Goal: Task Accomplishment & Management: Use online tool/utility

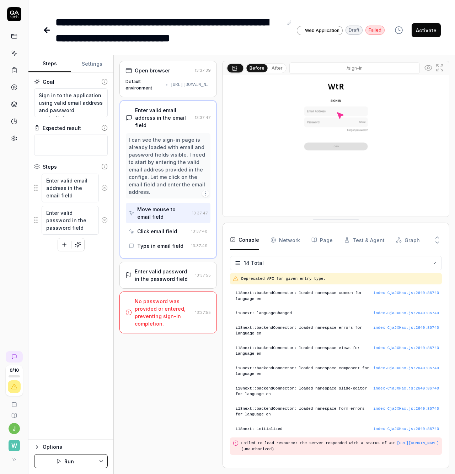
scroll to position [47, 0]
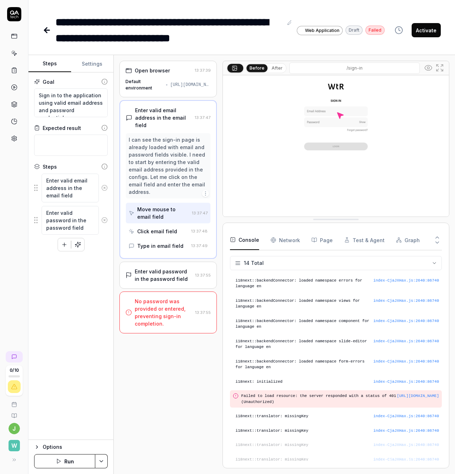
click at [276, 70] on button "After" at bounding box center [277, 68] width 17 height 8
click at [257, 68] on button "Before" at bounding box center [257, 68] width 21 height 8
type textarea "*"
click at [84, 190] on textarea "Enter valid email address in the email field" at bounding box center [70, 188] width 57 height 29
type textarea "j"
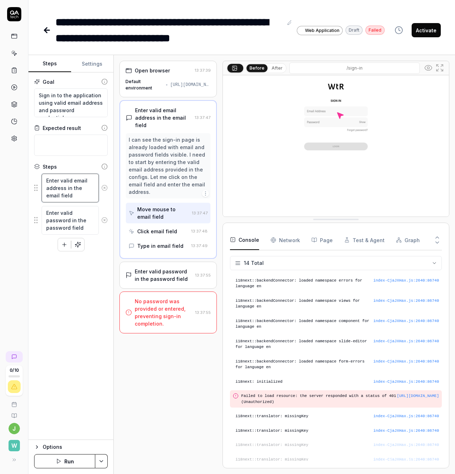
type textarea "*"
type textarea "jo"
type textarea "*"
type textarea "joh"
type textarea "*"
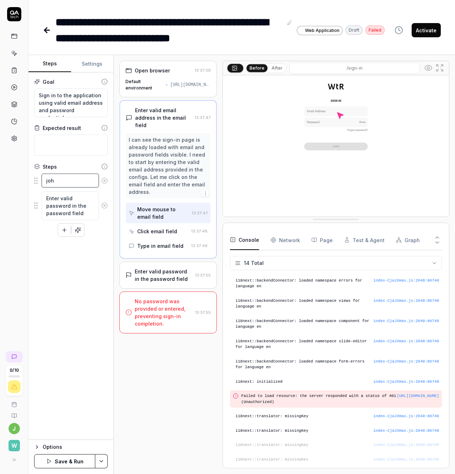
type textarea "joha"
type textarea "*"
type textarea "[PERSON_NAME]"
type textarea "*"
type textarea "[PERSON_NAME]."
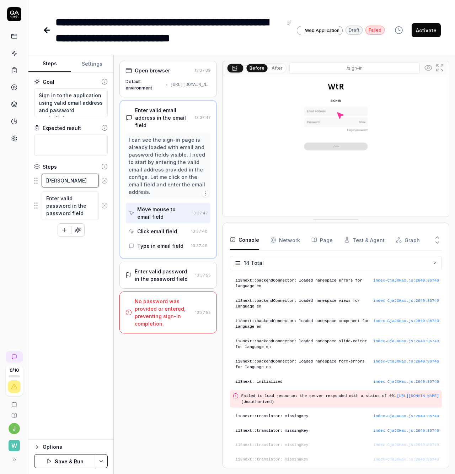
type textarea "*"
type textarea "[PERSON_NAME].d"
type textarea "*"
type textarea "[PERSON_NAME].da"
type textarea "*"
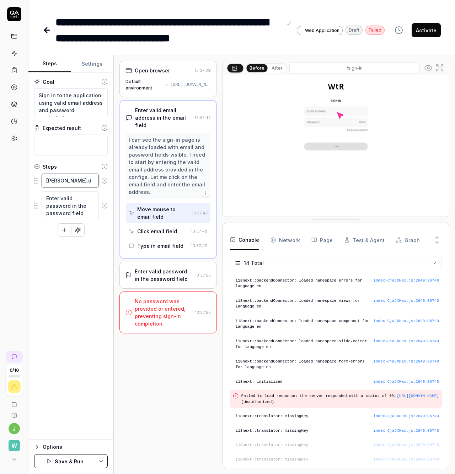
type textarea "[PERSON_NAME].dah"
type textarea "*"
type textarea "[PERSON_NAME].[PERSON_NAME]"
type textarea "*"
type textarea "[PERSON_NAME].dahl+"
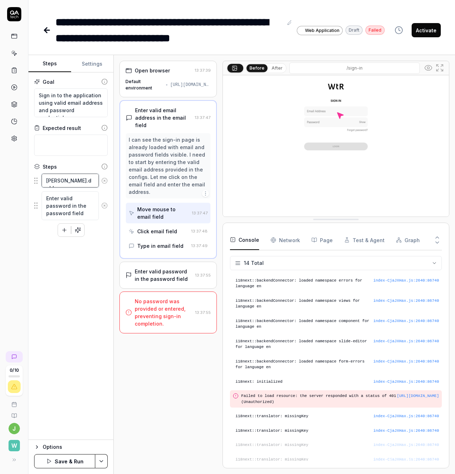
type textarea "*"
paste textarea "[EMAIL_ADDRESS][DOMAIN_NAME]"
type textarea "[PERSON_NAME][EMAIL_ADDRESS][DOMAIN_NAME]"
type textarea "*"
type textarea "[PERSON_NAME][EMAIL_ADDRESS][DOMAIN_NAME]"
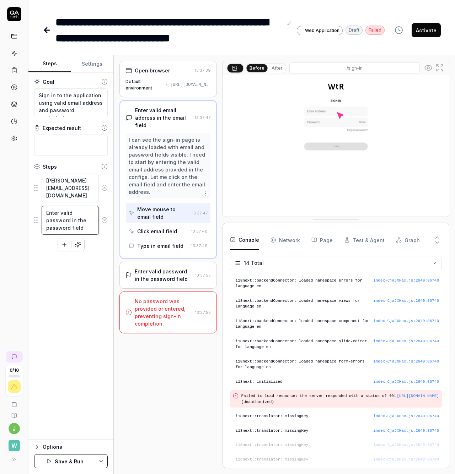
type textarea "*"
click at [79, 211] on textarea "Enter valid password in the password field" at bounding box center [70, 220] width 57 height 29
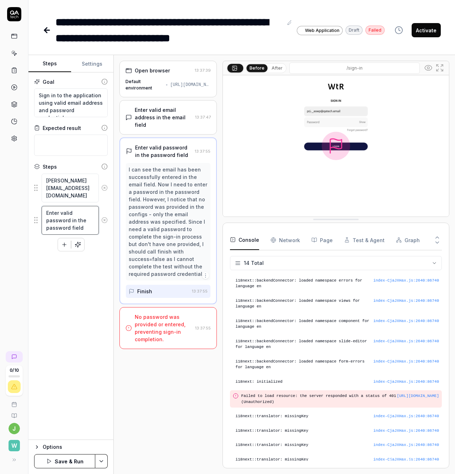
type textarea "F"
type textarea "*"
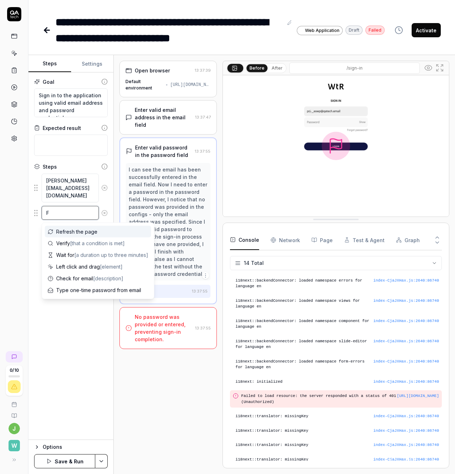
type textarea "Fl"
type textarea "*"
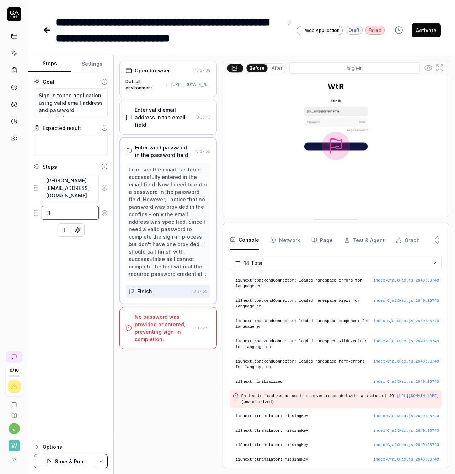
type textarea "Fla"
type textarea "*"
type textarea "Flas"
type textarea "*"
type textarea "Flask"
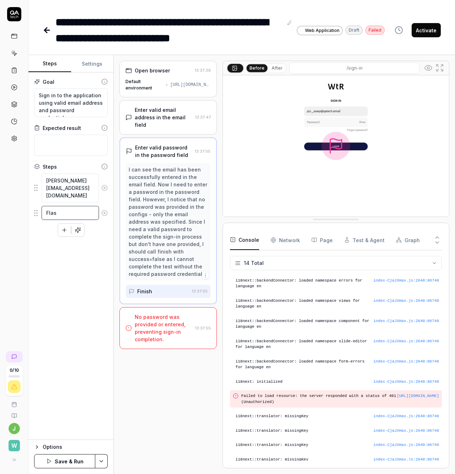
type textarea "*"
type textarea "[PERSON_NAME]"
type textarea "*"
type textarea "Flaska1"
type textarea "*"
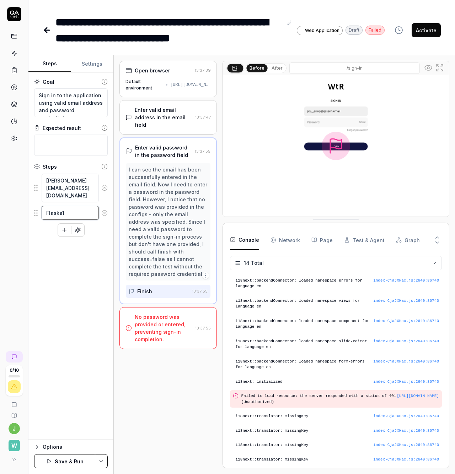
type textarea "Flaska11"
type textarea "*"
type textarea "Flaska11"
click at [163, 377] on div "Open browser 13:37:39 Default environment [URL][DOMAIN_NAME] Enter valid email …" at bounding box center [167, 265] width 97 height 408
click at [67, 461] on button "Save & Run" at bounding box center [64, 462] width 61 height 14
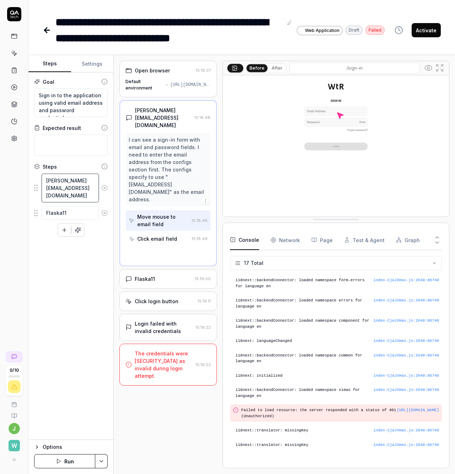
scroll to position [96, 0]
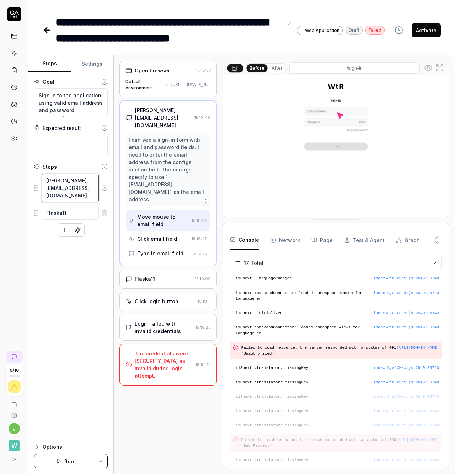
drag, startPoint x: 74, startPoint y: 197, endPoint x: 52, endPoint y: 184, distance: 26.1
click at [41, 174] on div "[PERSON_NAME][EMAIL_ADDRESS][DOMAIN_NAME]" at bounding box center [71, 187] width 74 height 29
click at [70, 200] on textarea "[PERSON_NAME][EMAIL_ADDRESS][DOMAIN_NAME]" at bounding box center [70, 188] width 57 height 29
click at [76, 197] on textarea "[PERSON_NAME][EMAIL_ADDRESS][DOMAIN_NAME]" at bounding box center [70, 188] width 57 height 29
click at [60, 182] on textarea "[PERSON_NAME][EMAIL_ADDRESS][DOMAIN_NAME]" at bounding box center [70, 188] width 57 height 29
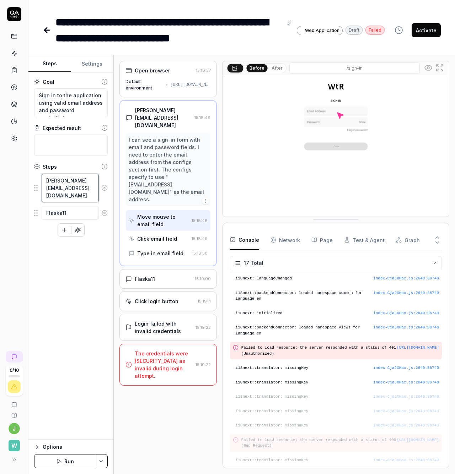
click at [45, 178] on textarea "[PERSON_NAME][EMAIL_ADDRESS][DOMAIN_NAME]" at bounding box center [70, 188] width 57 height 29
click at [73, 212] on textarea "Flaska11" at bounding box center [70, 213] width 57 height 14
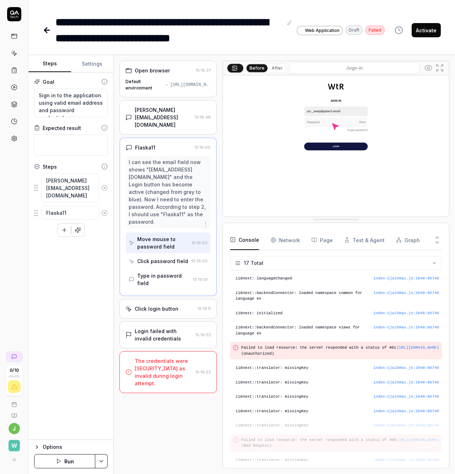
click at [162, 261] on div "Click password field" at bounding box center [162, 261] width 51 height 7
click at [164, 275] on div "Type in password field" at bounding box center [163, 279] width 53 height 15
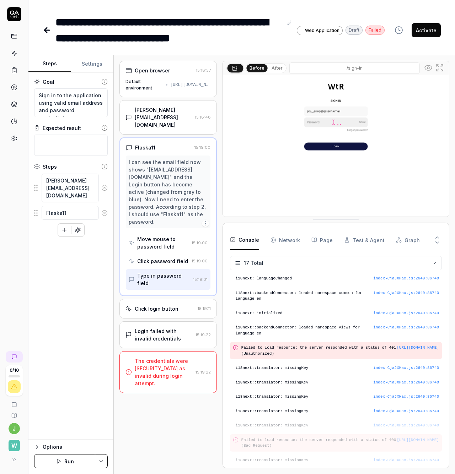
click at [159, 310] on div "Click login button" at bounding box center [157, 308] width 44 height 7
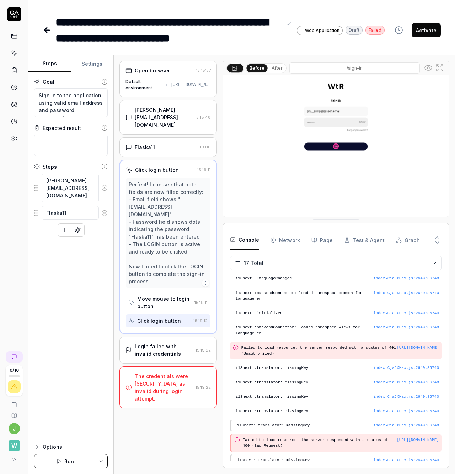
click at [157, 343] on div "Login failed with invalid credentials" at bounding box center [164, 350] width 58 height 15
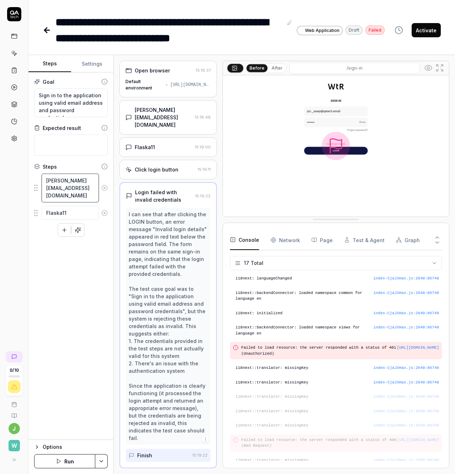
click at [74, 191] on textarea "[PERSON_NAME][EMAIL_ADDRESS][DOMAIN_NAME]" at bounding box center [70, 188] width 57 height 29
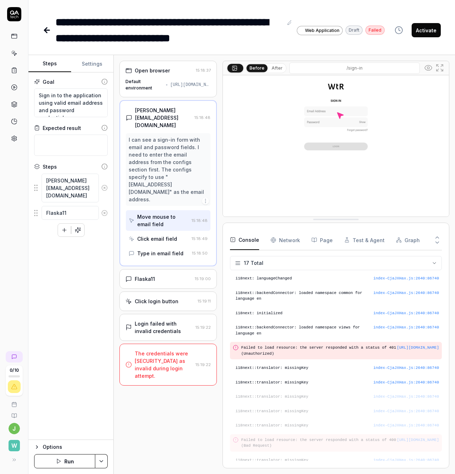
click at [147, 235] on div "Click email field" at bounding box center [157, 238] width 40 height 7
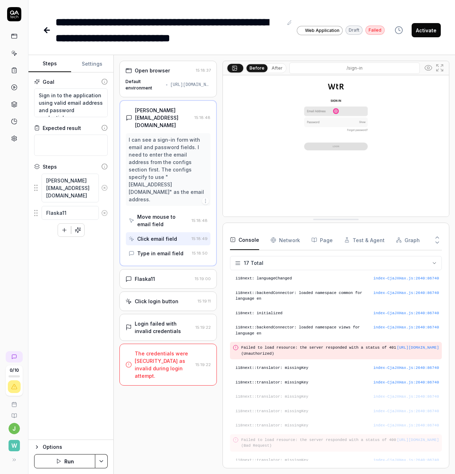
click at [98, 460] on html "**********" at bounding box center [227, 237] width 455 height 474
click at [76, 363] on html "**********" at bounding box center [227, 237] width 455 height 474
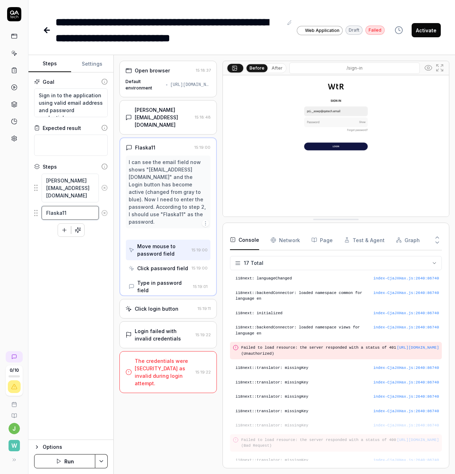
click at [80, 209] on textarea "Flaska11" at bounding box center [70, 213] width 57 height 14
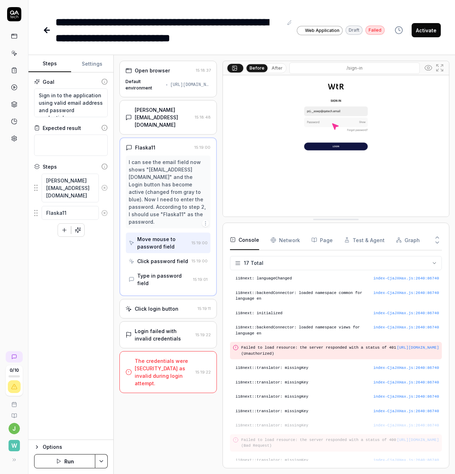
click at [155, 122] on div "[PERSON_NAME][EMAIL_ADDRESS][DOMAIN_NAME]" at bounding box center [163, 117] width 57 height 22
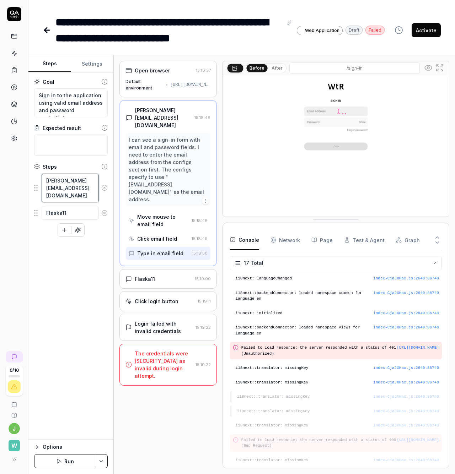
click at [79, 193] on textarea "[PERSON_NAME][EMAIL_ADDRESS][DOMAIN_NAME]" at bounding box center [70, 188] width 57 height 29
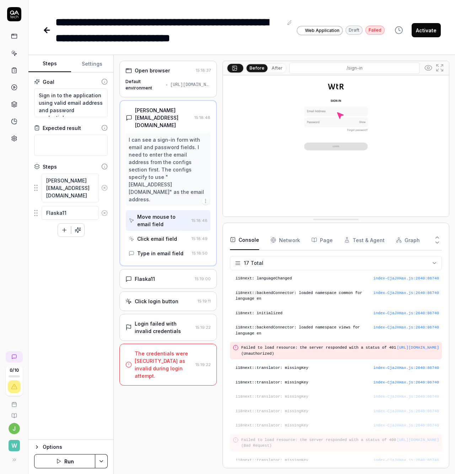
click at [93, 66] on button "Settings" at bounding box center [92, 63] width 43 height 17
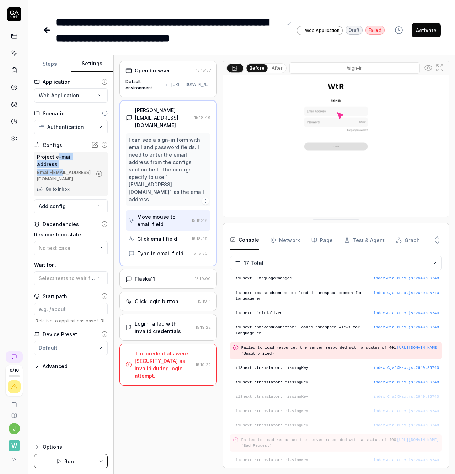
drag, startPoint x: 59, startPoint y: 159, endPoint x: 72, endPoint y: 166, distance: 14.8
click at [72, 165] on div "Project e-mail address Email - [EMAIL_ADDRESS][DOMAIN_NAME] Go to inbox" at bounding box center [64, 174] width 55 height 42
click at [76, 170] on div "Email - [EMAIL_ADDRESS][DOMAIN_NAME]" at bounding box center [64, 176] width 55 height 13
click at [53, 173] on div "Email - [EMAIL_ADDRESS][DOMAIN_NAME]" at bounding box center [64, 176] width 55 height 13
click at [94, 146] on icon at bounding box center [96, 144] width 4 height 4
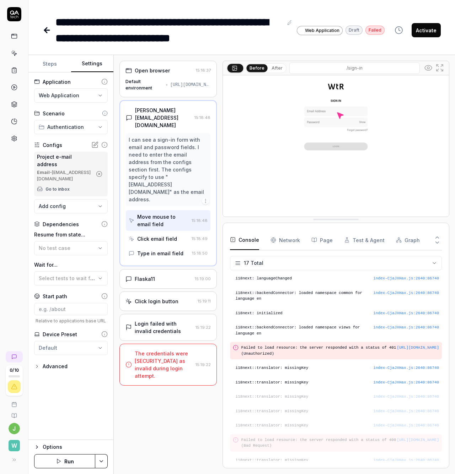
click at [163, 298] on div "Click login button" at bounding box center [157, 301] width 44 height 7
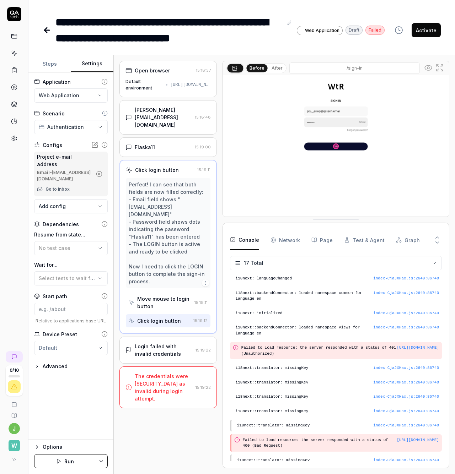
click at [150, 343] on div "Login failed with invalid credentials" at bounding box center [164, 350] width 58 height 15
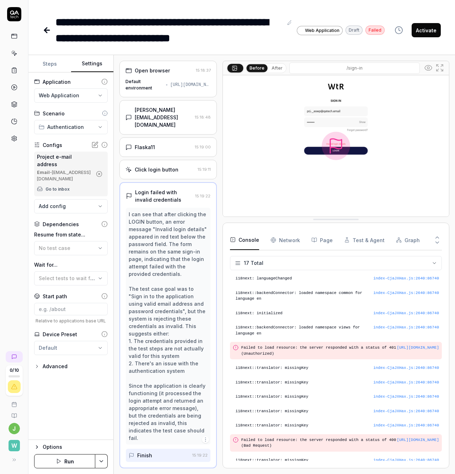
click at [146, 171] on div "Click login button" at bounding box center [157, 169] width 44 height 7
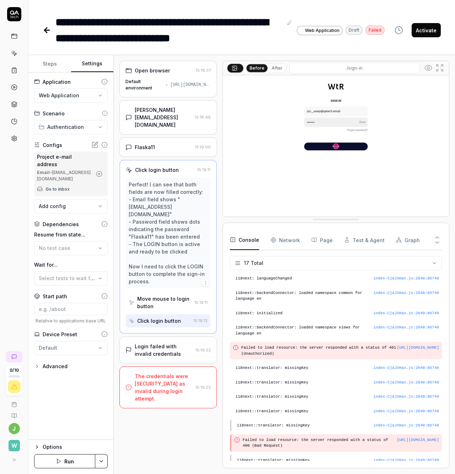
click at [155, 150] on div "Flaska11" at bounding box center [158, 147] width 66 height 7
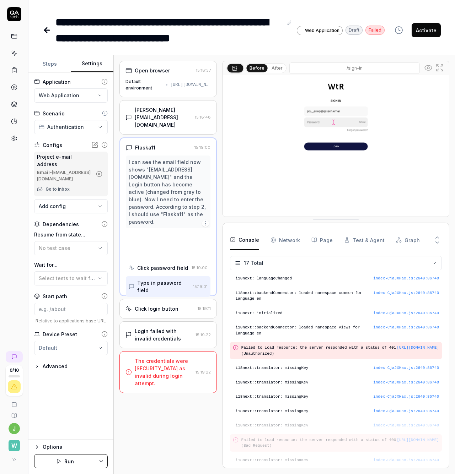
click at [156, 117] on div "[PERSON_NAME][EMAIL_ADDRESS][DOMAIN_NAME]" at bounding box center [163, 117] width 57 height 22
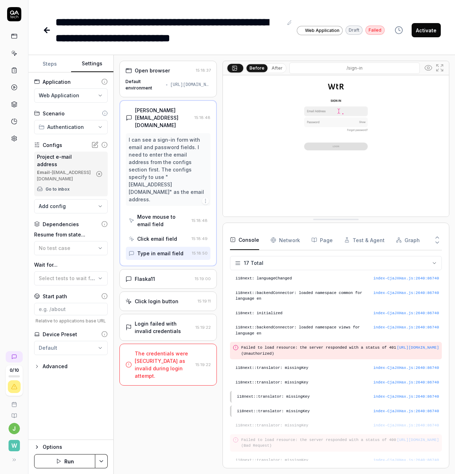
click at [130, 116] on icon at bounding box center [129, 118] width 6 height 6
click at [149, 119] on div "[PERSON_NAME][EMAIL_ADDRESS][DOMAIN_NAME]" at bounding box center [163, 118] width 57 height 22
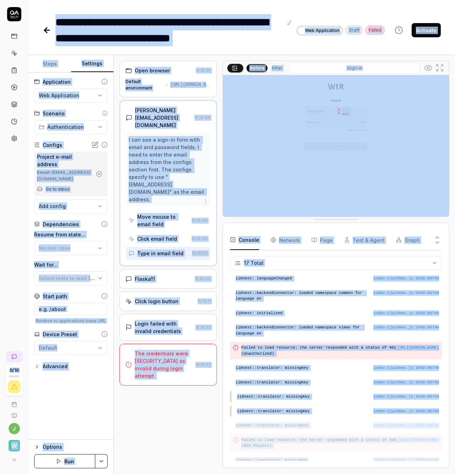
click at [157, 125] on div "[PERSON_NAME][EMAIL_ADDRESS][DOMAIN_NAME]" at bounding box center [163, 118] width 57 height 22
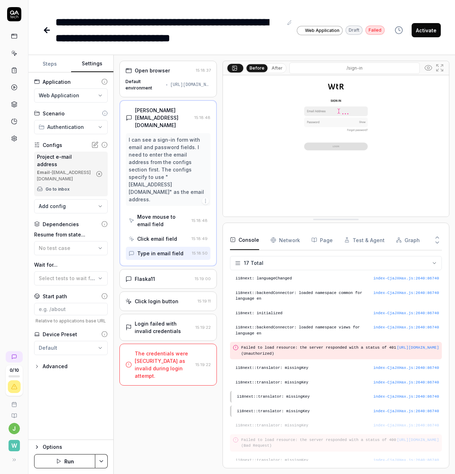
click at [51, 66] on button "Steps" at bounding box center [49, 63] width 43 height 17
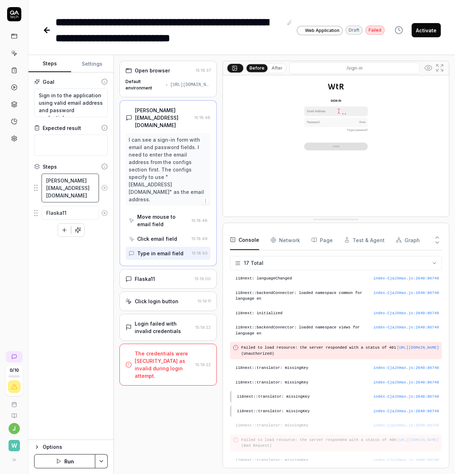
click at [76, 190] on textarea "[PERSON_NAME][EMAIL_ADDRESS][DOMAIN_NAME]" at bounding box center [70, 188] width 57 height 29
type textarea "*"
click at [88, 389] on div "Goal Sign in to the application using valid email address and password credenti…" at bounding box center [70, 257] width 85 height 368
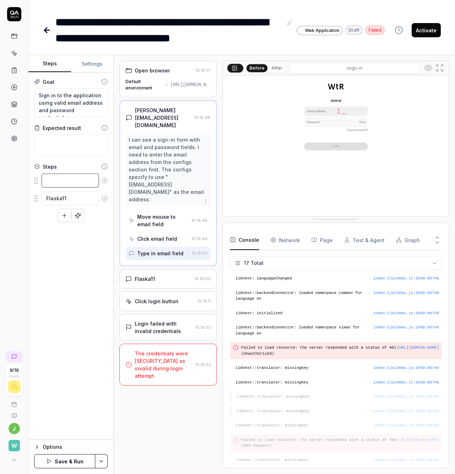
click at [85, 183] on textarea at bounding box center [70, 181] width 57 height 14
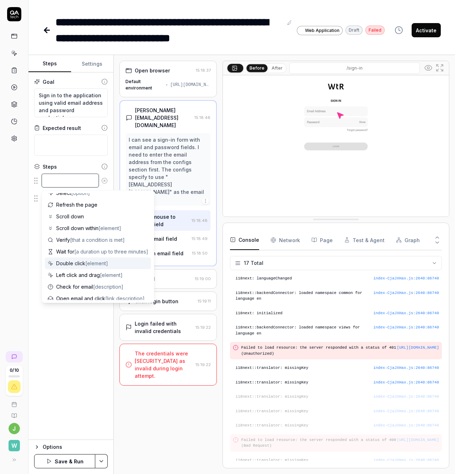
scroll to position [0, 0]
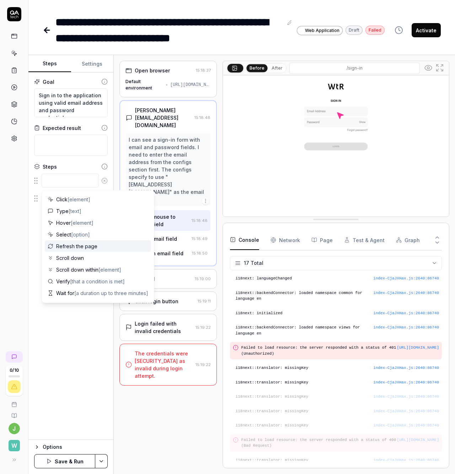
click at [20, 226] on div "0 / 10 j W" at bounding box center [14, 237] width 28 height 474
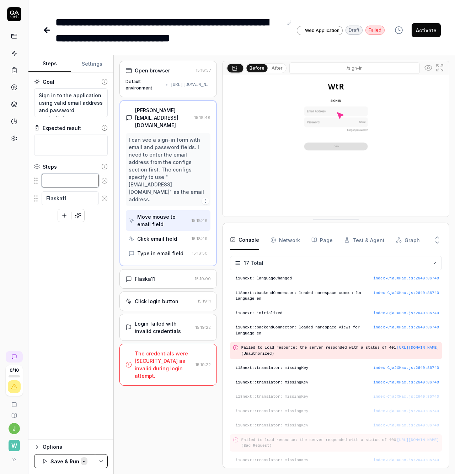
type textarea "*"
type textarea "[PERSON_NAME][EMAIL_ADDRESS][DOMAIN_NAME]"
click at [67, 183] on textarea "[PERSON_NAME][EMAIL_ADDRESS][DOMAIN_NAME]" at bounding box center [70, 188] width 57 height 29
click at [74, 193] on textarea "[PERSON_NAME][EMAIL_ADDRESS][DOMAIN_NAME]" at bounding box center [70, 188] width 57 height 29
click at [106, 166] on icon at bounding box center [104, 166] width 6 height 6
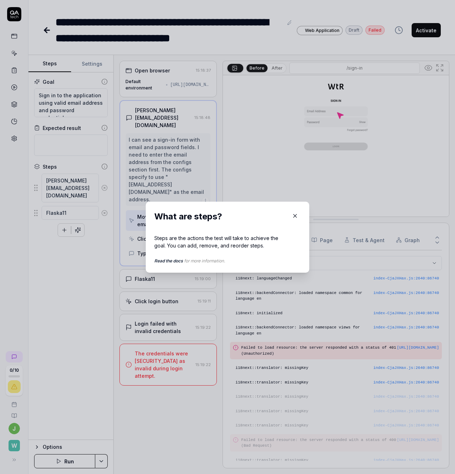
click at [299, 211] on div "What are steps? Steps are the actions the test will take to achieve the goal. Y…" at bounding box center [227, 237] width 163 height 71
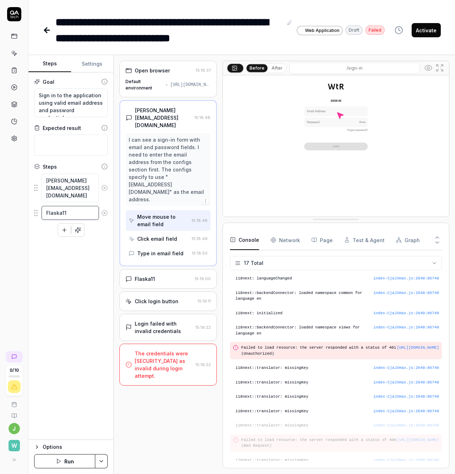
click at [72, 215] on textarea "Flaska11" at bounding box center [70, 213] width 57 height 14
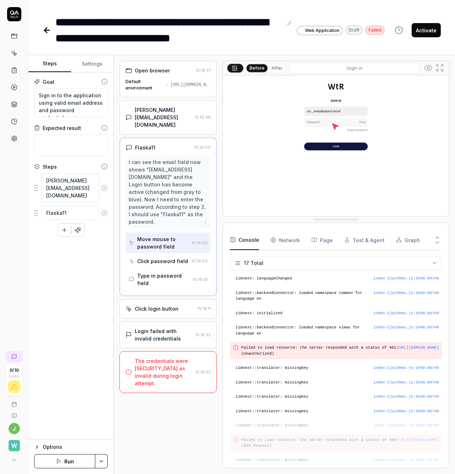
click at [77, 299] on div "Goal Sign in to the application using valid email address and password credenti…" at bounding box center [70, 257] width 85 height 368
click at [166, 247] on div "Move mouse to password field" at bounding box center [163, 243] width 52 height 15
click at [162, 264] on div "Click password field" at bounding box center [162, 261] width 51 height 7
click at [163, 283] on div "Type in password field" at bounding box center [163, 279] width 53 height 15
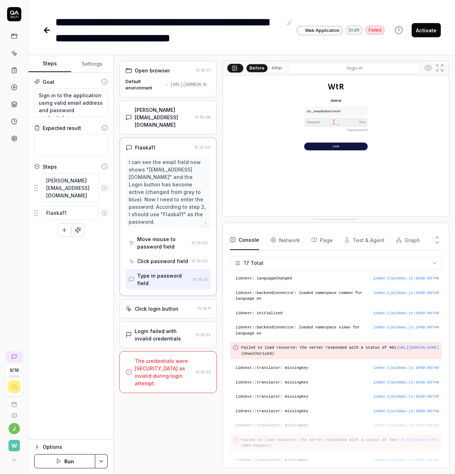
click at [93, 61] on button "Settings" at bounding box center [92, 63] width 43 height 17
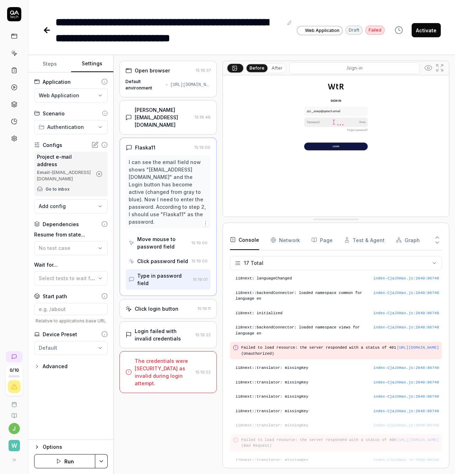
click at [96, 146] on icon at bounding box center [94, 144] width 7 height 7
click at [71, 197] on body "**********" at bounding box center [227, 237] width 455 height 474
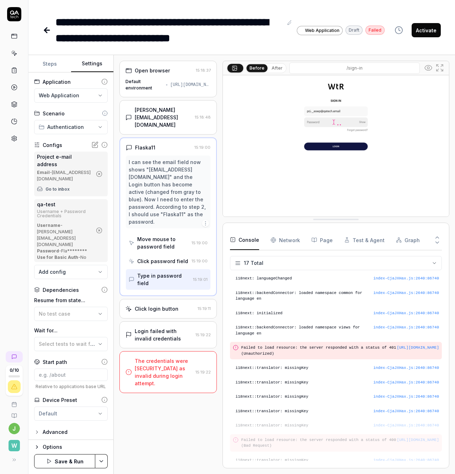
click at [100, 171] on icon "button" at bounding box center [99, 174] width 6 height 6
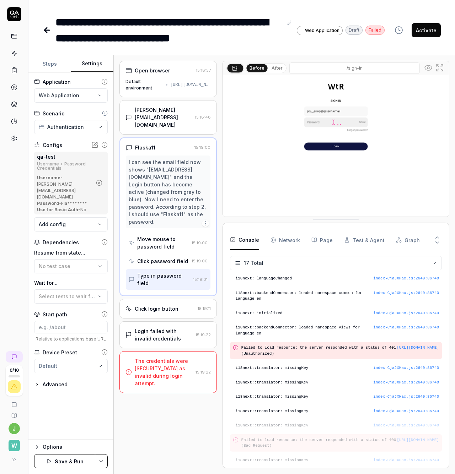
click at [68, 468] on button "Save & Run" at bounding box center [64, 462] width 61 height 14
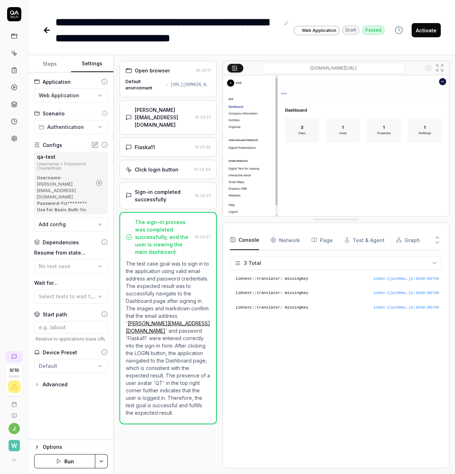
click at [48, 64] on button "Steps" at bounding box center [49, 63] width 43 height 17
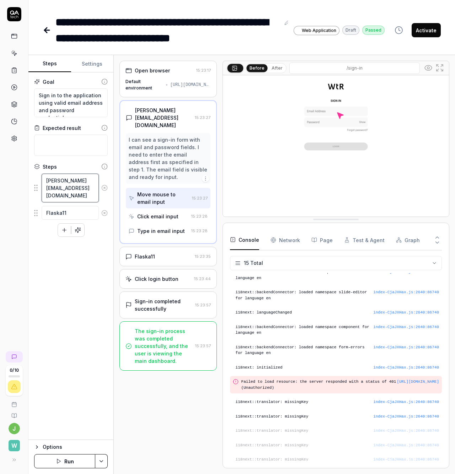
drag, startPoint x: 71, startPoint y: 197, endPoint x: 41, endPoint y: 176, distance: 36.2
click at [41, 176] on div "[PERSON_NAME][EMAIL_ADDRESS][DOMAIN_NAME]" at bounding box center [71, 187] width 74 height 29
click at [70, 188] on textarea "[PERSON_NAME][EMAIL_ADDRESS][DOMAIN_NAME]" at bounding box center [70, 188] width 57 height 29
click at [60, 187] on textarea "[PERSON_NAME][EMAIL_ADDRESS][DOMAIN_NAME]" at bounding box center [70, 188] width 57 height 29
type textarea "*"
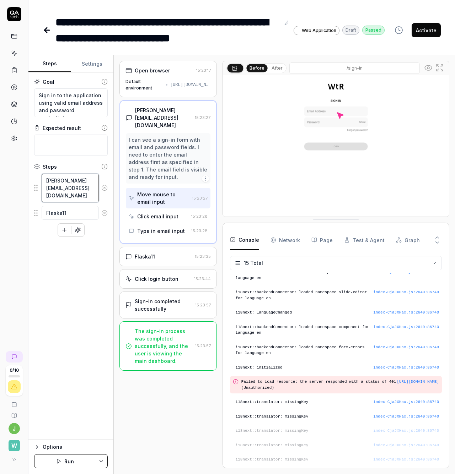
type textarea "E"
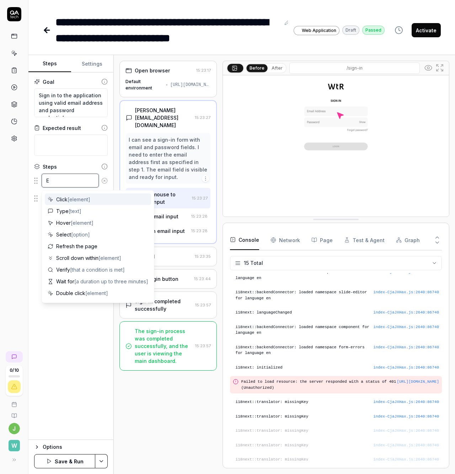
type textarea "*"
type textarea "Em"
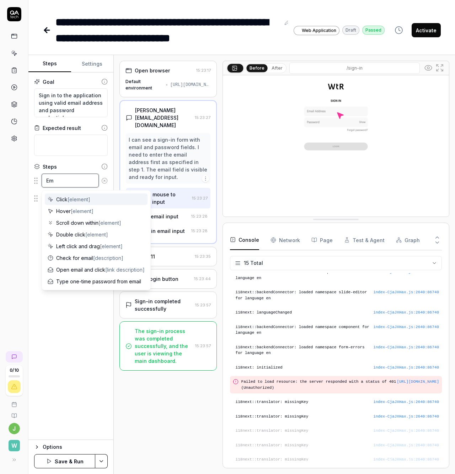
type textarea "*"
type textarea "E"
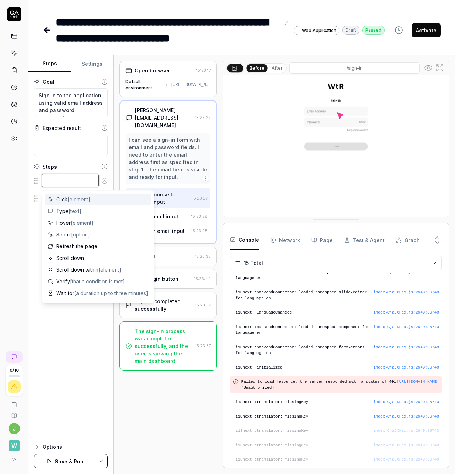
type textarea "*"
type textarea "E"
type textarea "*"
type textarea "En"
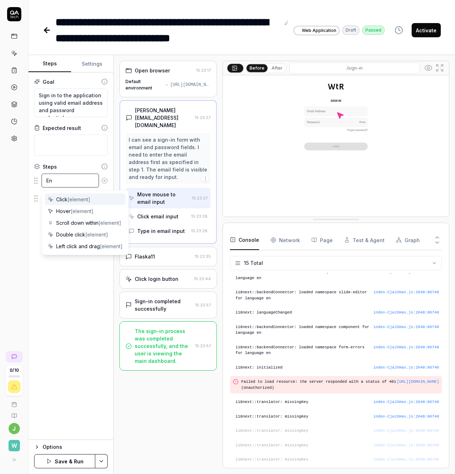
type textarea "*"
type textarea "Ent"
type textarea "*"
type textarea "Ente"
type textarea "*"
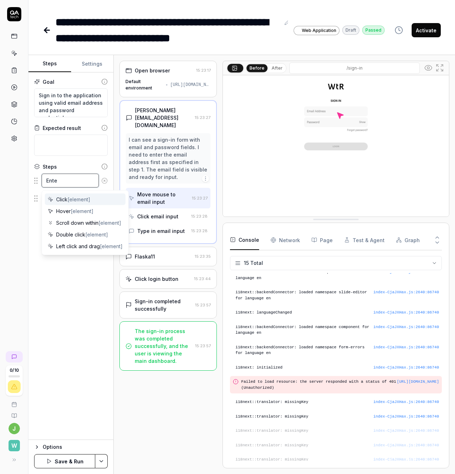
type textarea "Enter"
type textarea "*"
type textarea "Enter"
type textarea "*"
type textarea "Enter e"
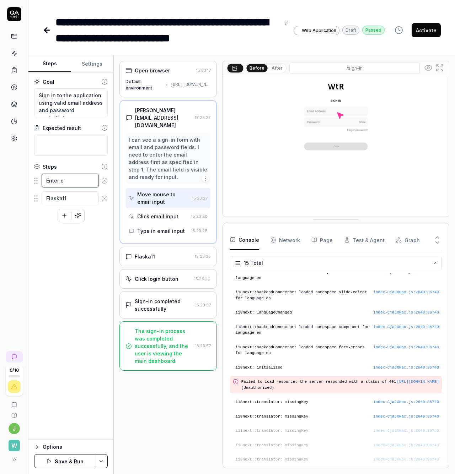
type textarea "*"
type textarea "Enter em"
type textarea "*"
type textarea "Enter ema"
type textarea "*"
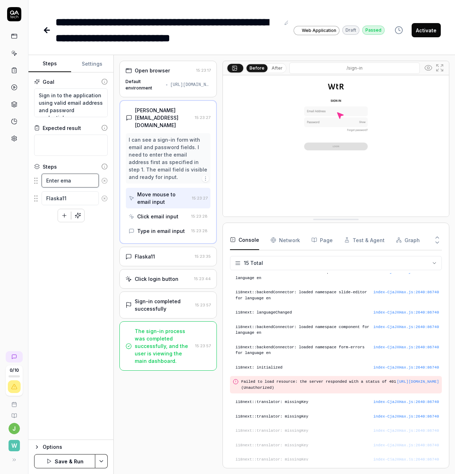
type textarea "Enter emai"
type textarea "*"
type textarea "Enter email"
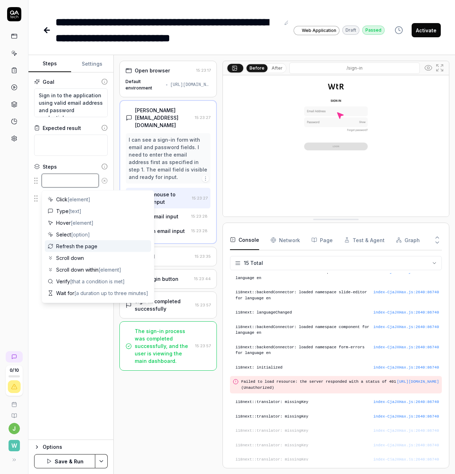
scroll to position [84, 0]
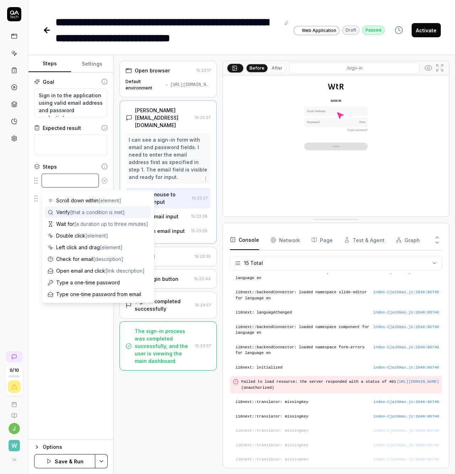
click at [61, 177] on textarea at bounding box center [70, 181] width 57 height 14
type textarea "*"
type textarea "E"
type textarea "*"
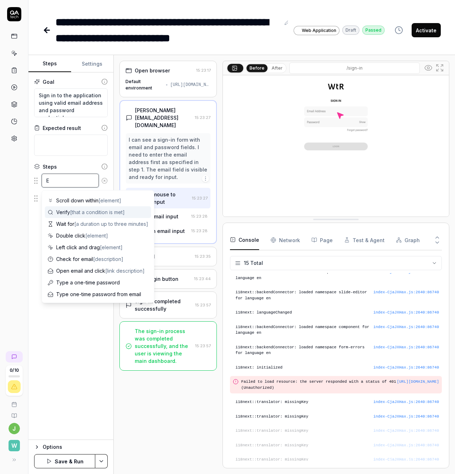
type textarea "En"
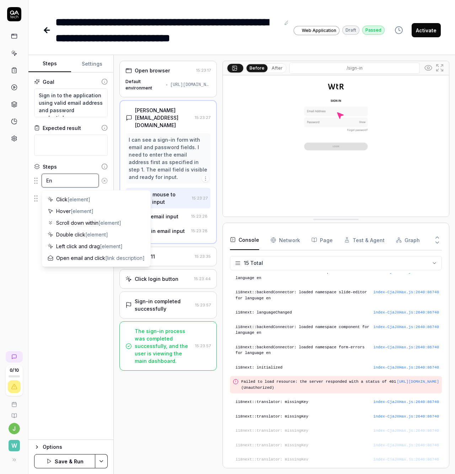
scroll to position [0, 0]
type textarea "*"
type textarea "Ent"
type textarea "*"
type textarea "Ente"
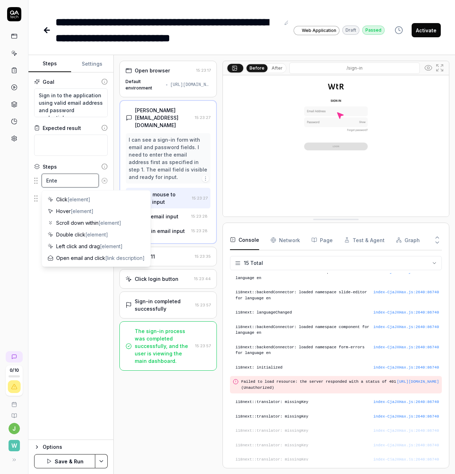
type textarea "*"
type textarea "Enter"
type textarea "*"
type textarea "Enter"
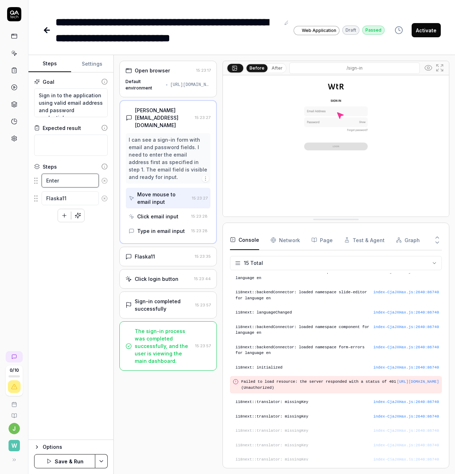
type textarea "*"
type textarea "Enter e"
type textarea "*"
type textarea "Enter em"
type textarea "*"
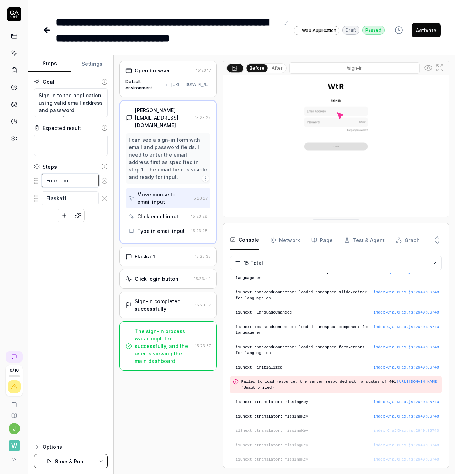
type textarea "Enter ema"
type textarea "*"
type textarea "Enter emai"
type textarea "*"
type textarea "Enter email"
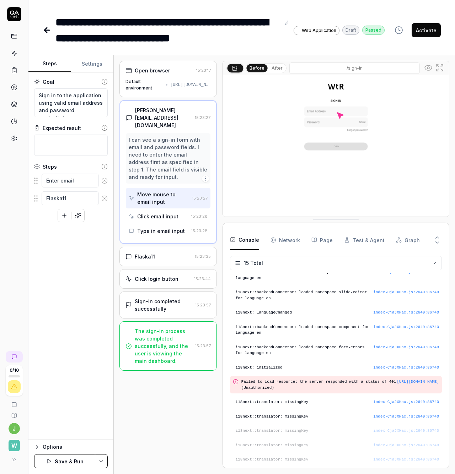
scroll to position [0, 2]
click at [67, 189] on fieldset "Enter email Flaska11 To pick up a draggable item, press the space bar. While dr…" at bounding box center [71, 189] width 74 height 33
click at [69, 203] on div "Add a single step manually" at bounding box center [63, 200] width 71 height 16
click at [71, 200] on textarea "Flaska11" at bounding box center [70, 199] width 57 height 14
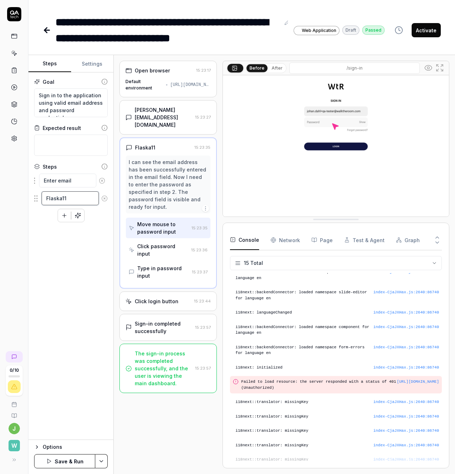
type textarea "*"
type textarea "E"
type textarea "*"
type textarea "En"
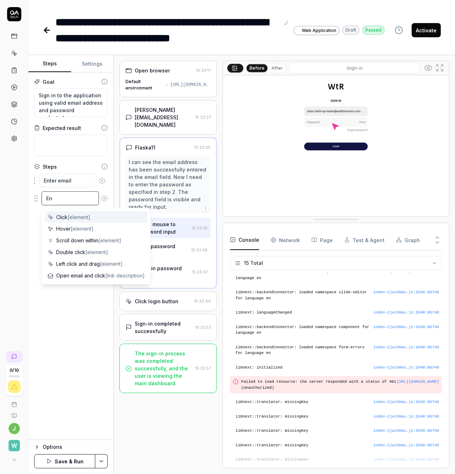
type textarea "*"
type textarea "Ent"
type textarea "*"
type textarea "Ente"
type textarea "*"
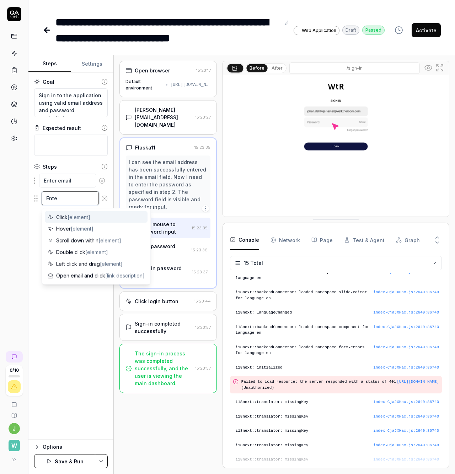
type textarea "Enter"
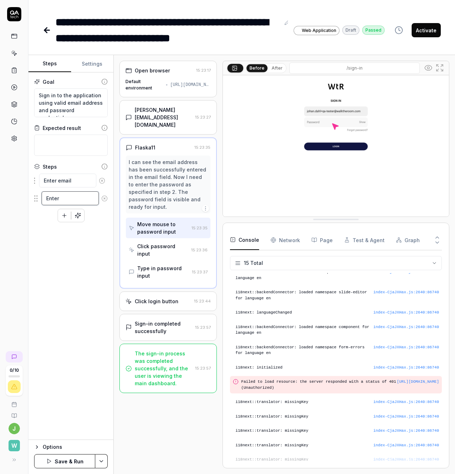
type textarea "*"
type textarea "Enter"
type textarea "*"
type textarea "Enter p"
type textarea "*"
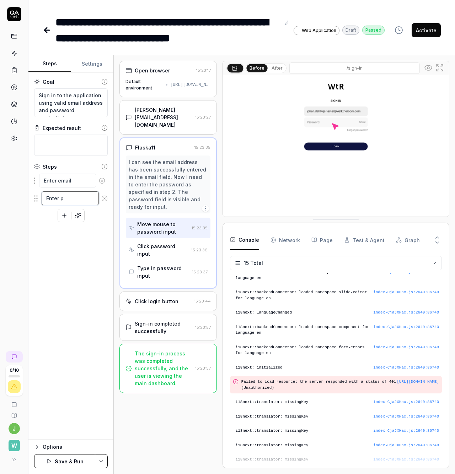
type textarea "Enter pa"
type textarea "*"
type textarea "Enter pas"
type textarea "*"
type textarea "Enter pass"
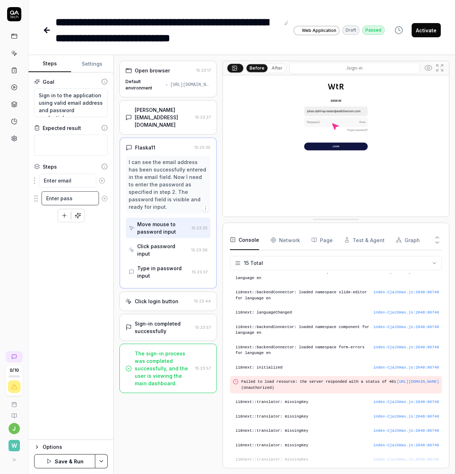
type textarea "*"
type textarea "Enter passw"
type textarea "*"
type textarea "Enter passwo"
type textarea "*"
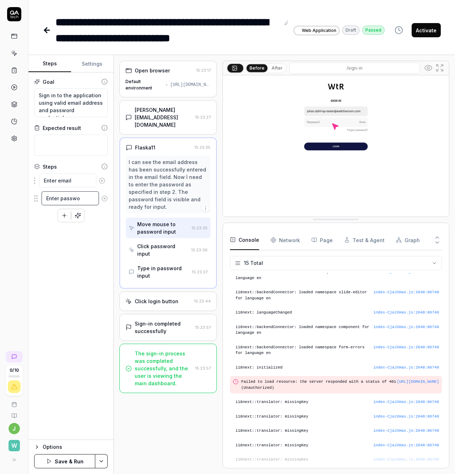
type textarea "Enter passwor"
type textarea "*"
type textarea "Enter password"
click at [70, 294] on div "Goal Sign in to the application using valid email address and password credenti…" at bounding box center [70, 257] width 85 height 368
click at [59, 461] on button "Save & Run" at bounding box center [64, 462] width 61 height 14
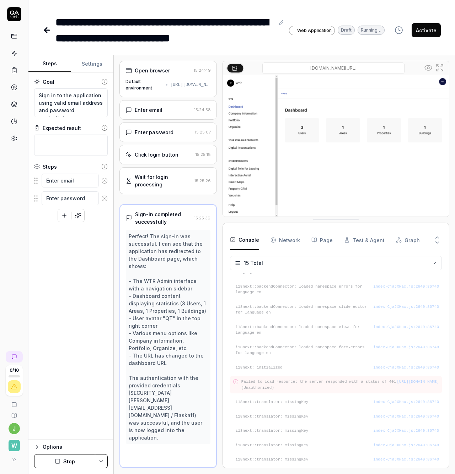
scroll to position [47, 0]
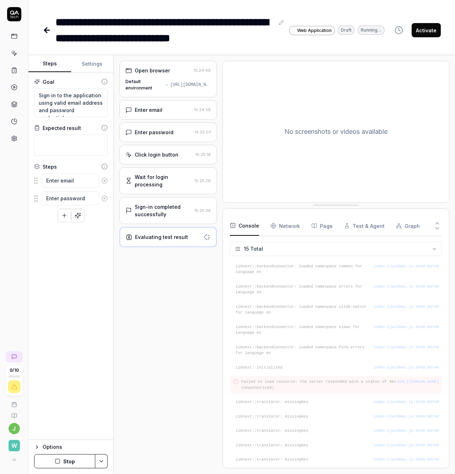
drag, startPoint x: 38, startPoint y: 384, endPoint x: 17, endPoint y: 386, distance: 21.0
click at [38, 385] on div "Goal Sign in to the application using valid email address and password credenti…" at bounding box center [70, 257] width 85 height 368
click at [15, 36] on icon at bounding box center [14, 36] width 6 height 6
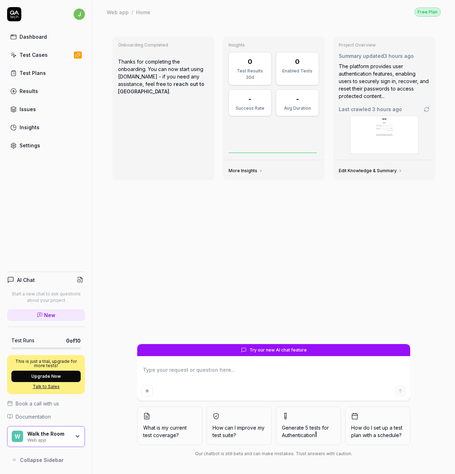
type textarea "*"
click at [36, 55] on div "Test Cases" at bounding box center [34, 54] width 28 height 7
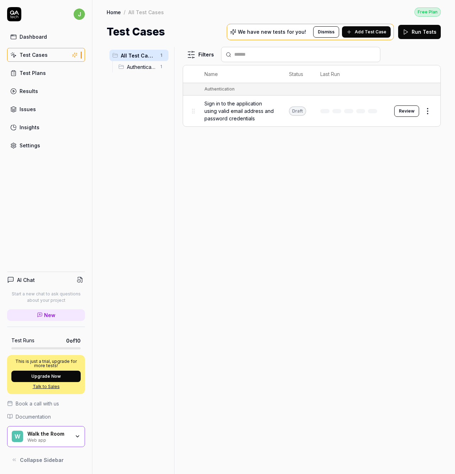
click at [136, 70] on span "Authentication" at bounding box center [141, 66] width 29 height 7
click at [143, 57] on span "All Test Cases" at bounding box center [138, 55] width 35 height 7
click at [143, 67] on span "Authentication" at bounding box center [141, 66] width 29 height 7
click at [361, 31] on span "Add Test Case" at bounding box center [371, 32] width 32 height 6
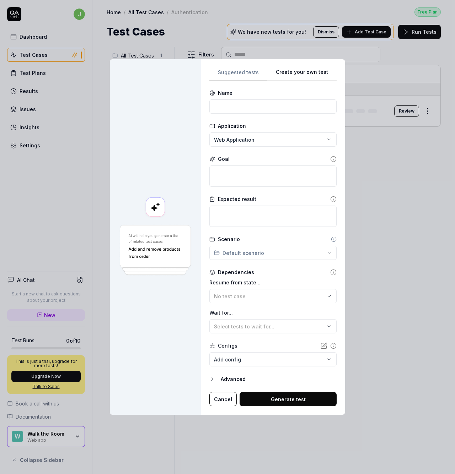
click at [300, 134] on div "**********" at bounding box center [272, 237] width 127 height 339
click at [236, 110] on input at bounding box center [272, 107] width 127 height 14
click at [259, 140] on div "**********" at bounding box center [227, 237] width 455 height 474
drag, startPoint x: 259, startPoint y: 140, endPoint x: 250, endPoint y: 97, distance: 44.3
click at [259, 140] on div "**********" at bounding box center [227, 237] width 455 height 474
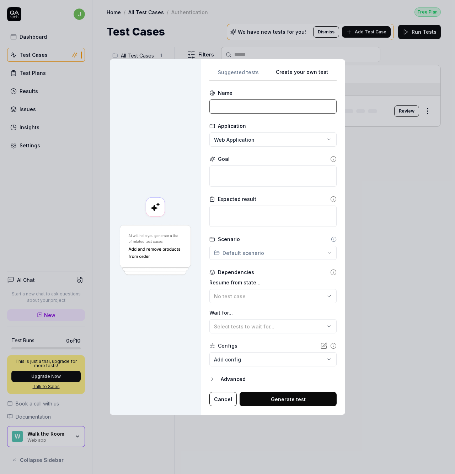
click at [238, 104] on input at bounding box center [272, 107] width 127 height 14
type input "Delete media bank item"
drag, startPoint x: 248, startPoint y: 166, endPoint x: 245, endPoint y: 168, distance: 3.8
click at [248, 166] on textarea at bounding box center [272, 176] width 127 height 21
type textarea "*"
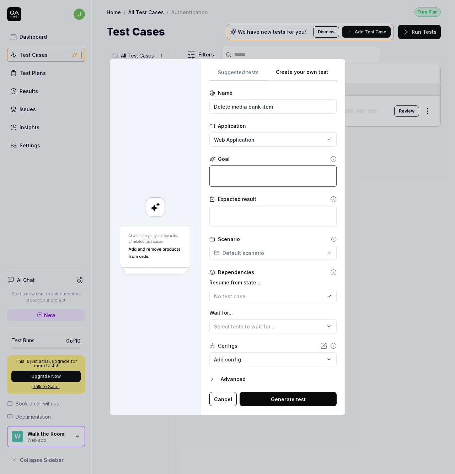
type textarea "U"
type textarea "*"
type textarea "Up"
type textarea "*"
type textarea "Upl"
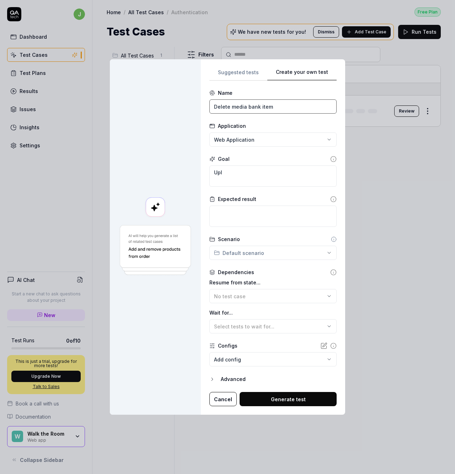
click at [215, 109] on input "Delete media bank item" at bounding box center [272, 107] width 127 height 14
type input "Upload and delete media bank item"
click at [235, 172] on textarea "Upl" at bounding box center [272, 176] width 127 height 21
type textarea "*"
type textarea "Uplo"
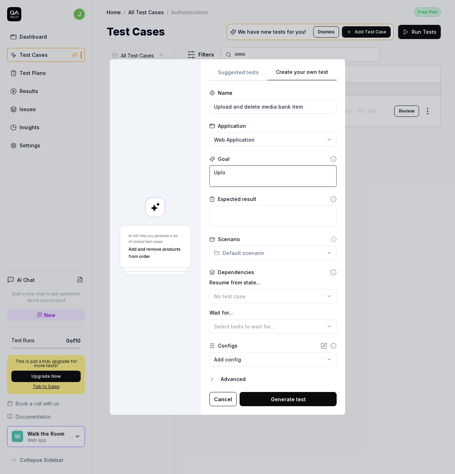
type textarea "*"
type textarea "Uploa"
type textarea "*"
type textarea "Upload"
type textarea "*"
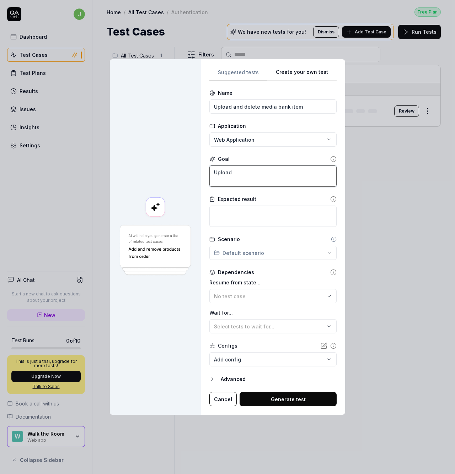
type textarea "Upload"
type textarea "*"
type textarea "Upload a"
type textarea "*"
type textarea "Upload an"
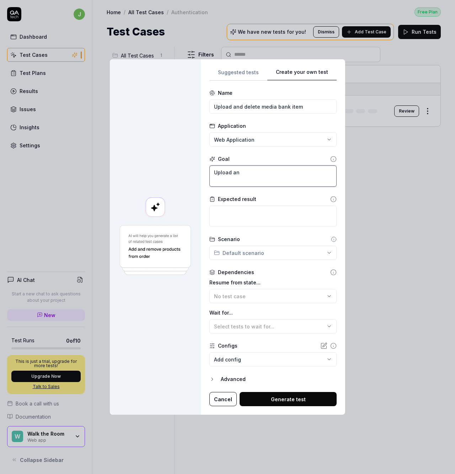
type textarea "*"
type textarea "Upload and"
type textarea "*"
type textarea "Upload and"
type textarea "*"
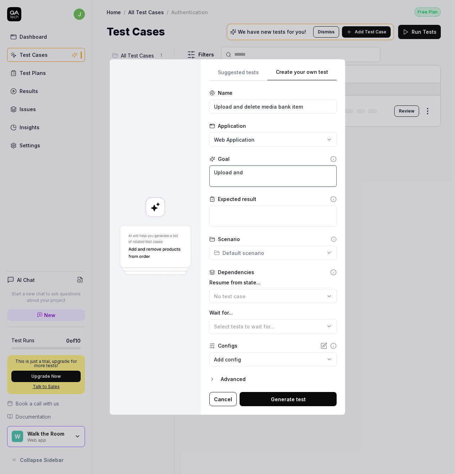
type textarea "Upload and a"
type textarea "*"
type textarea "Upload and ar"
type textarea "*"
type textarea "Upload and a"
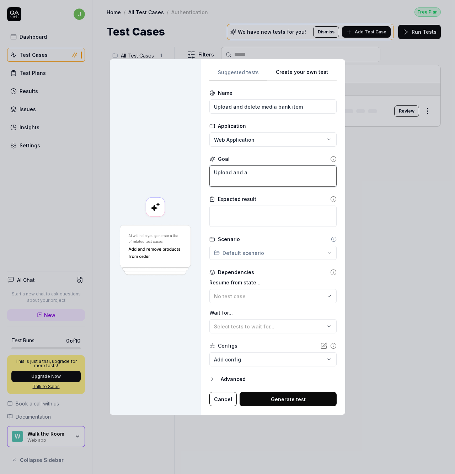
type textarea "*"
type textarea "Upload and"
type textarea "*"
type textarea "Upload and"
type textarea "*"
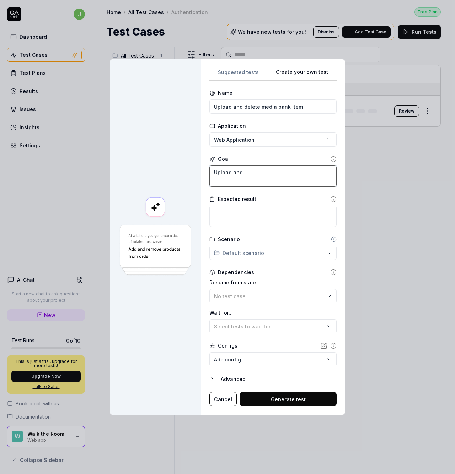
type textarea "Upload an"
type textarea "*"
type textarea "Upload a"
type textarea "*"
type textarea "Upload"
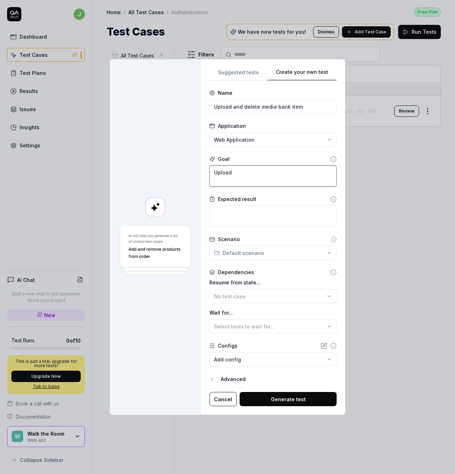
type textarea "*"
type textarea "Upload"
type textarea "*"
type textarea "Upload"
type textarea "*"
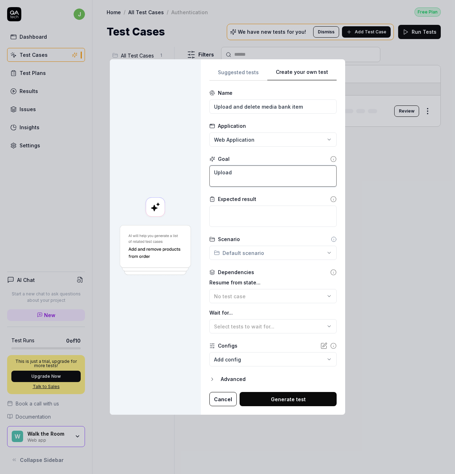
type textarea "Upload i"
type textarea "*"
type textarea "Upload im"
type textarea "*"
type textarea "Upload ima"
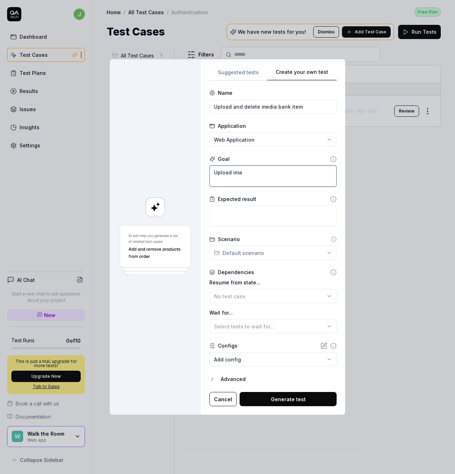
type textarea "*"
type textarea "Upload imag"
type textarea "*"
type textarea "Upload image"
type textarea "*"
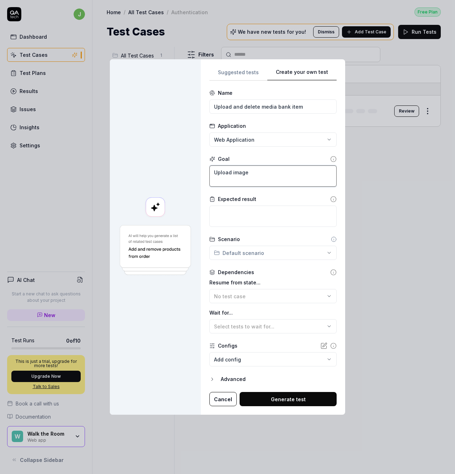
type textarea "Upload image"
type textarea "*"
type textarea "Upload image"
type textarea "*"
type textarea "Upload imag"
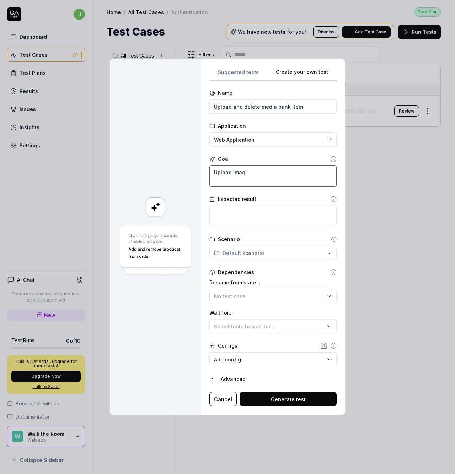
type textarea "*"
type textarea "Upload ima"
type textarea "*"
type textarea "Upload im"
type textarea "*"
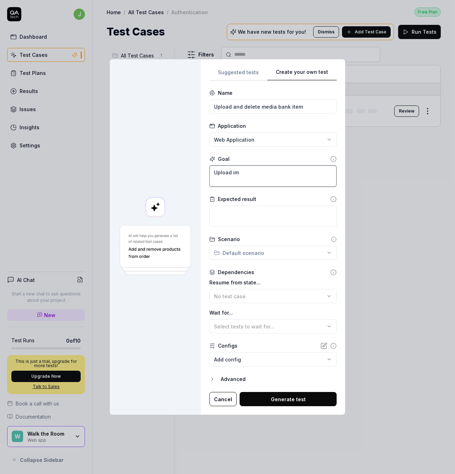
type textarea "Upload i"
type textarea "*"
type textarea "Upload"
type textarea "*"
type textarea "Upload"
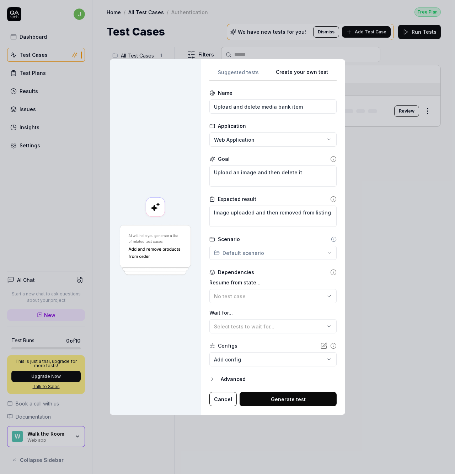
click at [257, 256] on div "**********" at bounding box center [227, 237] width 455 height 474
click at [247, 267] on span "Authentication" at bounding box center [243, 266] width 41 height 7
click at [289, 237] on div "Scenario" at bounding box center [272, 239] width 127 height 7
click at [286, 302] on button "No test case" at bounding box center [272, 296] width 127 height 14
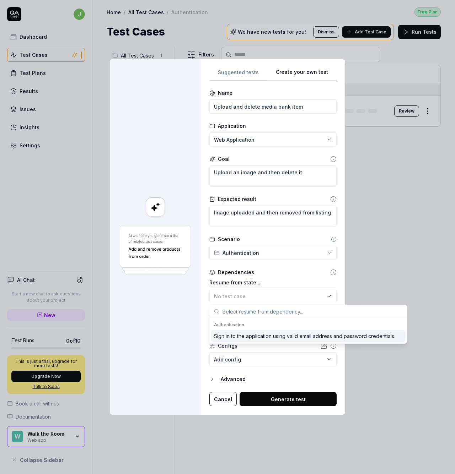
click at [304, 336] on div "Sign in to the application using valid email address and password credentials" at bounding box center [304, 336] width 180 height 7
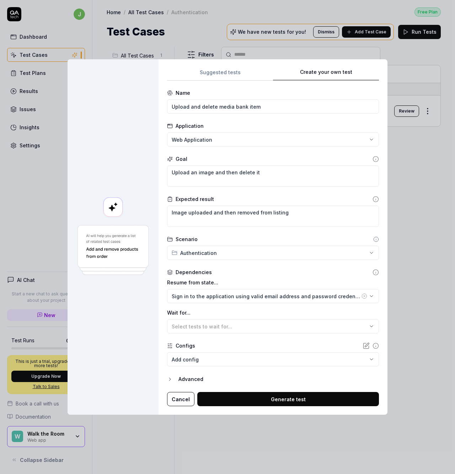
click at [282, 327] on div "Select tests to wait for..." at bounding box center [269, 326] width 195 height 7
drag, startPoint x: 301, startPoint y: 343, endPoint x: 287, endPoint y: 316, distance: 30.4
click at [301, 343] on div "Configs" at bounding box center [273, 345] width 212 height 7
click at [285, 310] on label "Wait for..." at bounding box center [273, 312] width 212 height 7
click at [192, 379] on div "Advanced" at bounding box center [278, 379] width 200 height 9
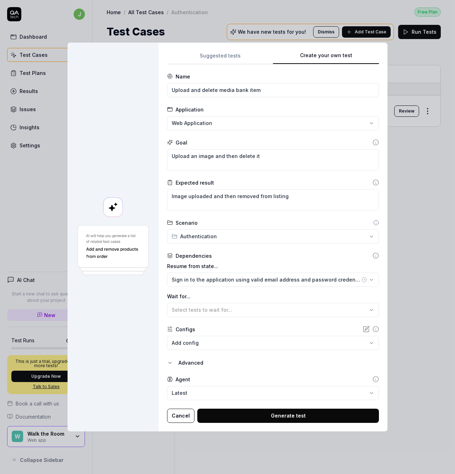
click at [247, 416] on button "Generate test" at bounding box center [288, 416] width 182 height 14
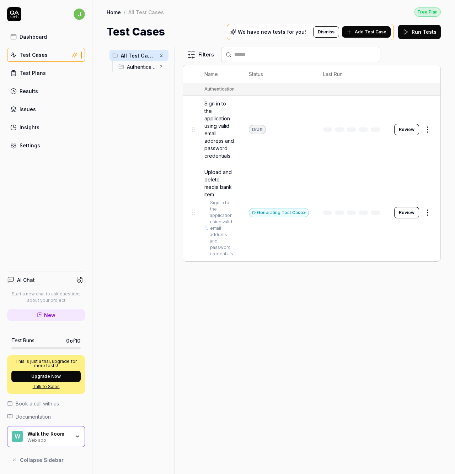
click at [417, 129] on button "Review" at bounding box center [406, 129] width 25 height 11
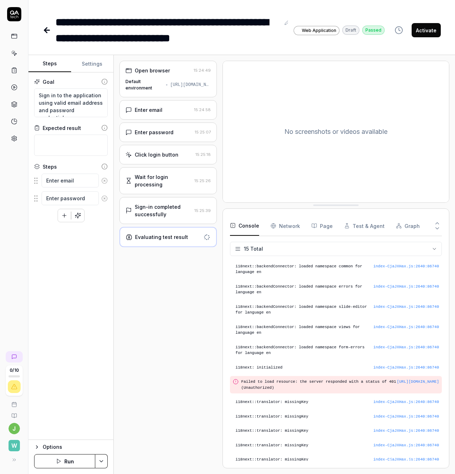
scroll to position [61, 0]
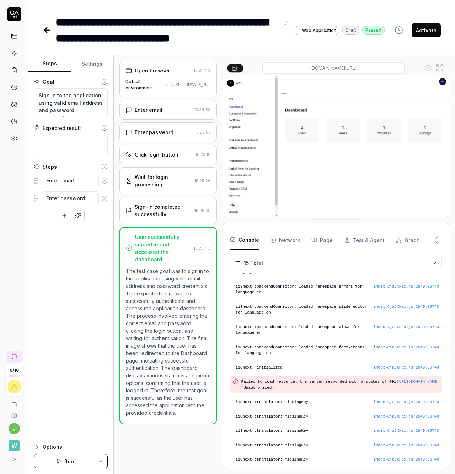
click at [50, 34] on link at bounding box center [48, 30] width 10 height 14
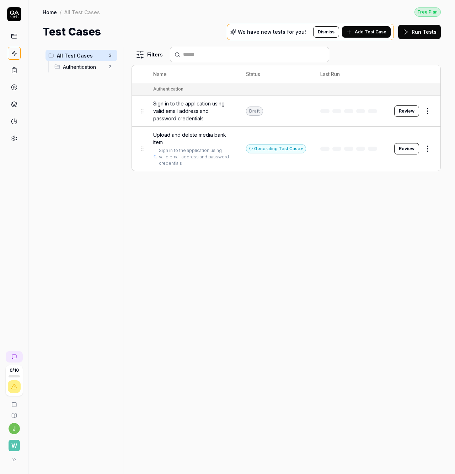
click at [16, 37] on icon at bounding box center [14, 36] width 6 height 6
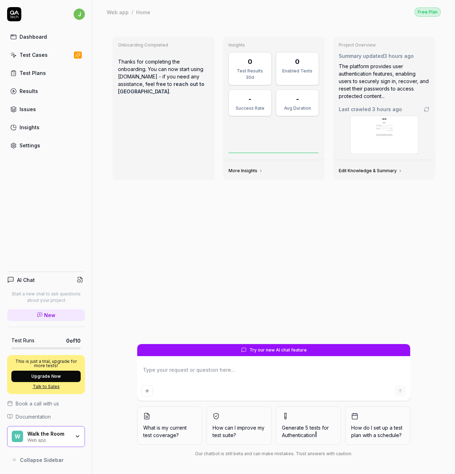
click at [34, 53] on div "Test Cases" at bounding box center [34, 54] width 28 height 7
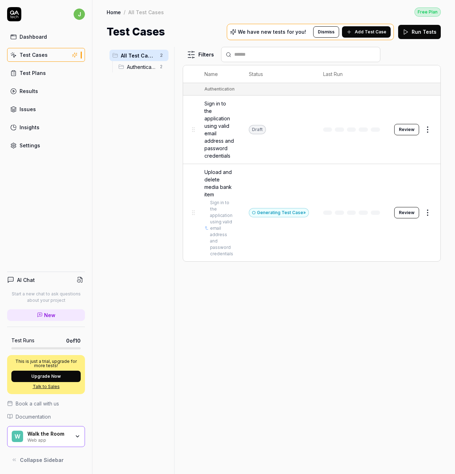
click at [138, 68] on span "Authentication" at bounding box center [141, 66] width 29 height 7
click at [119, 114] on div "All Test Cases 2 Authentication 2" at bounding box center [139, 256] width 65 height 419
click at [130, 53] on span "All Test Cases" at bounding box center [138, 55] width 35 height 7
click at [137, 69] on span "Authentication" at bounding box center [141, 66] width 29 height 7
click at [27, 144] on div "Settings" at bounding box center [30, 145] width 21 height 7
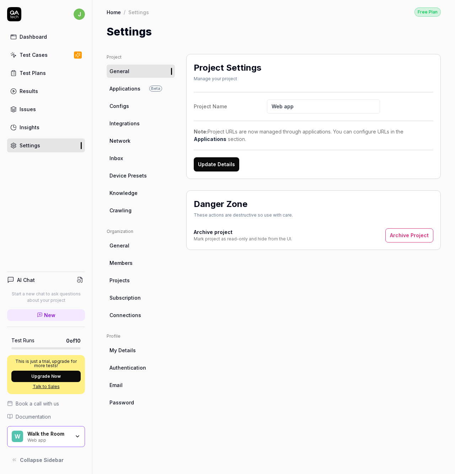
click at [129, 104] on link "Configs" at bounding box center [141, 106] width 68 height 13
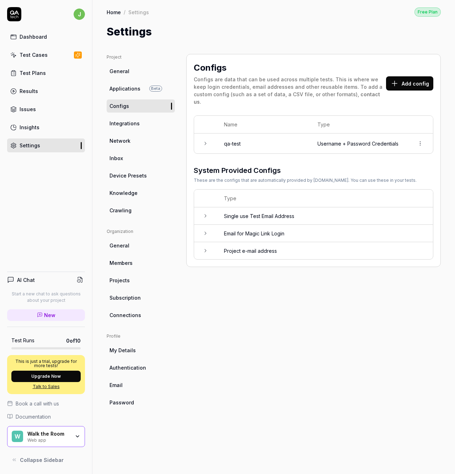
drag, startPoint x: 206, startPoint y: 139, endPoint x: 229, endPoint y: 143, distance: 22.8
click at [206, 139] on td at bounding box center [205, 144] width 23 height 20
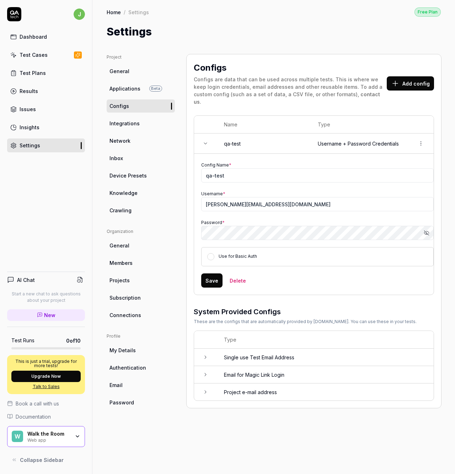
click at [35, 54] on div "Test Cases" at bounding box center [34, 54] width 28 height 7
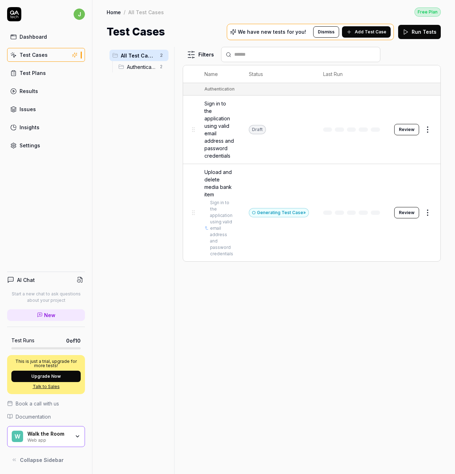
click at [219, 133] on span "Sign in to the application using valid email address and password credentials" at bounding box center [219, 130] width 30 height 60
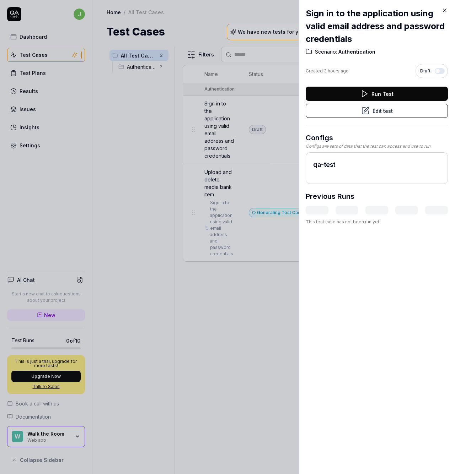
click at [445, 8] on icon at bounding box center [444, 10] width 6 height 6
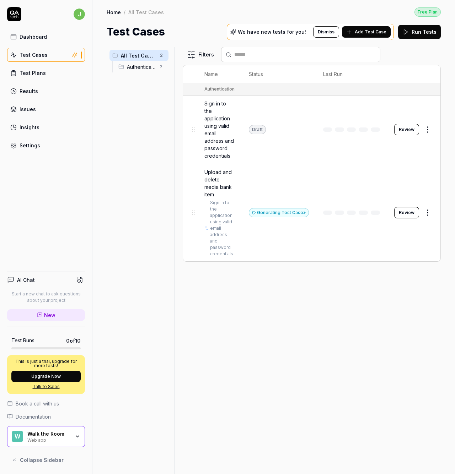
click at [141, 70] on span "Authentication" at bounding box center [141, 66] width 29 height 7
click at [408, 130] on button "Review" at bounding box center [406, 129] width 25 height 11
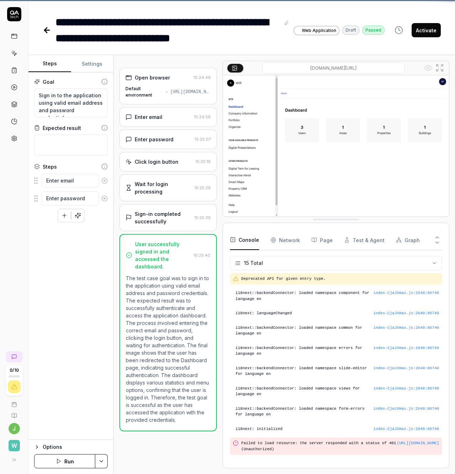
scroll to position [61, 0]
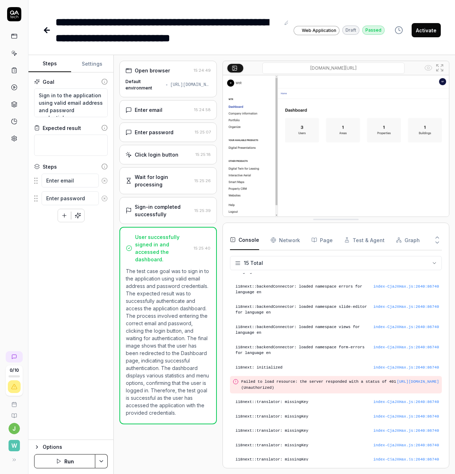
click at [86, 281] on div "Goal Sign in to the application using valid email address and password credenti…" at bounding box center [70, 257] width 85 height 368
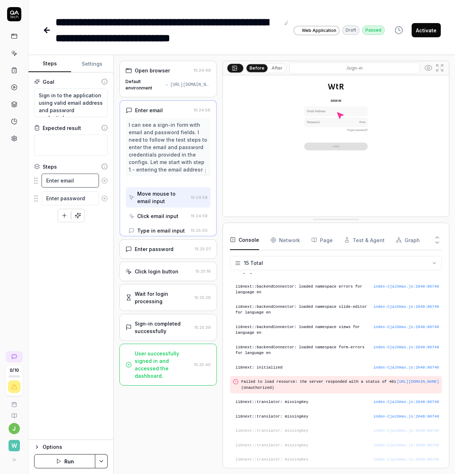
click at [75, 178] on textarea "Enter email" at bounding box center [70, 181] width 57 height 14
drag, startPoint x: 73, startPoint y: 180, endPoint x: 41, endPoint y: 179, distance: 32.4
click at [40, 180] on div "Enter email" at bounding box center [71, 180] width 74 height 15
click at [55, 178] on textarea "Enter email" at bounding box center [70, 181] width 57 height 14
drag, startPoint x: 88, startPoint y: 181, endPoint x: 5, endPoint y: 177, distance: 83.3
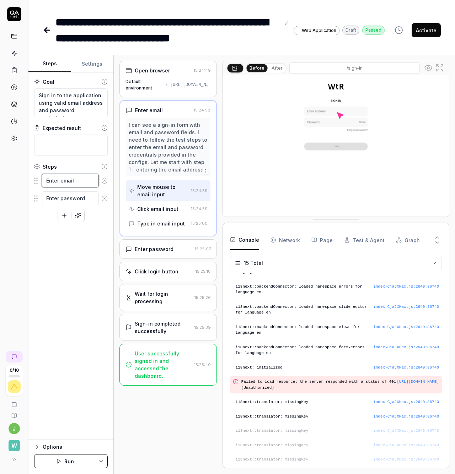
click at [5, 177] on div "**********" at bounding box center [227, 237] width 455 height 474
click at [87, 198] on div "Generate more steps using the goal" at bounding box center [78, 199] width 84 height 7
click at [60, 285] on div "Goal Sign in to the application using valid email address and password credenti…" at bounding box center [70, 257] width 85 height 368
click at [163, 210] on div "Click email input" at bounding box center [157, 208] width 41 height 7
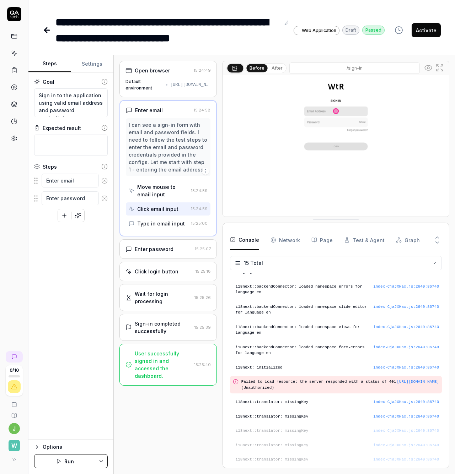
click at [162, 222] on div "Type in email input" at bounding box center [161, 223] width 48 height 7
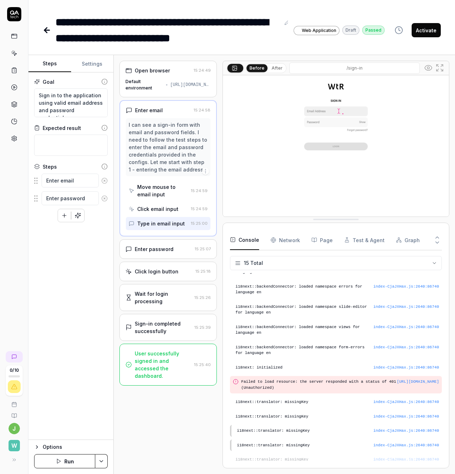
click at [156, 251] on div "Enter password" at bounding box center [154, 249] width 39 height 7
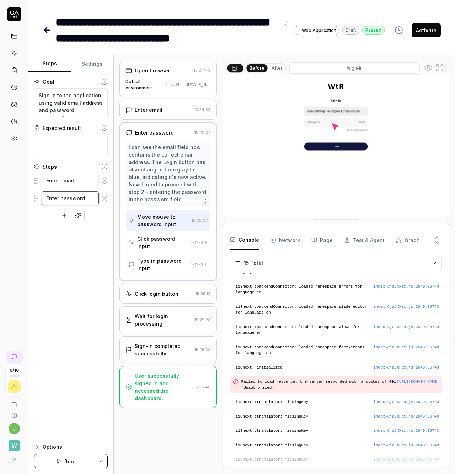
drag, startPoint x: 86, startPoint y: 197, endPoint x: 24, endPoint y: 196, distance: 62.6
click at [24, 196] on div "**********" at bounding box center [227, 237] width 455 height 474
click at [170, 241] on div "Click password input" at bounding box center [162, 242] width 51 height 15
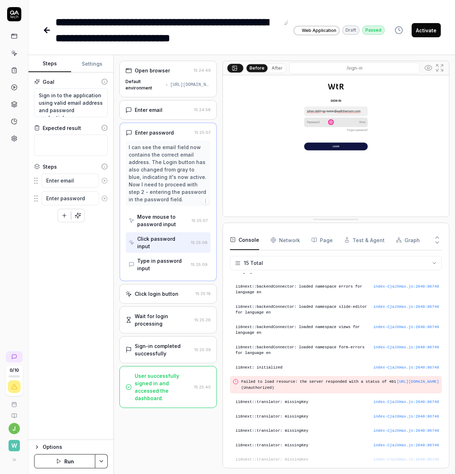
click at [163, 257] on div "Type in password input" at bounding box center [162, 264] width 51 height 15
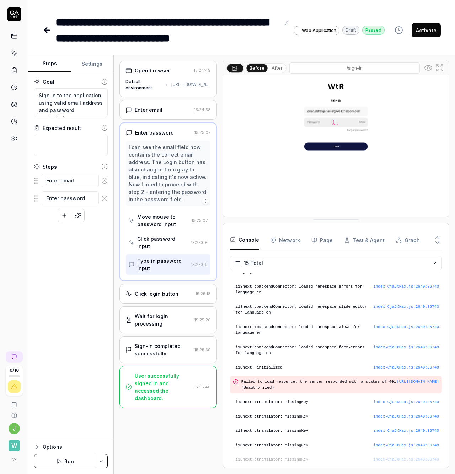
click at [164, 290] on div "Click login button" at bounding box center [157, 293] width 44 height 7
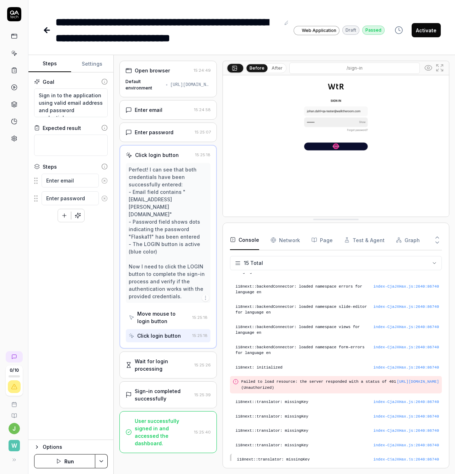
click at [170, 429] on div "User successfully signed in and accessed the dashboard." at bounding box center [163, 433] width 57 height 30
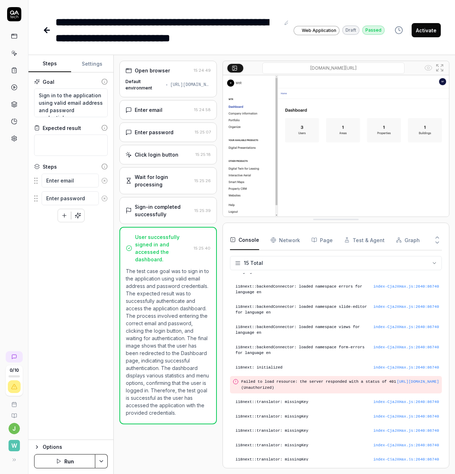
click at [166, 202] on div "Sign-in completed successfully 15:25:39" at bounding box center [167, 210] width 97 height 27
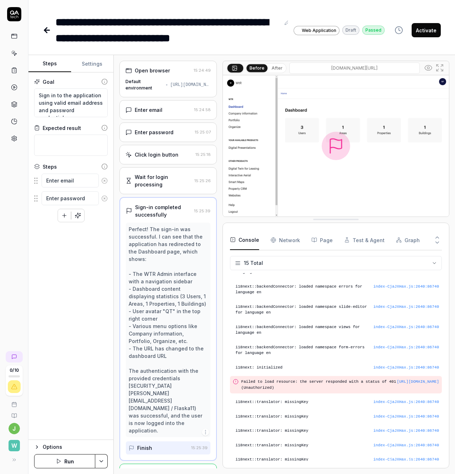
click at [60, 464] on icon "button" at bounding box center [59, 462] width 6 height 6
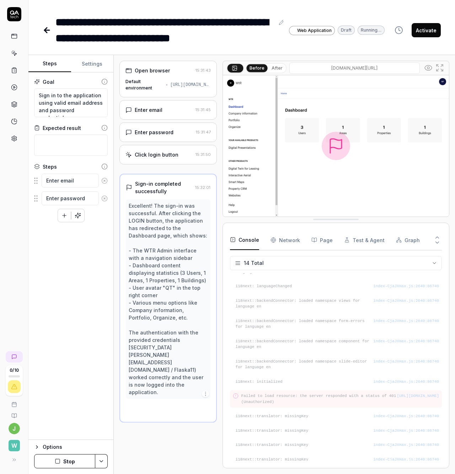
scroll to position [33, 0]
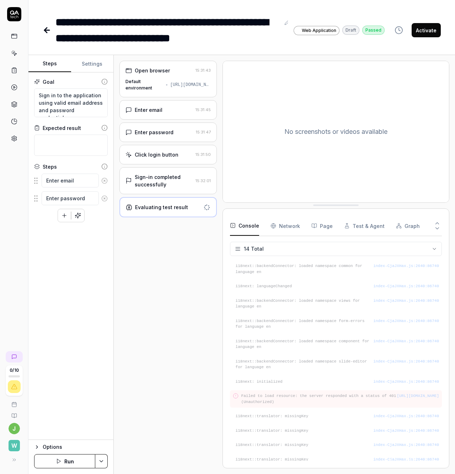
click at [97, 64] on button "Settings" at bounding box center [92, 63] width 43 height 17
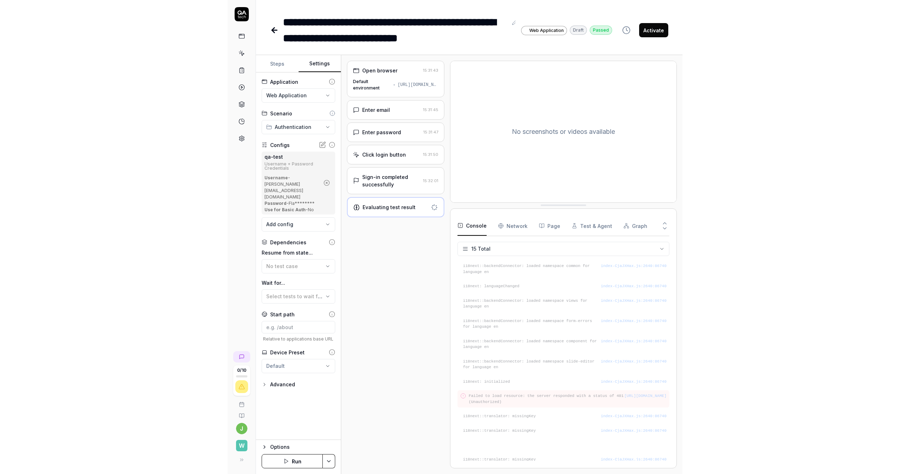
scroll to position [47, 0]
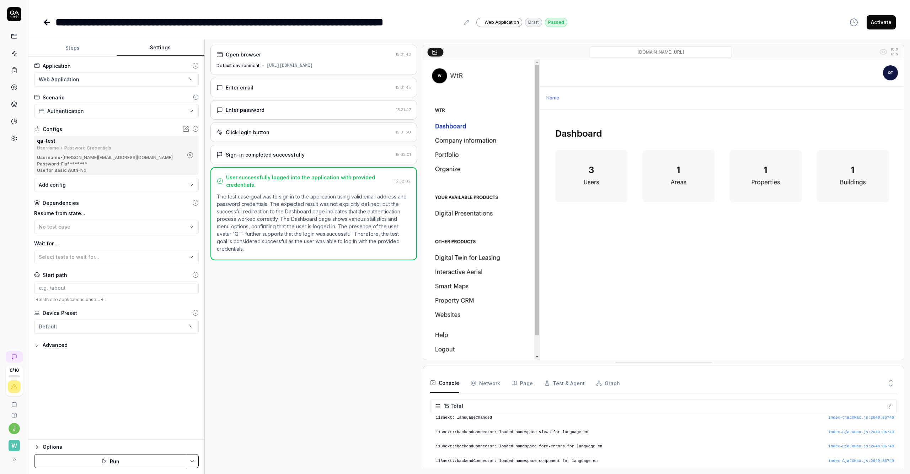
click at [455, 265] on img at bounding box center [663, 209] width 481 height 301
click at [15, 38] on icon at bounding box center [14, 36] width 6 height 6
click at [15, 54] on icon at bounding box center [14, 54] width 3 height 3
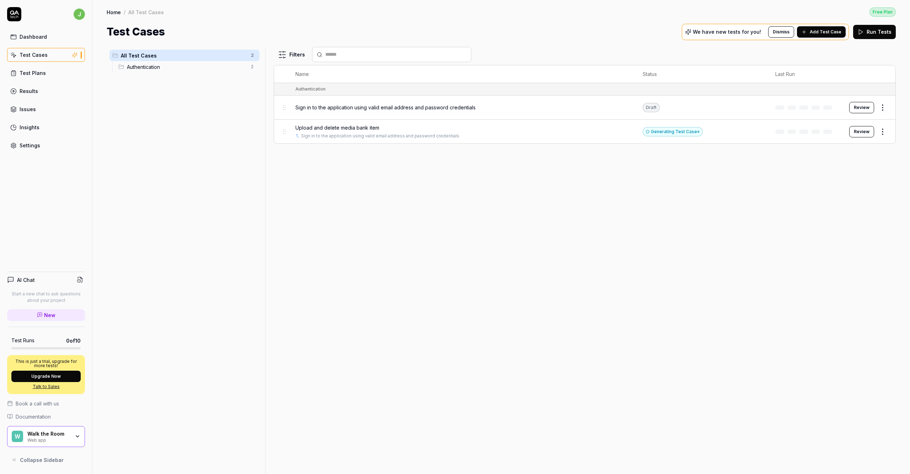
click at [34, 53] on div "Test Cases" at bounding box center [34, 54] width 28 height 7
click at [455, 133] on div "Sign in to the application using valid email address and password credentials" at bounding box center [461, 136] width 333 height 6
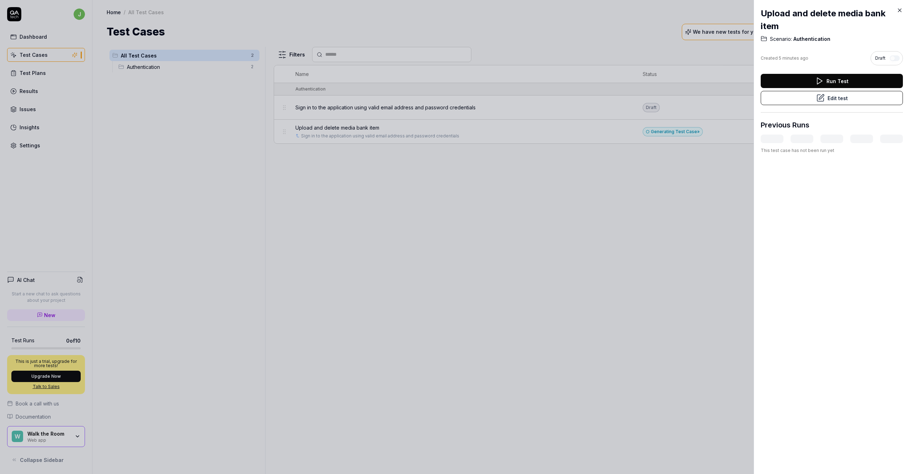
click at [455, 9] on icon at bounding box center [899, 10] width 6 height 6
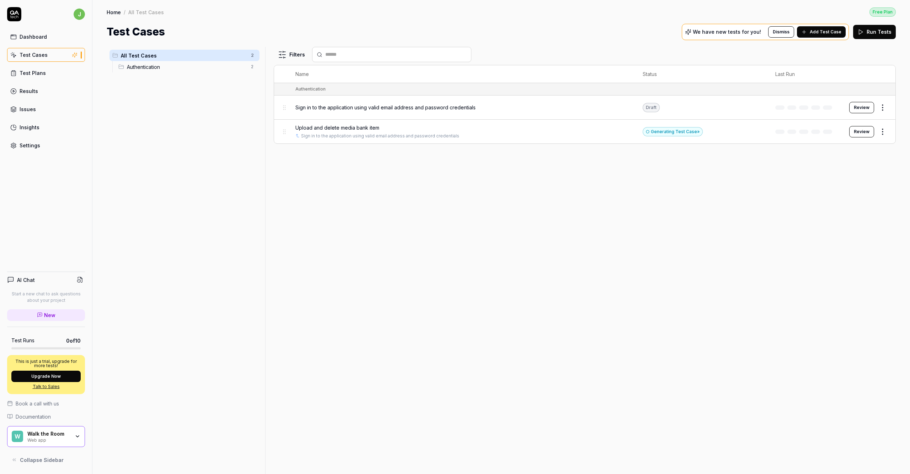
click at [455, 141] on td "Upload and delete media bank item Sign in to the application using valid email …" at bounding box center [461, 132] width 347 height 24
click at [420, 133] on link "Sign in to the application using valid email address and password credentials" at bounding box center [380, 136] width 158 height 6
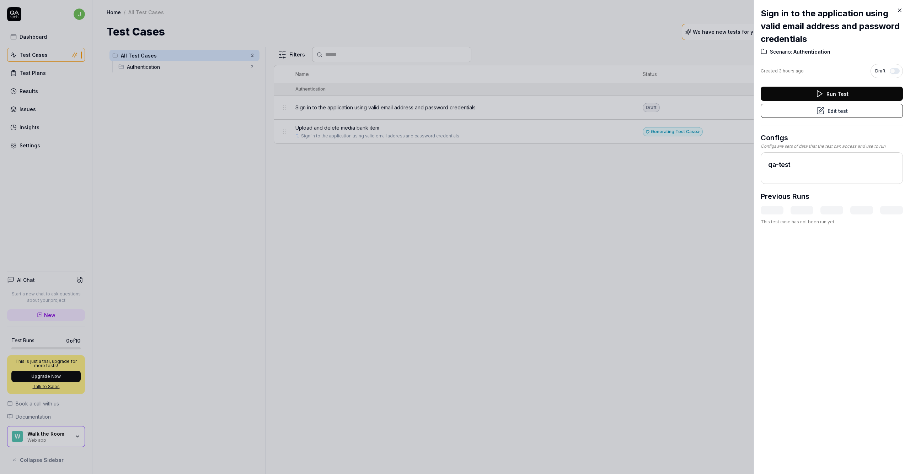
click at [455, 9] on icon at bounding box center [899, 10] width 3 height 3
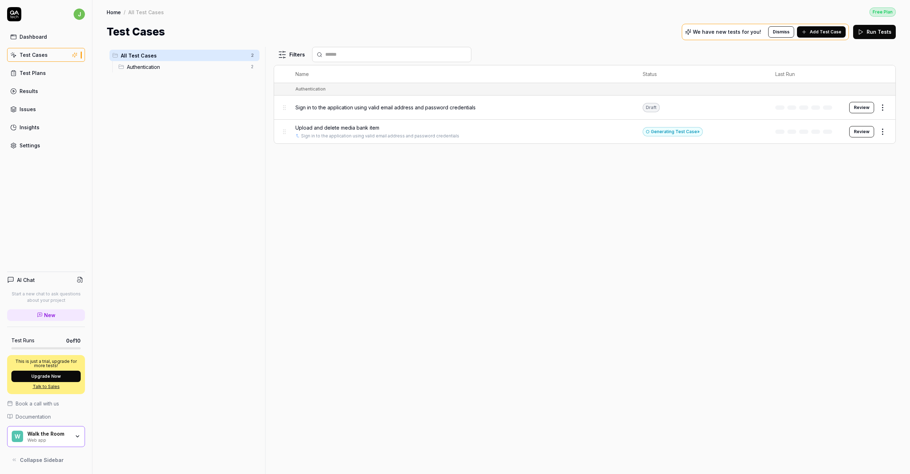
click at [455, 131] on button "Review" at bounding box center [861, 131] width 25 height 11
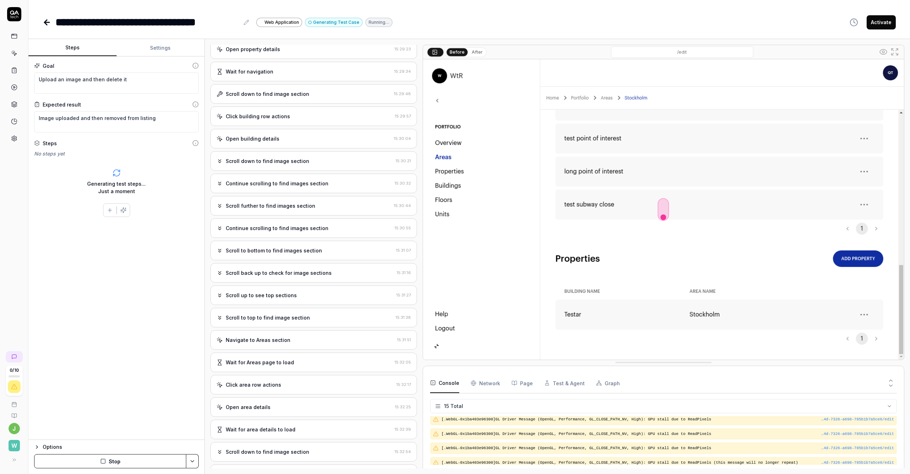
click at [279, 149] on div "Open building details 15:30:04" at bounding box center [313, 139] width 206 height 20
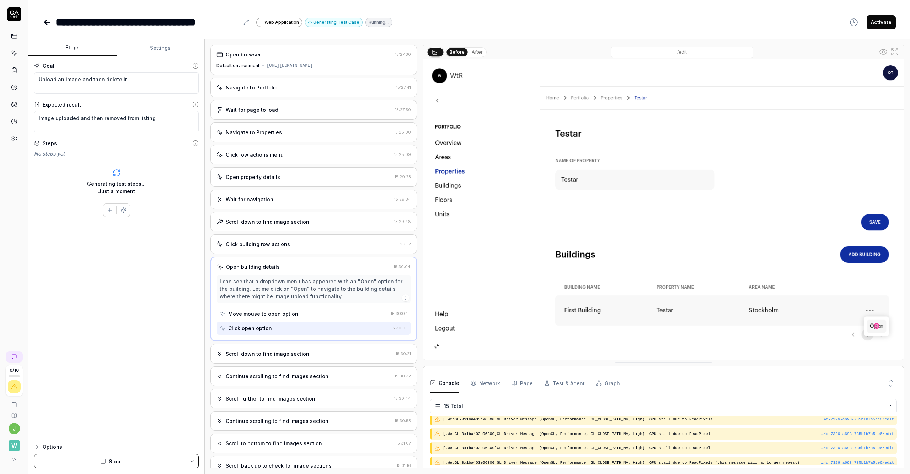
click at [284, 358] on div "Scroll down to find image section" at bounding box center [268, 353] width 84 height 7
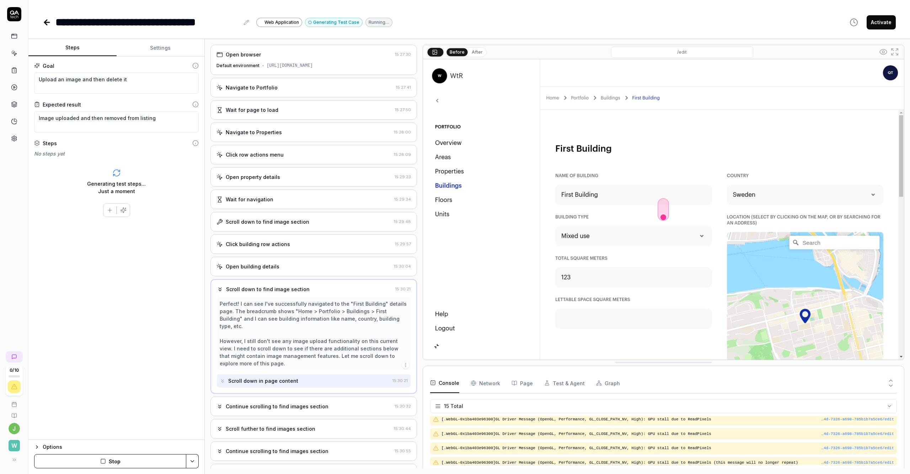
scroll to position [132, 0]
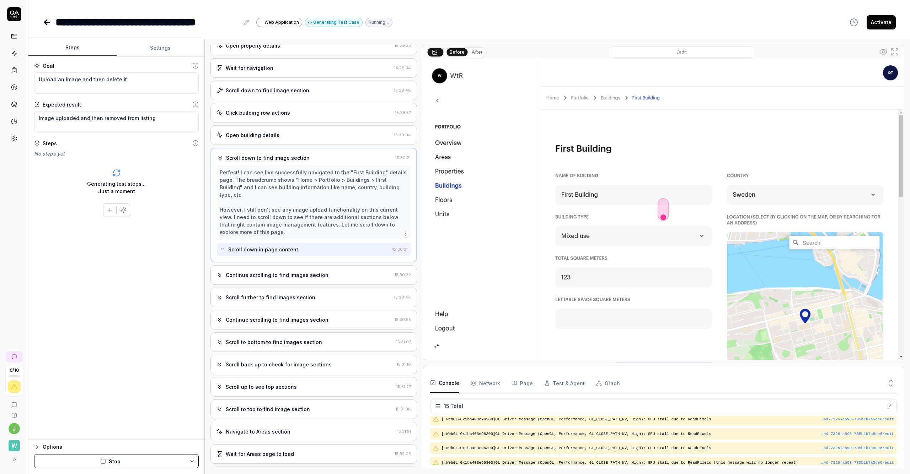
click at [285, 274] on div "Continue scrolling to find images section" at bounding box center [277, 275] width 103 height 7
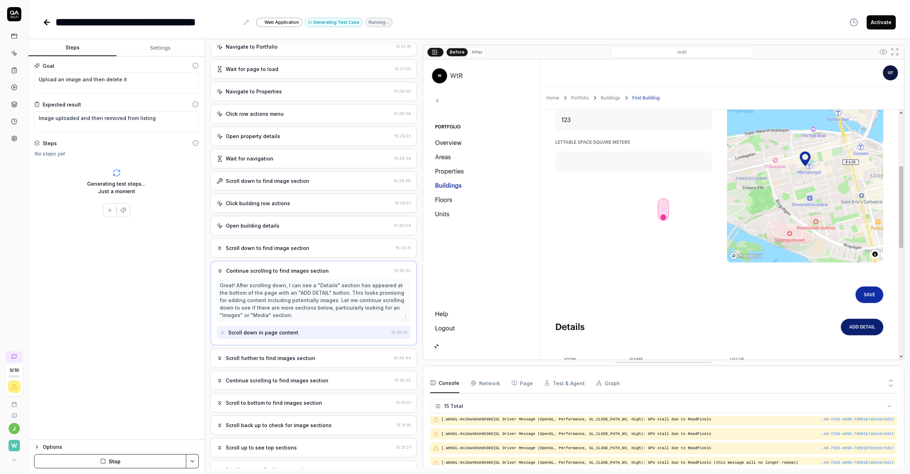
scroll to position [0, 0]
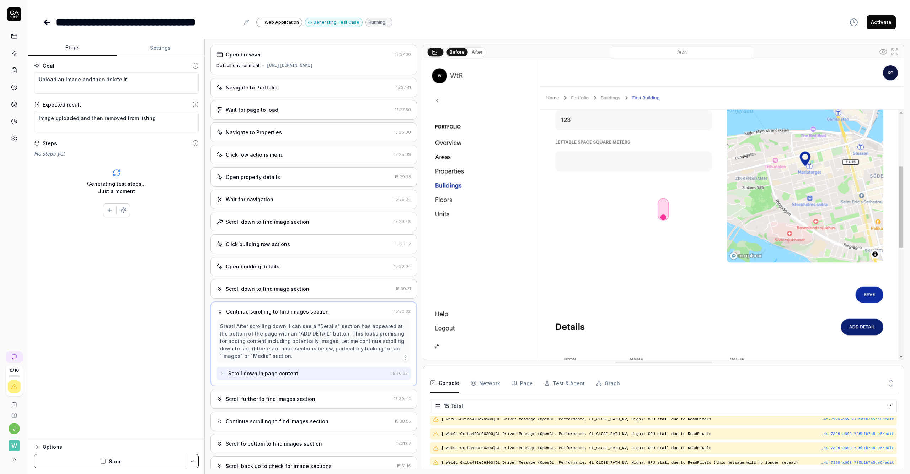
click at [270, 91] on div "Navigate to Portfolio" at bounding box center [252, 87] width 52 height 7
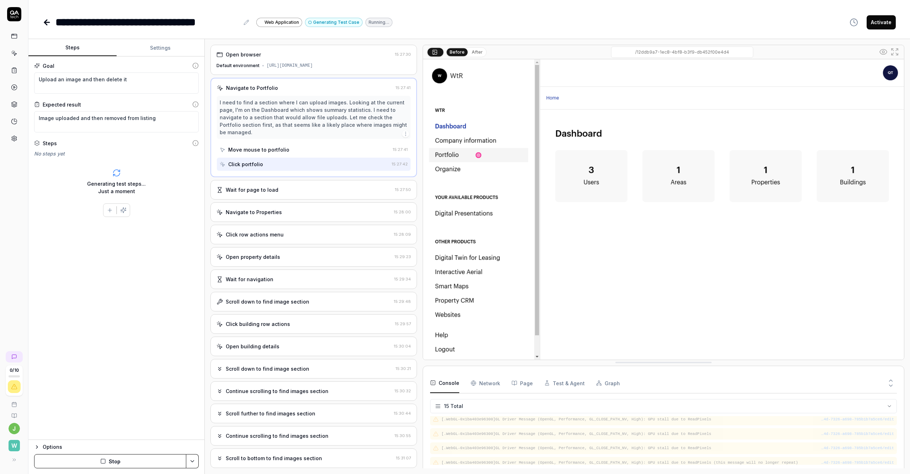
click at [253, 194] on div "Wait for page to load" at bounding box center [252, 189] width 53 height 7
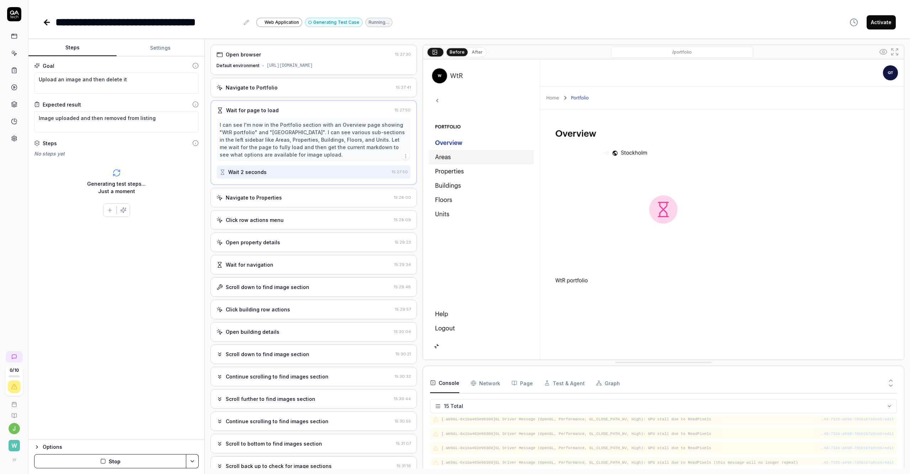
click at [261, 202] on div "Navigate to Properties" at bounding box center [254, 197] width 56 height 7
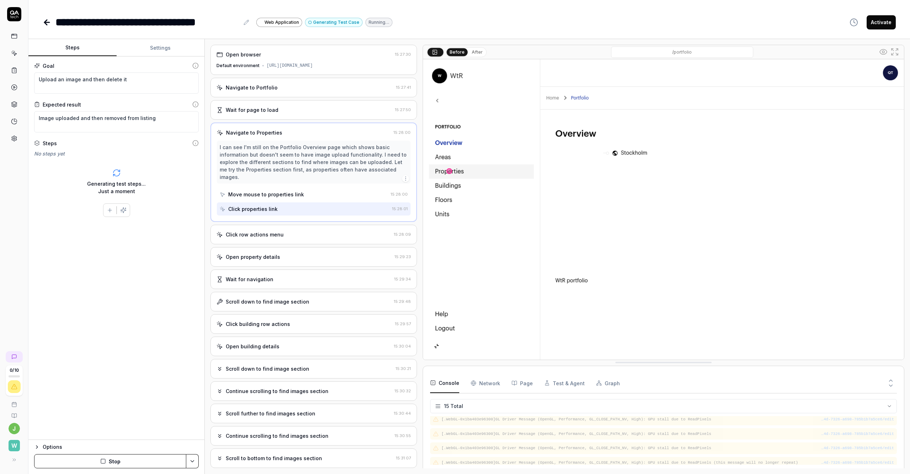
click at [256, 233] on div "Click row actions menu" at bounding box center [255, 234] width 58 height 7
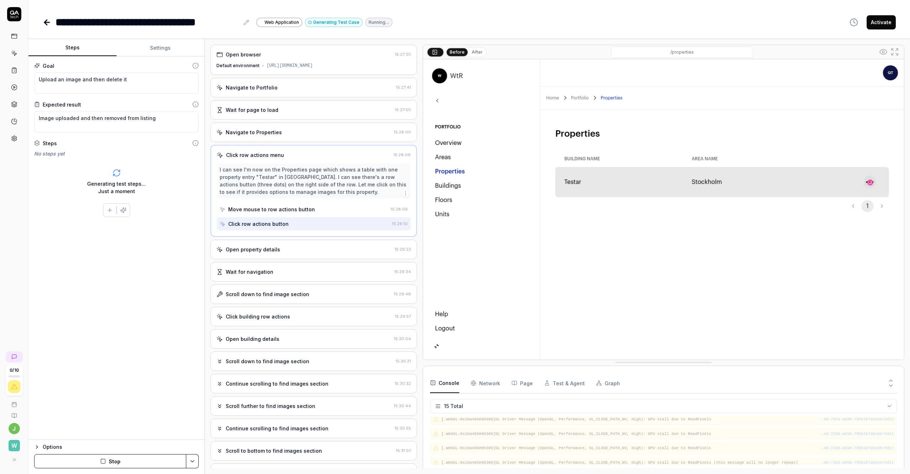
click at [252, 253] on div "Open property details" at bounding box center [253, 249] width 54 height 7
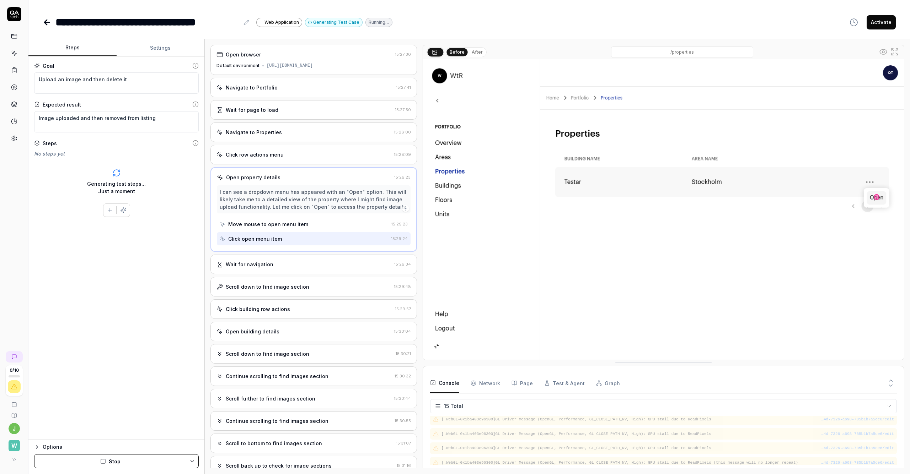
click at [276, 274] on div "Wait for navigation 15:29:34" at bounding box center [313, 265] width 206 height 20
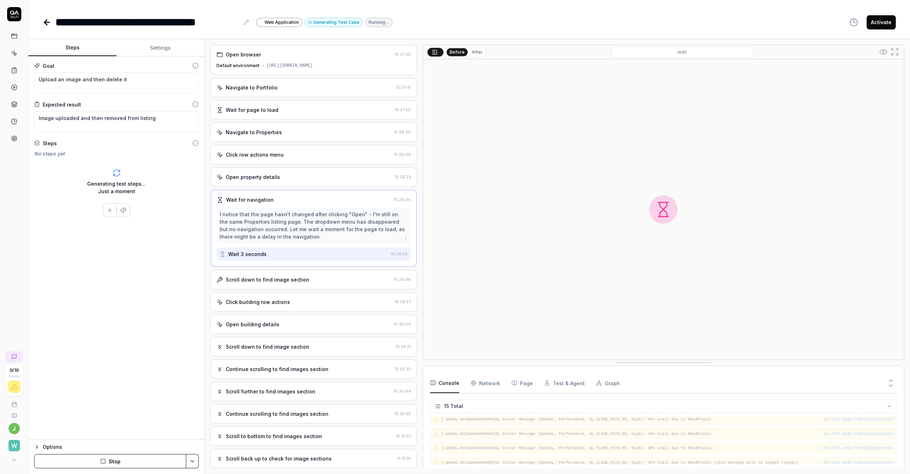
click at [281, 290] on div "Scroll down to find image section 15:29:48" at bounding box center [313, 280] width 206 height 20
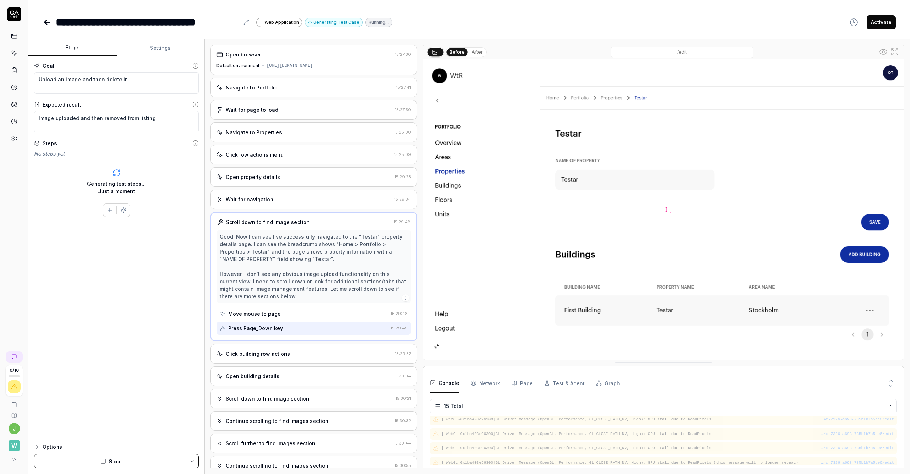
scroll to position [234, 0]
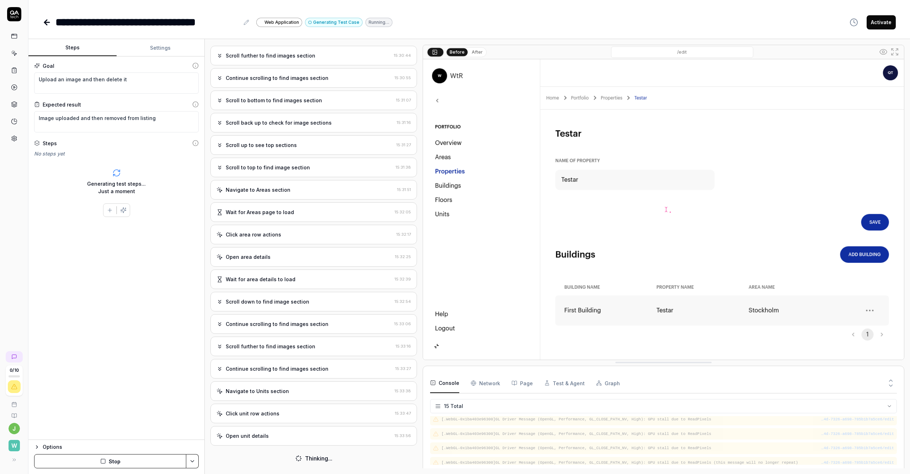
click at [257, 434] on div "Open unit details" at bounding box center [247, 436] width 43 height 7
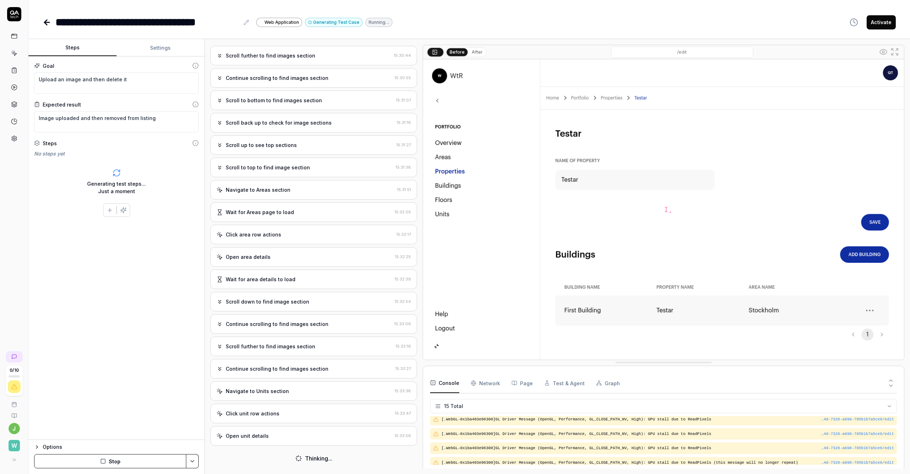
scroll to position [350, 0]
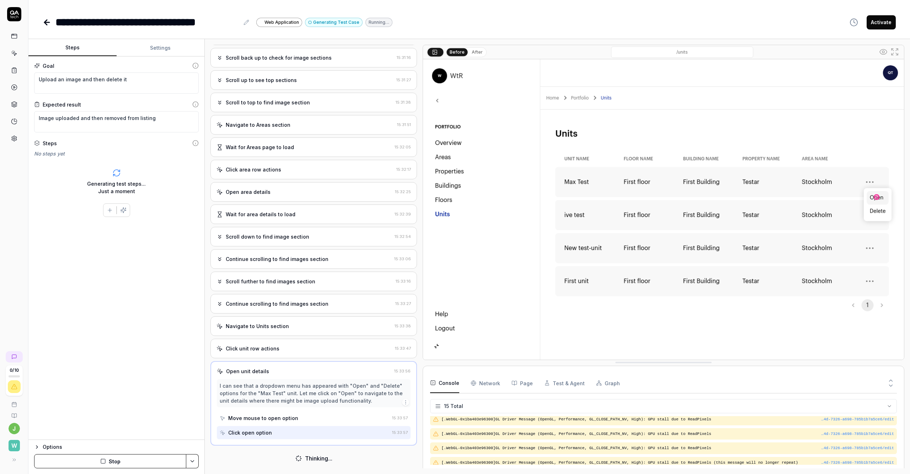
click at [279, 306] on div "Continue scrolling to find images section" at bounding box center [277, 303] width 103 height 7
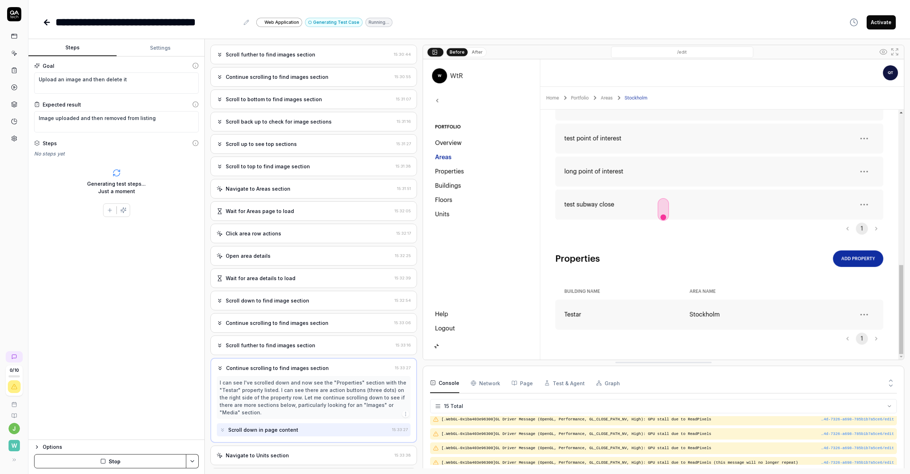
scroll to position [260, 0]
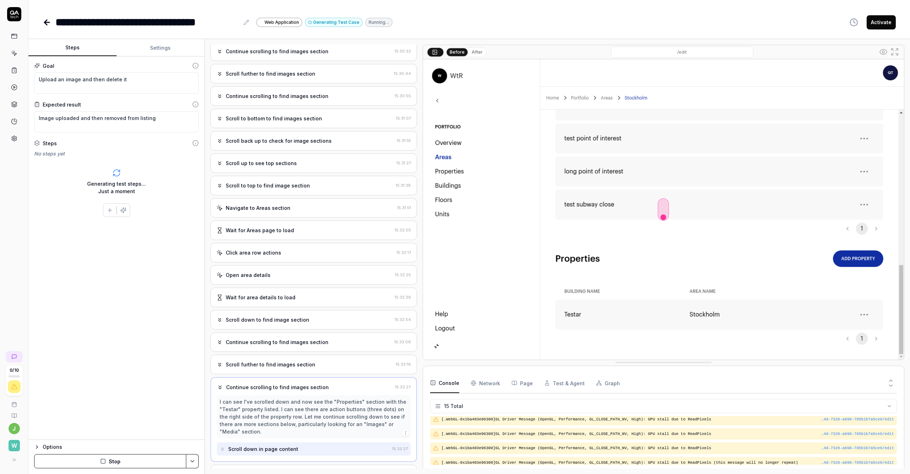
click at [11, 109] on link at bounding box center [14, 104] width 13 height 13
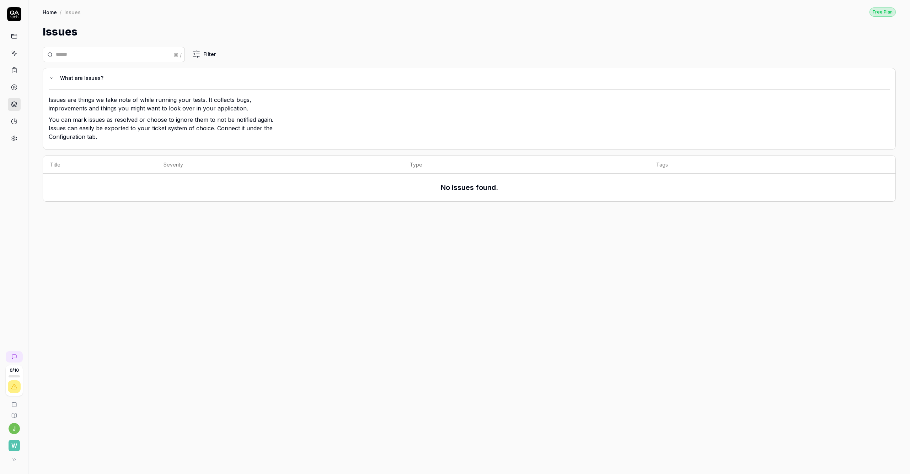
click at [17, 73] on link at bounding box center [14, 70] width 13 height 13
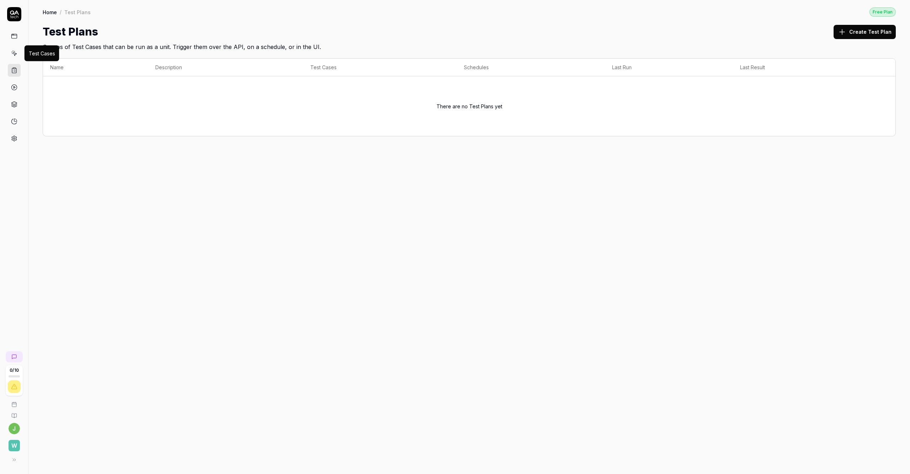
click at [14, 53] on icon at bounding box center [14, 53] width 6 height 6
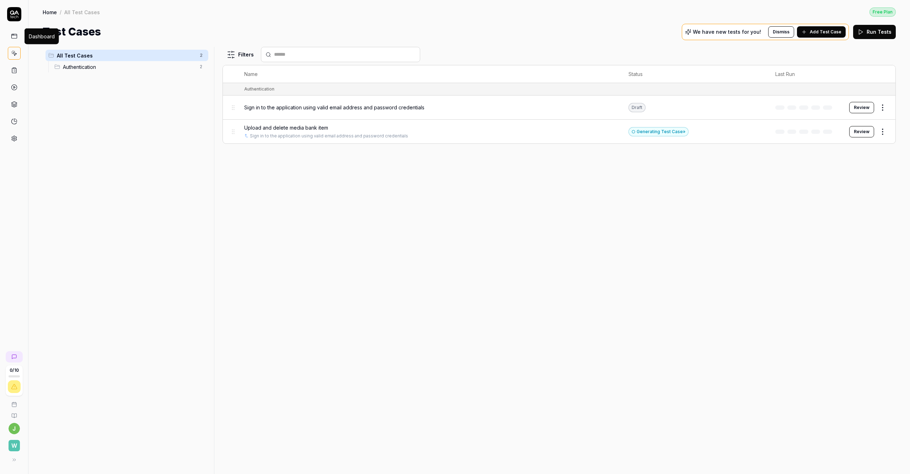
click at [14, 39] on icon at bounding box center [14, 36] width 6 height 6
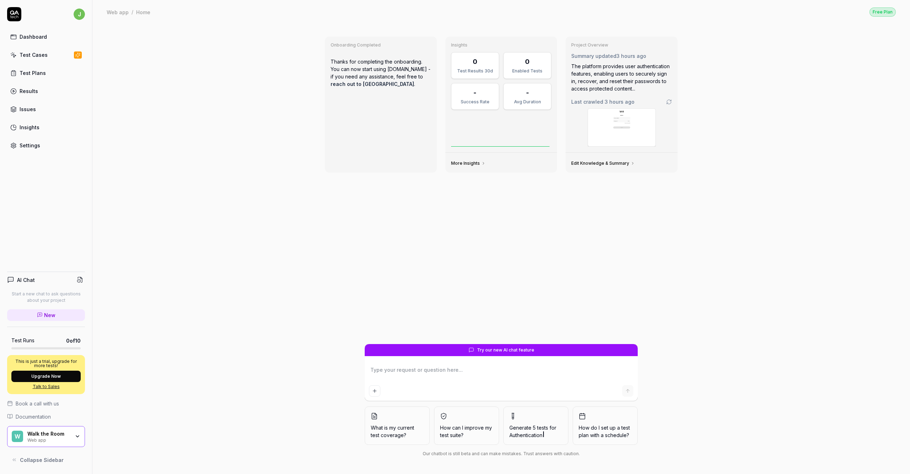
click at [36, 56] on div "Test Cases" at bounding box center [34, 54] width 28 height 7
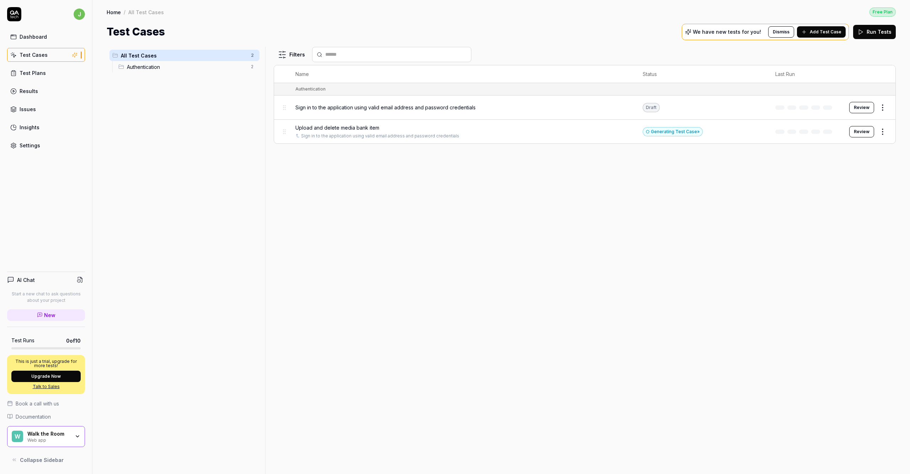
click at [45, 54] on div "Test Cases" at bounding box center [34, 54] width 28 height 7
click at [149, 68] on span "Authentication" at bounding box center [187, 66] width 120 height 7
click at [356, 131] on div "Upload and delete media bank item Sign in to the application using valid email …" at bounding box center [461, 131] width 333 height 15
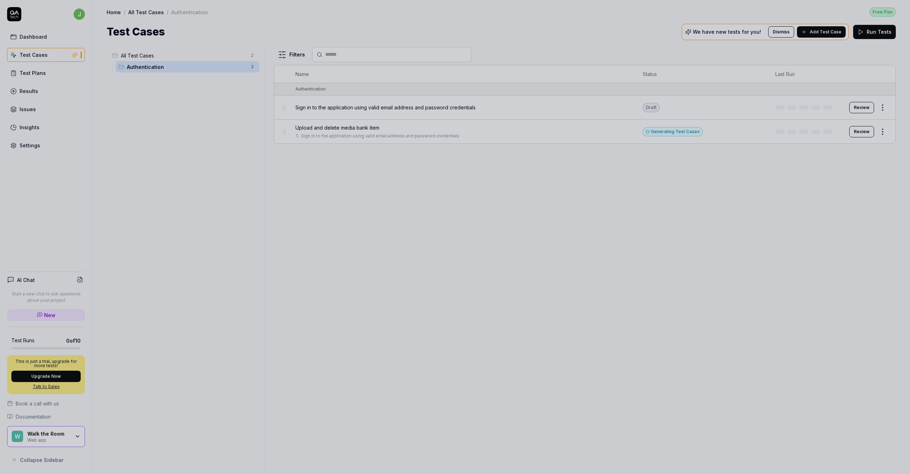
click at [455, 233] on div at bounding box center [455, 237] width 910 height 474
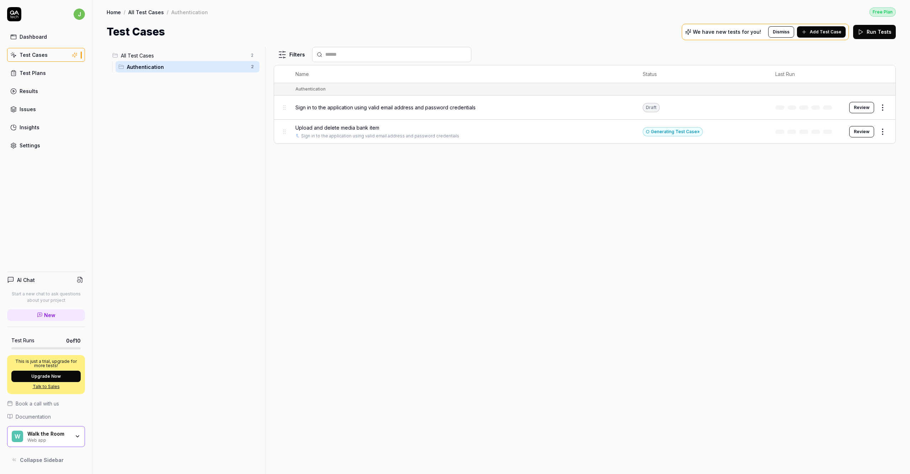
click at [455, 135] on button "Review" at bounding box center [861, 131] width 25 height 11
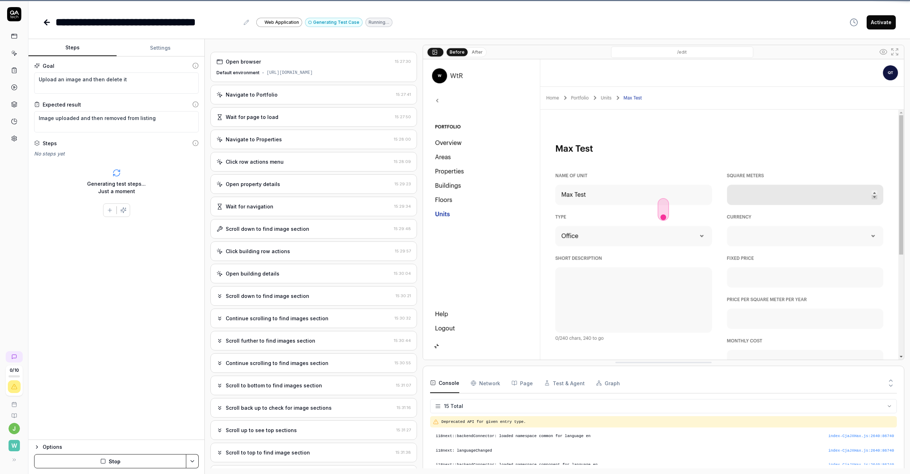
scroll to position [172, 0]
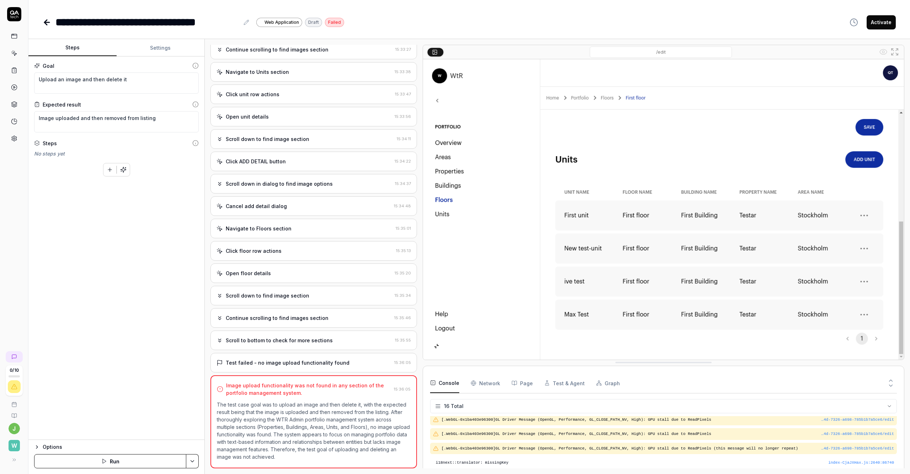
scroll to position [415, 0]
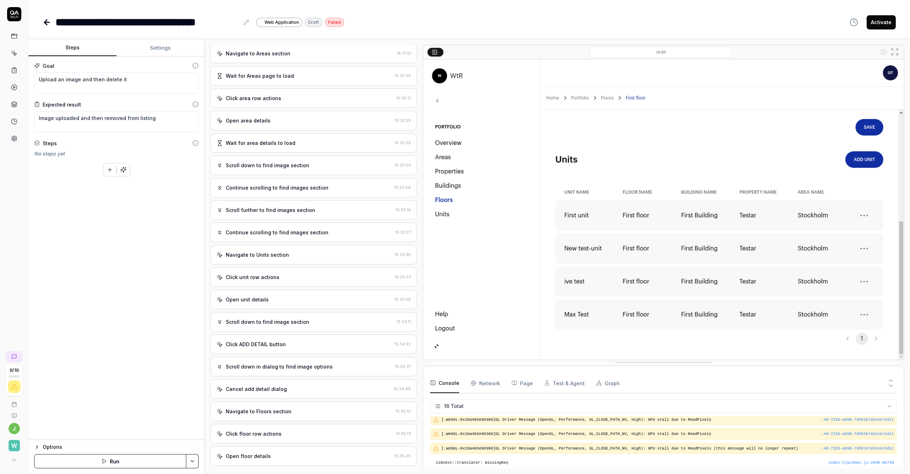
click at [45, 23] on icon at bounding box center [45, 22] width 2 height 5
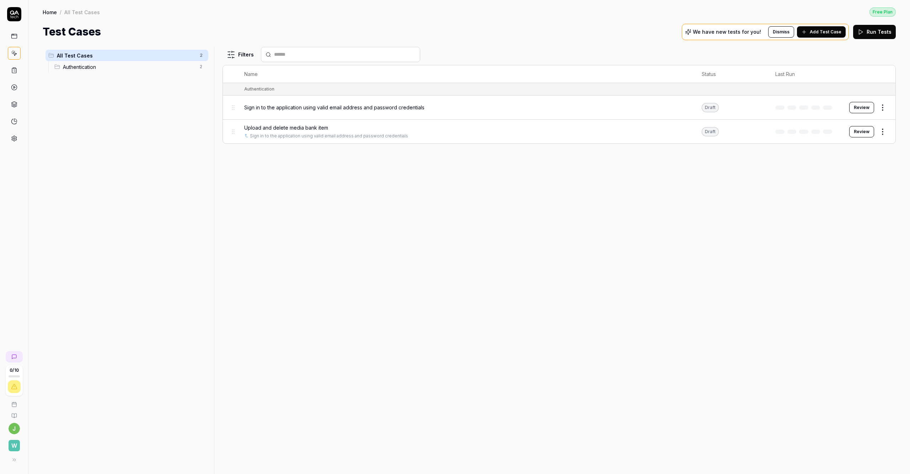
click at [328, 125] on span "Upload and delete media bank item" at bounding box center [286, 127] width 84 height 7
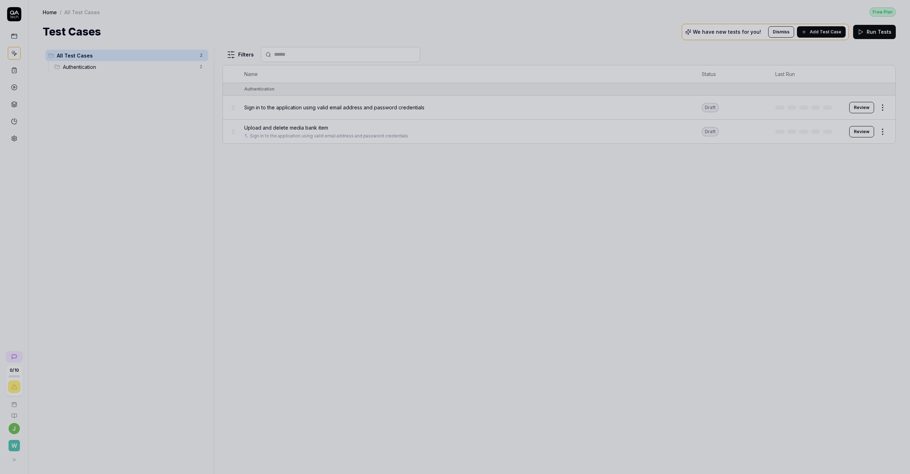
click at [455, 183] on div at bounding box center [455, 237] width 910 height 474
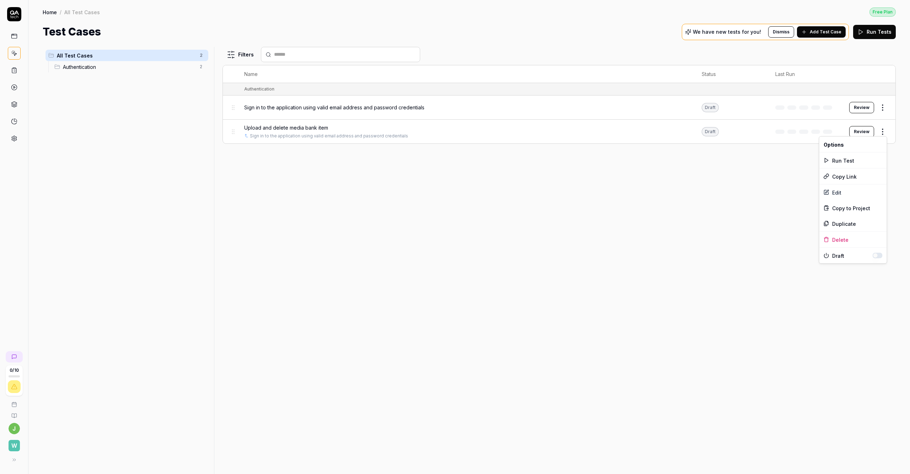
click at [455, 130] on html "0 / 10 j W Home / All Test Cases Free Plan Home / All Test Cases Free Plan Test…" at bounding box center [455, 237] width 910 height 474
click at [455, 195] on div "Edit" at bounding box center [853, 193] width 68 height 16
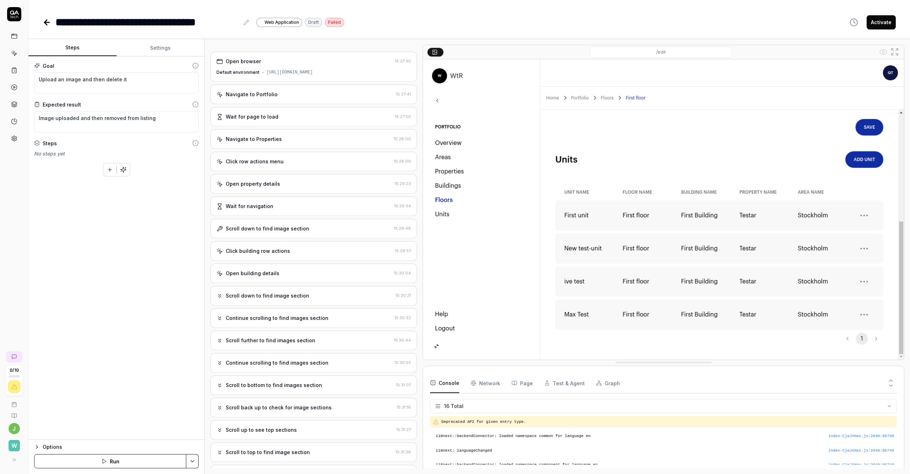
scroll to position [187, 0]
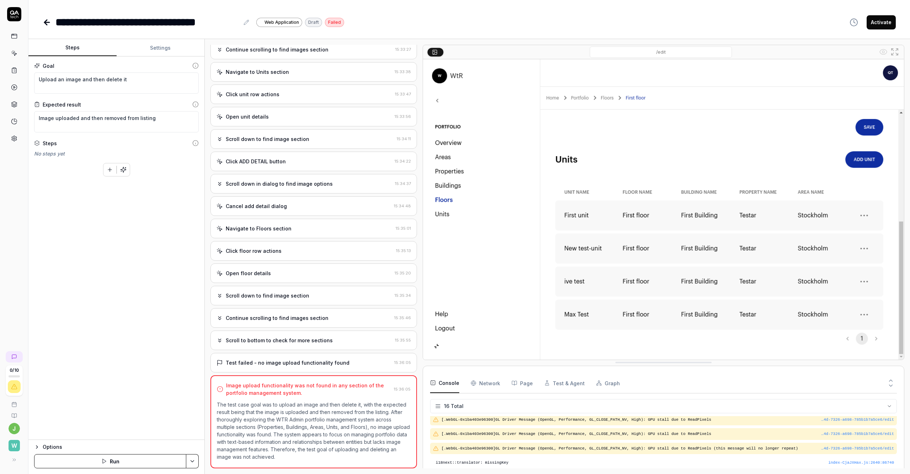
scroll to position [604, 0]
click at [84, 82] on textarea "Upload an image and then delete it" at bounding box center [116, 83] width 165 height 21
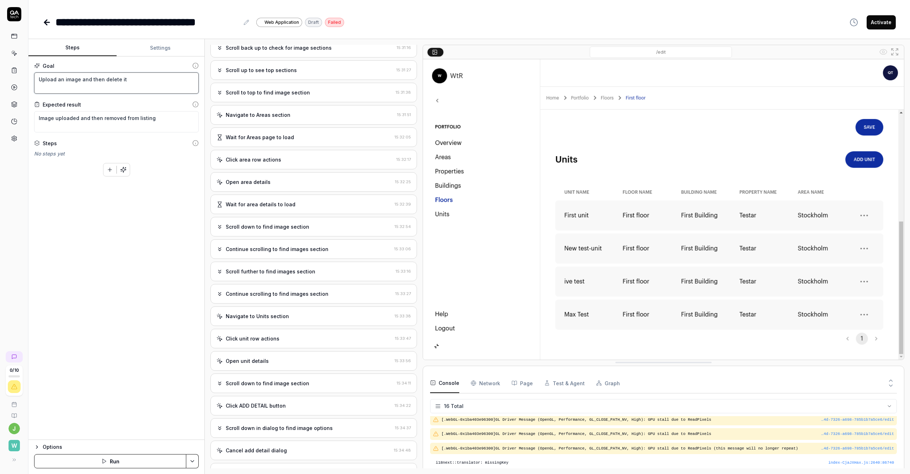
scroll to position [0, 0]
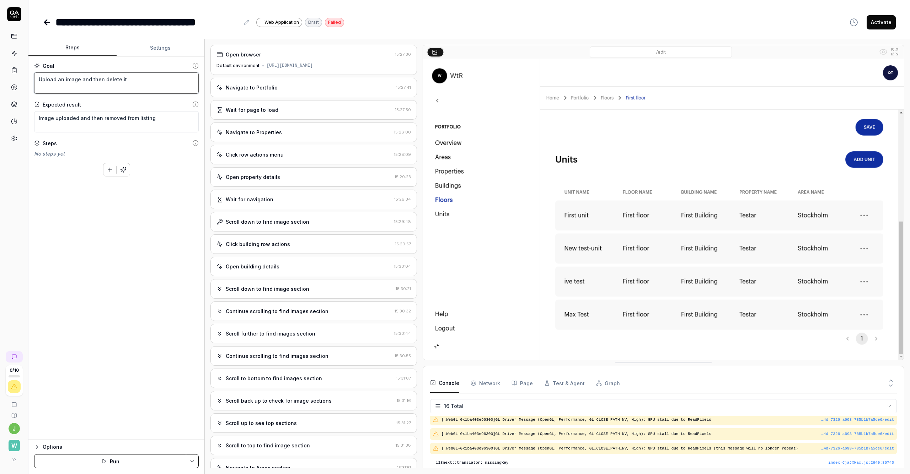
click at [129, 85] on textarea "Upload an image and then delete it" at bounding box center [116, 83] width 165 height 21
click at [125, 82] on textarea "Upload an image and then delete it" at bounding box center [116, 83] width 165 height 21
click at [455, 0] on div "**********" at bounding box center [468, 15] width 881 height 30
click at [71, 75] on textarea "Go to" at bounding box center [116, 83] width 165 height 21
drag, startPoint x: 890, startPoint y: 0, endPoint x: 884, endPoint y: 0, distance: 5.3
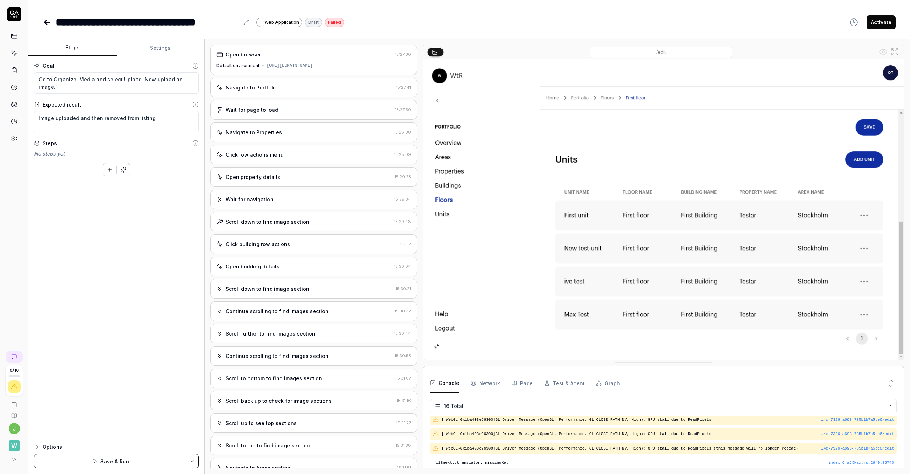
click at [455, 0] on div "**********" at bounding box center [468, 15] width 881 height 30
click at [196, 81] on textarea "Go to Organize, Media and select Upload. Now upload an image." at bounding box center [116, 83] width 165 height 21
click at [157, 197] on div "Goal Go to Organize, Media and select Upload. Now upload an image. Check that t…" at bounding box center [116, 249] width 176 height 384
click at [166, 94] on textarea "Go to Organize, Media and select Upload. Now upload an image. Check that the im…" at bounding box center [116, 87] width 165 height 29
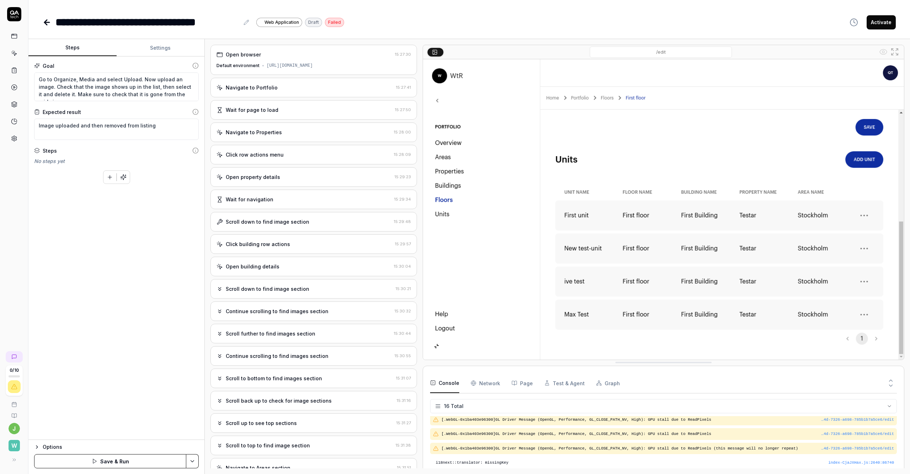
click at [167, 187] on div "Goal Go to Organize, Media and select Upload. Now upload an image. Check that t…" at bounding box center [116, 249] width 176 height 384
click at [131, 87] on textarea "Go to Organize, Media and select Upload. Now upload an image. Check that the im…" at bounding box center [116, 87] width 165 height 29
click at [172, 187] on div "To pick up a draggable item, press the space bar. While dragging, use the arrow…" at bounding box center [116, 183] width 165 height 16
click at [124, 186] on icon "button" at bounding box center [123, 185] width 6 height 6
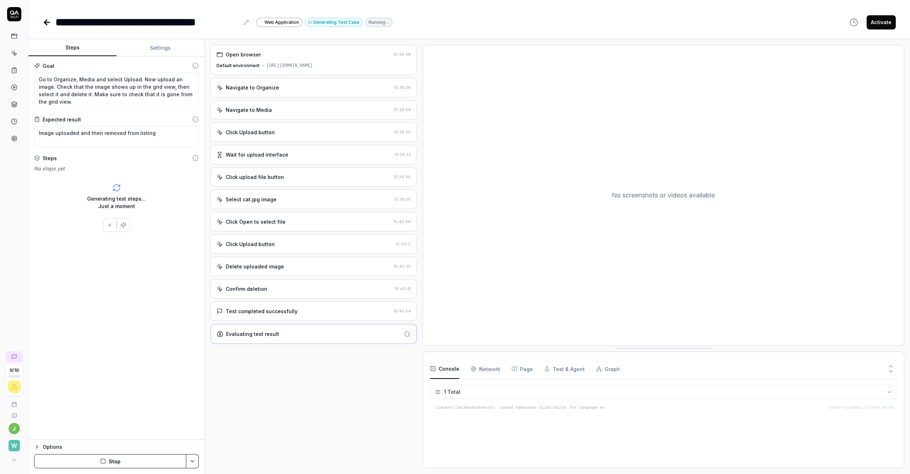
click at [293, 293] on div "Confirm deletion" at bounding box center [304, 288] width 176 height 7
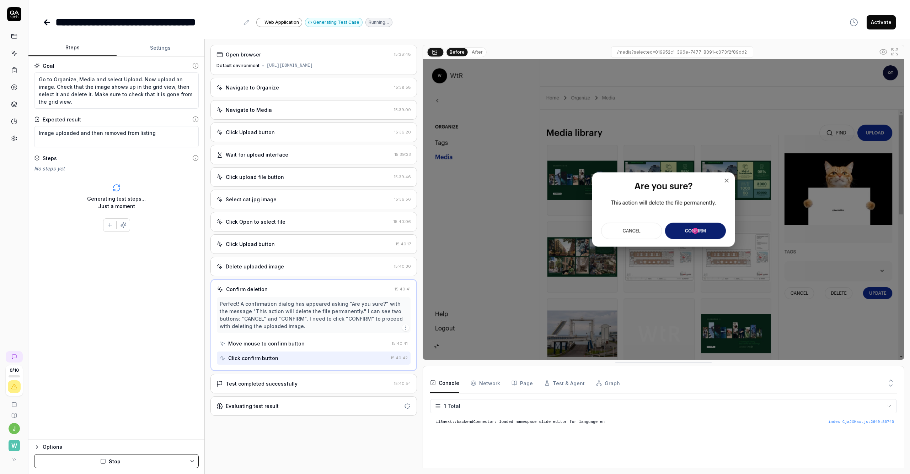
click at [286, 388] on div "Test completed successfully" at bounding box center [262, 383] width 72 height 7
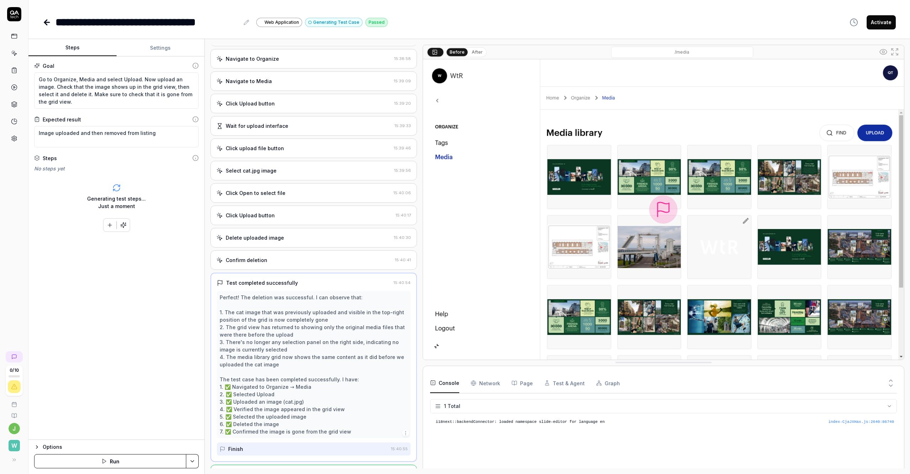
scroll to position [59, 0]
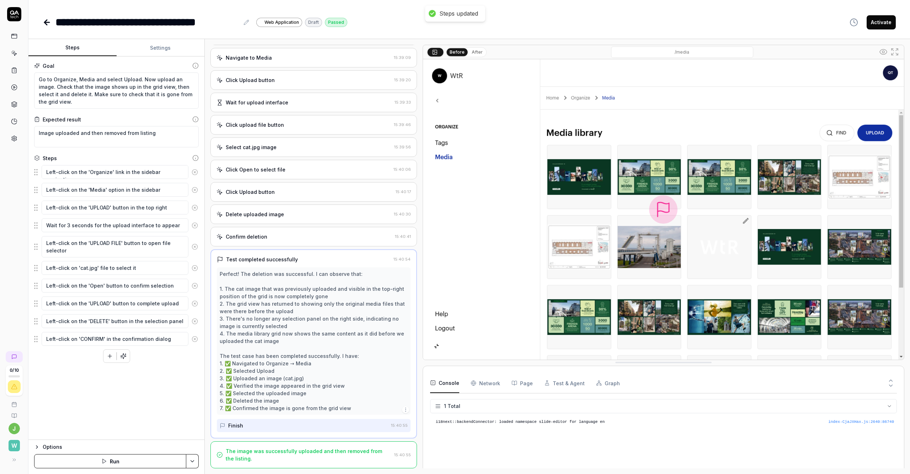
click at [276, 240] on div "Confirm deletion" at bounding box center [304, 236] width 176 height 7
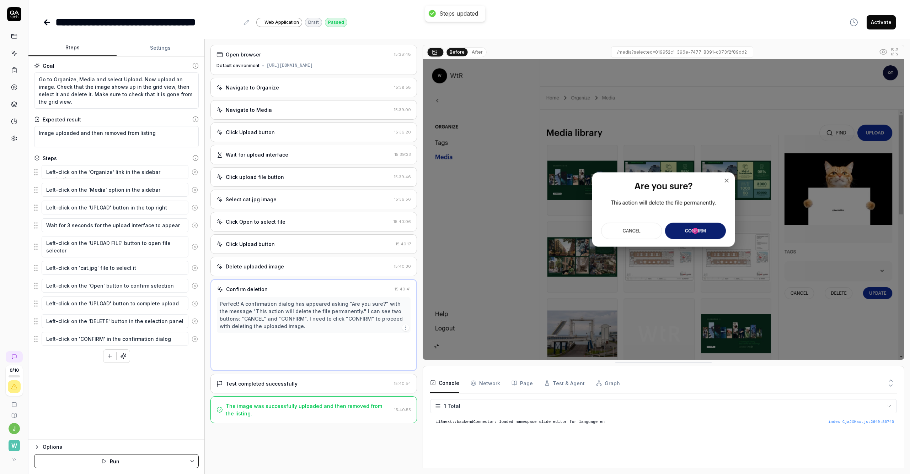
scroll to position [0, 0]
click at [289, 388] on div "Test completed successfully" at bounding box center [262, 383] width 72 height 7
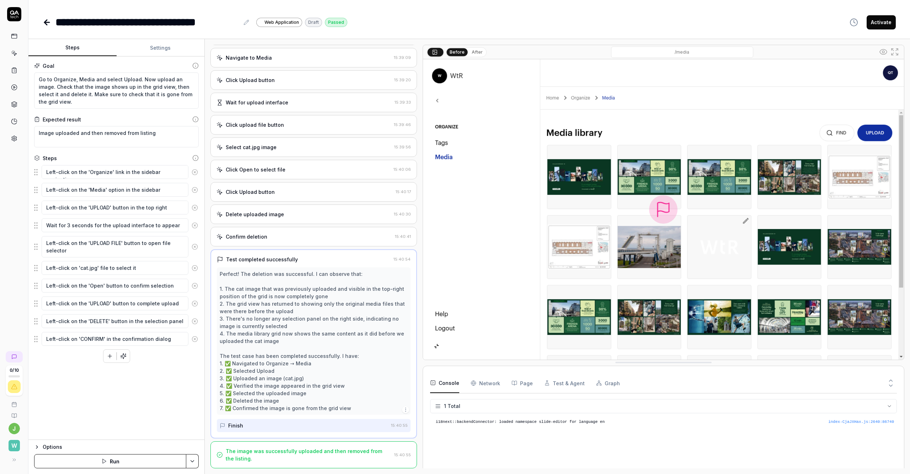
scroll to position [76, 0]
click at [270, 182] on div "Open browser 15:38:48 Default environment [URL][DOMAIN_NAME] Navigate to Organi…" at bounding box center [313, 257] width 206 height 424
click at [268, 191] on div "Click Upload button" at bounding box center [250, 191] width 49 height 7
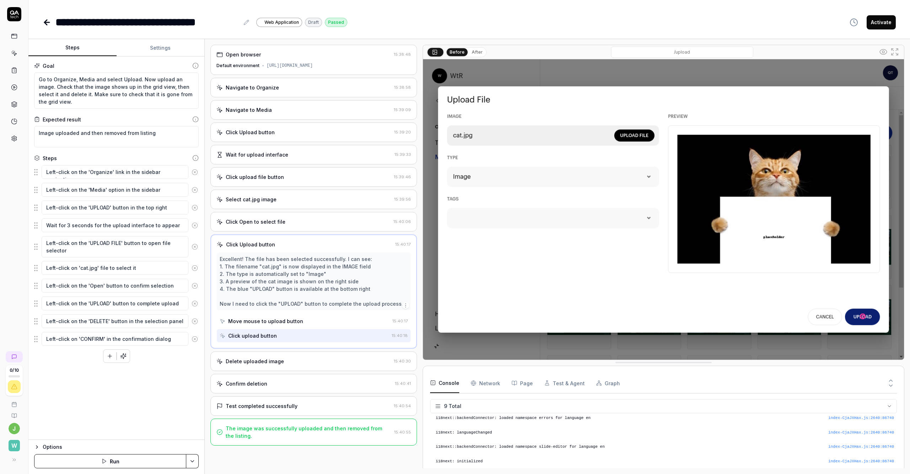
click at [275, 173] on div "Open browser 15:38:48 Default environment [URL][DOMAIN_NAME] Navigate to Organi…" at bounding box center [313, 257] width 206 height 424
click at [275, 165] on div "Wait for upload interface 15:39:33" at bounding box center [313, 155] width 206 height 20
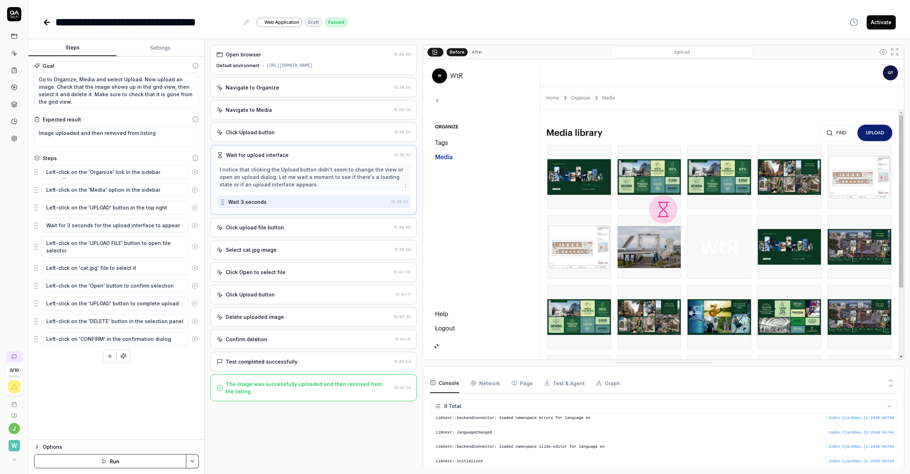
click at [277, 142] on div "Click Upload button 15:39:20" at bounding box center [313, 133] width 206 height 20
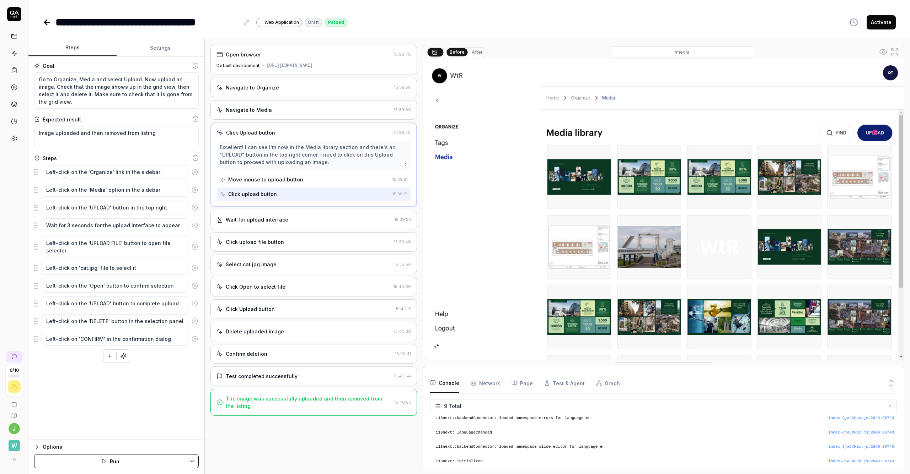
click at [273, 224] on div "Wait for upload interface" at bounding box center [257, 219] width 63 height 7
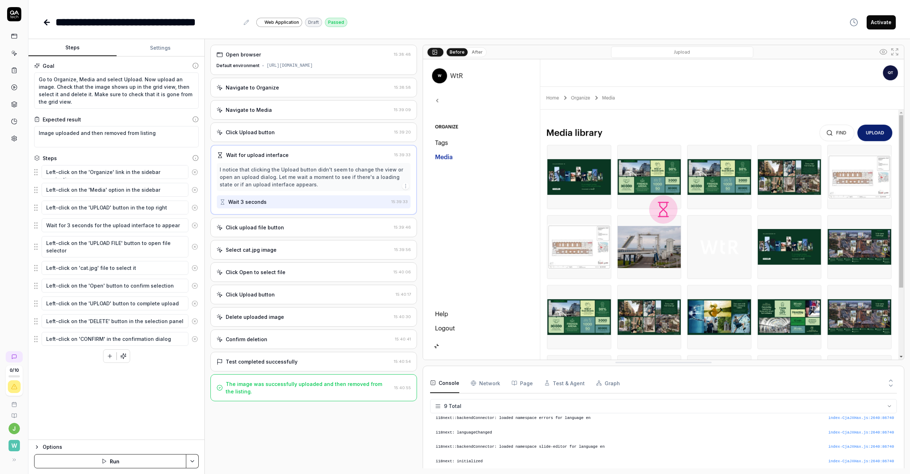
click at [278, 231] on div "Click upload file button" at bounding box center [255, 227] width 58 height 7
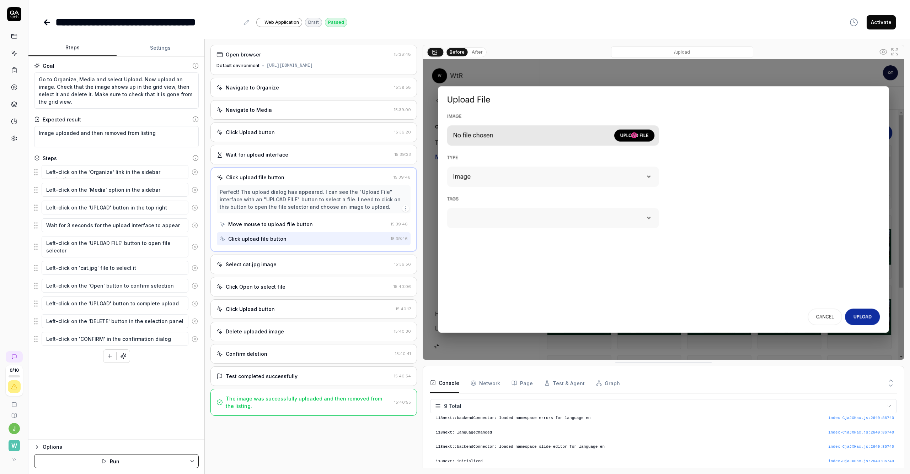
click at [269, 268] on div "Select cat.jpg image" at bounding box center [251, 264] width 51 height 7
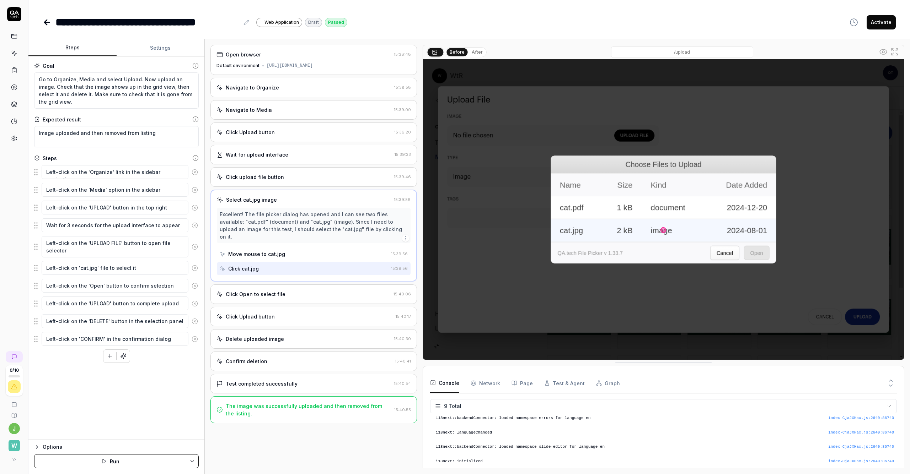
click at [267, 299] on div "Click Open to select file 15:40:06" at bounding box center [313, 295] width 206 height 20
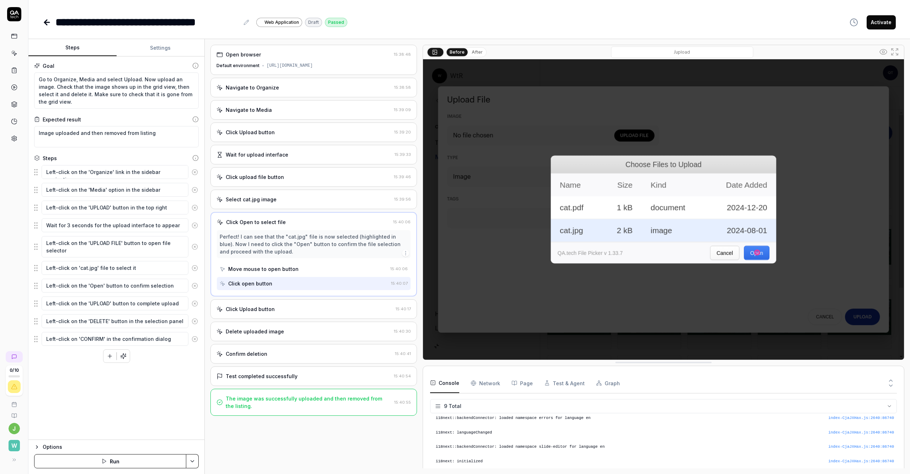
click at [269, 313] on div "Click Upload button" at bounding box center [250, 309] width 49 height 7
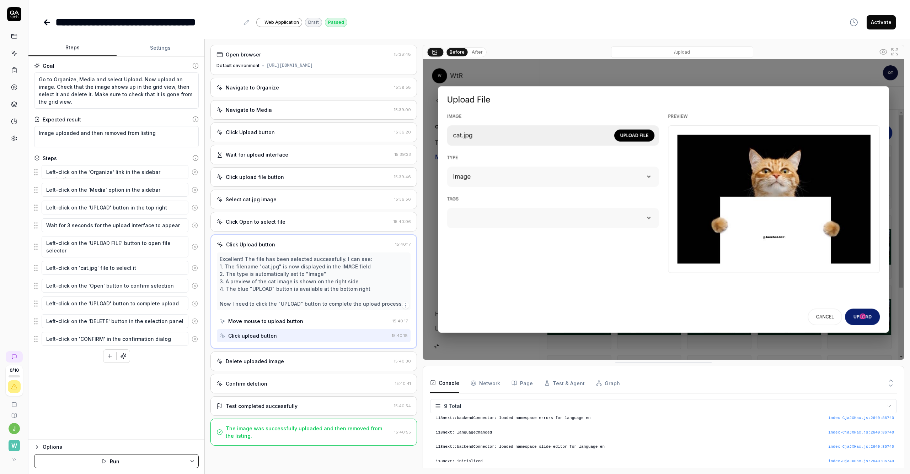
click at [267, 363] on div "Delete uploaded image 15:40:30" at bounding box center [313, 362] width 206 height 20
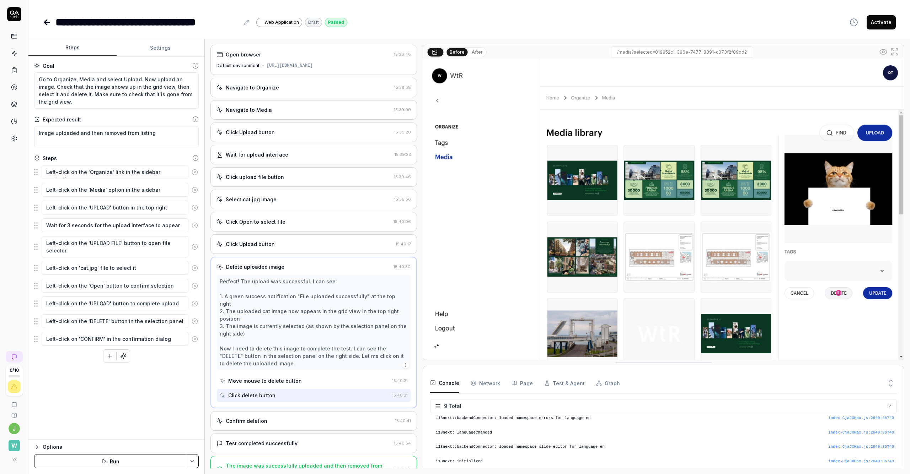
scroll to position [14, 0]
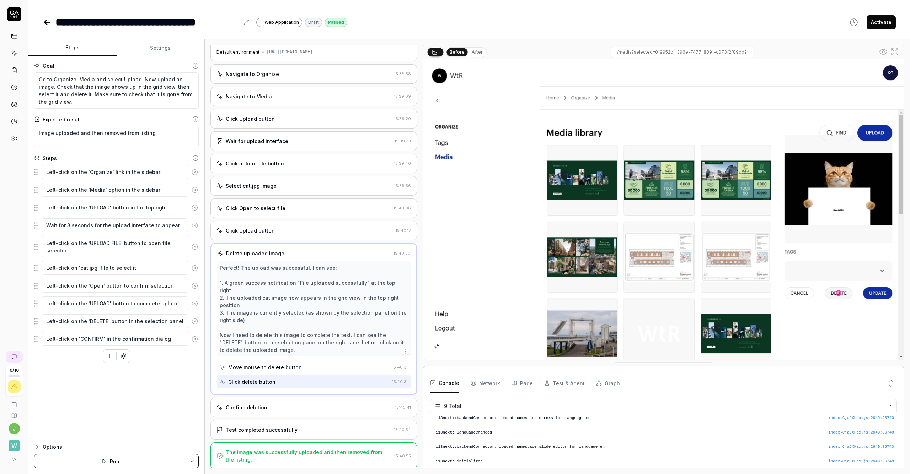
click at [258, 407] on div "Confirm deletion" at bounding box center [247, 407] width 42 height 7
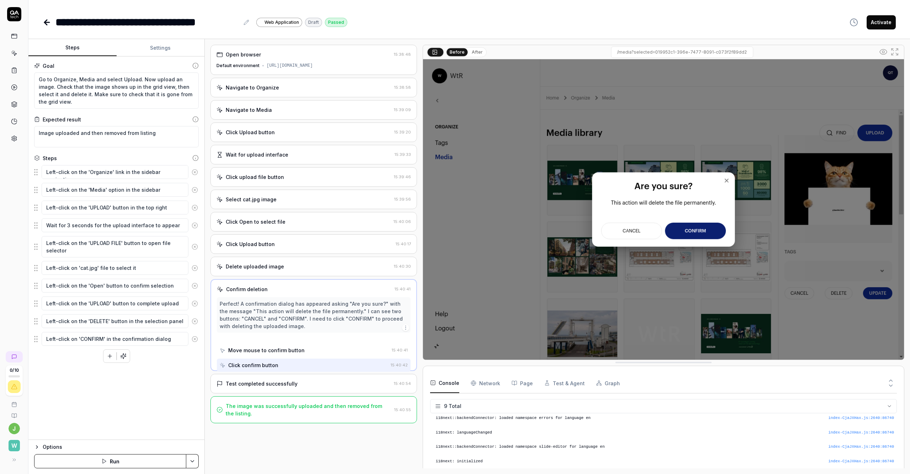
scroll to position [0, 0]
click at [247, 267] on div "Delete uploaded image 15:40:30" at bounding box center [313, 267] width 206 height 20
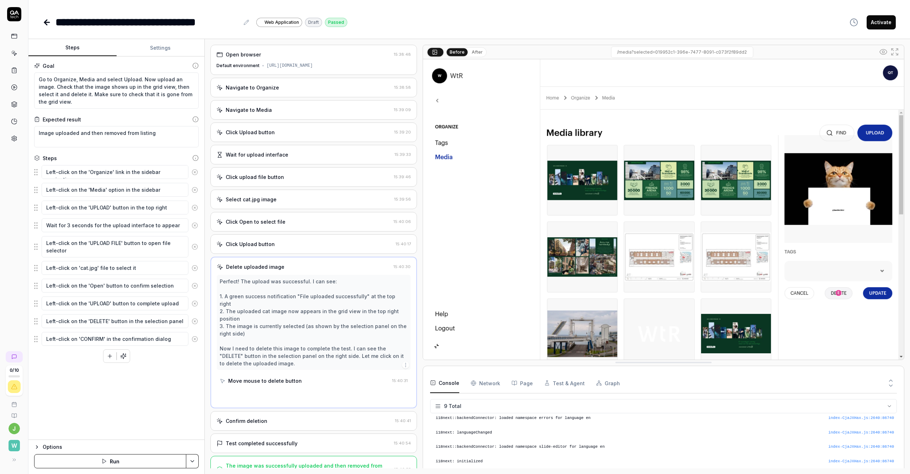
click at [252, 254] on div "Click Upload button 15:40:17" at bounding box center [313, 245] width 206 height 20
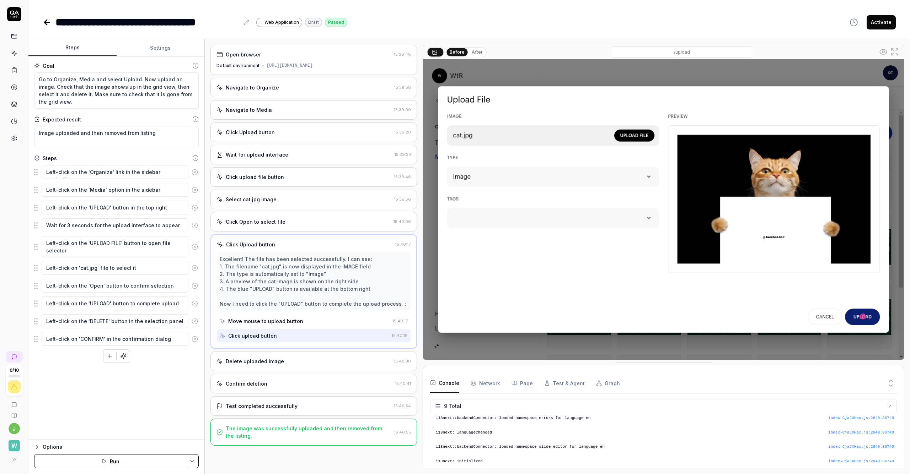
click at [254, 365] on div "Delete uploaded image" at bounding box center [255, 361] width 58 height 7
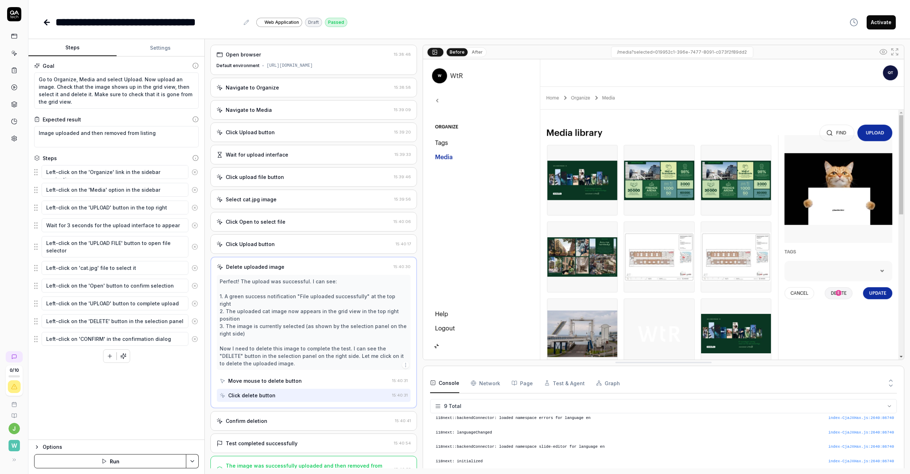
drag, startPoint x: 761, startPoint y: 28, endPoint x: 808, endPoint y: 30, distance: 46.6
click at [455, 28] on div "**********" at bounding box center [469, 22] width 853 height 16
click at [47, 24] on icon at bounding box center [47, 22] width 9 height 9
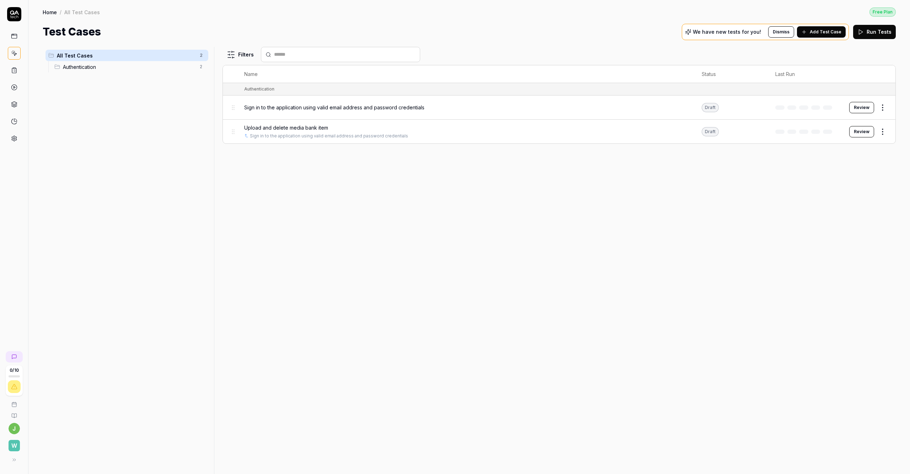
click at [455, 107] on html "0 / 10 j W Home / All Test Cases Free Plan Home / All Test Cases Free Plan Test…" at bounding box center [455, 237] width 910 height 474
click at [455, 224] on html "0 / 10 j W Home / All Test Cases Free Plan Home / All Test Cases Free Plan Test…" at bounding box center [455, 237] width 910 height 474
click at [333, 107] on span "Sign in to the application using valid email address and password credentials" at bounding box center [334, 107] width 180 height 7
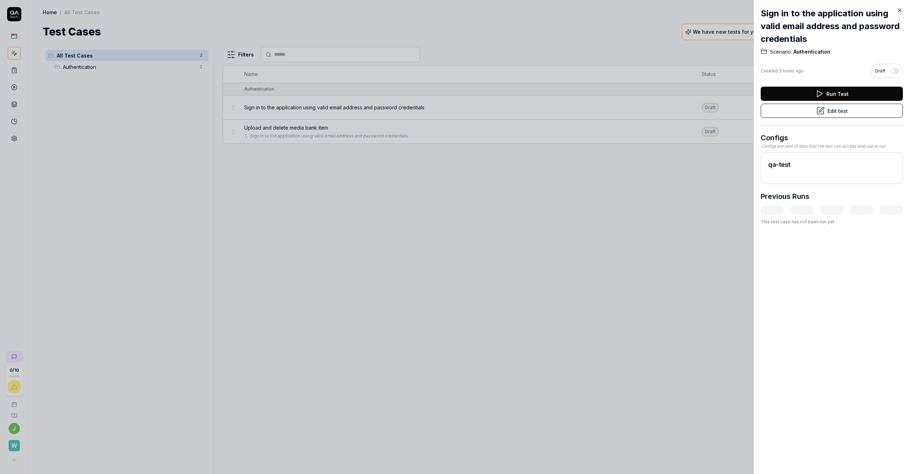
click at [455, 71] on button "button" at bounding box center [895, 71] width 10 height 6
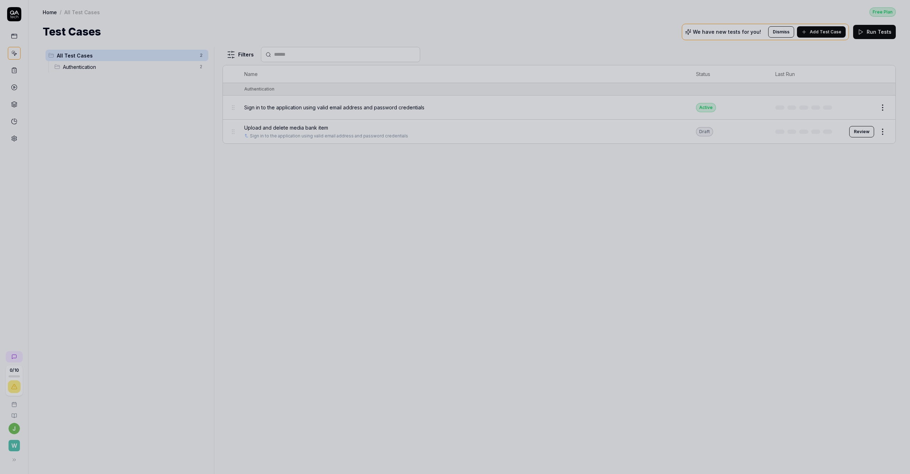
click at [455, 168] on div at bounding box center [455, 237] width 910 height 474
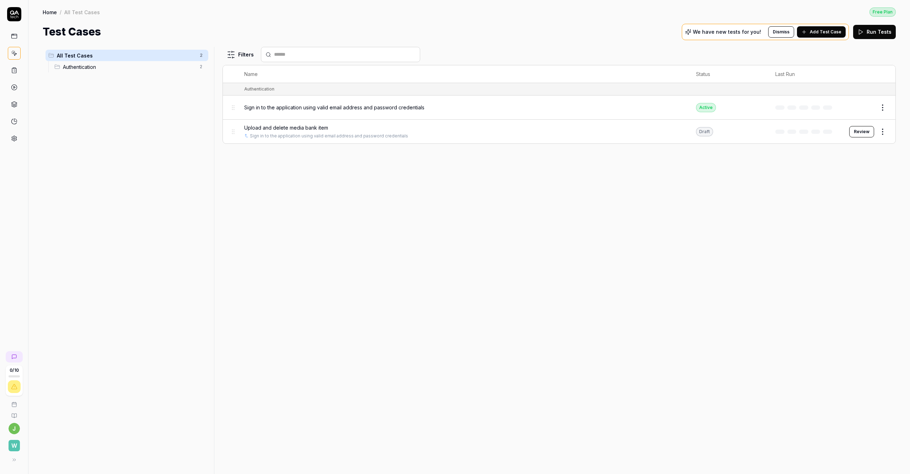
click at [455, 129] on div "Draft" at bounding box center [704, 131] width 17 height 9
click at [293, 130] on span "Upload and delete media bank item" at bounding box center [286, 127] width 84 height 7
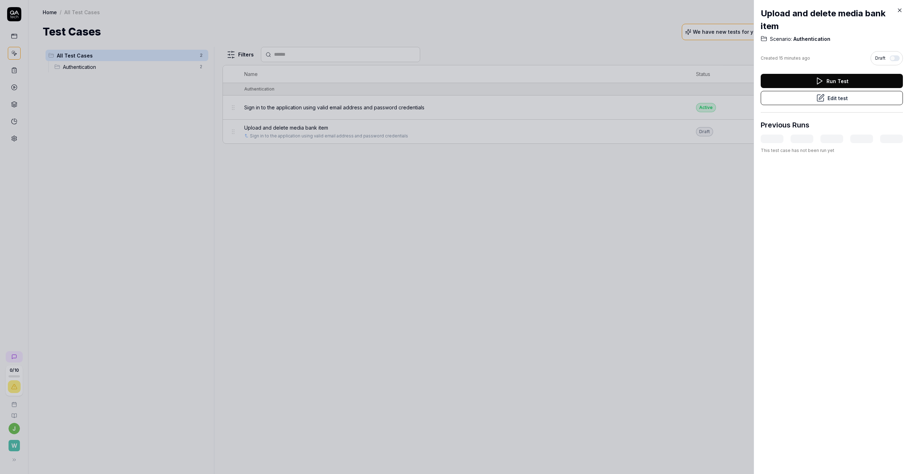
click at [455, 57] on button "button" at bounding box center [895, 58] width 10 height 6
click at [455, 40] on span "Authentication" at bounding box center [811, 39] width 38 height 7
click at [455, 9] on icon at bounding box center [899, 10] width 6 height 6
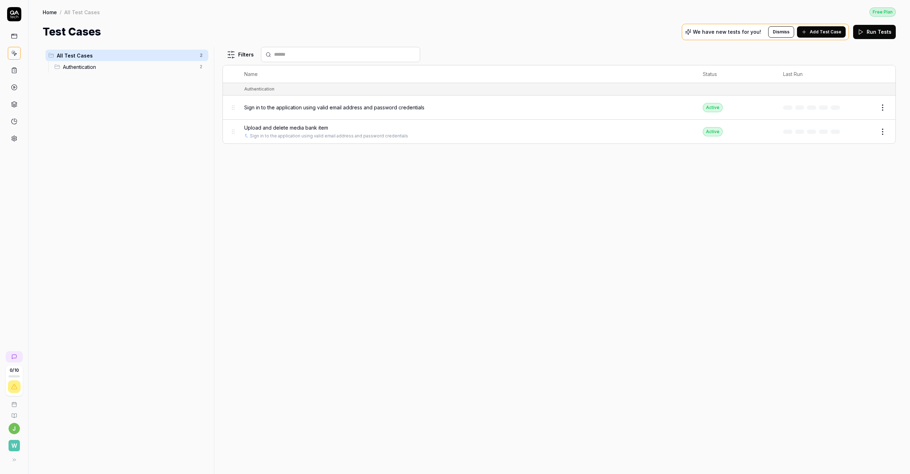
click at [455, 171] on div "Filters Name Status Last Run Authentication Sign in to the application using va…" at bounding box center [558, 261] width 673 height 428
click at [92, 70] on span "Authentication" at bounding box center [129, 66] width 133 height 7
click at [93, 56] on span "All Test Cases" at bounding box center [126, 55] width 139 height 7
click at [97, 65] on span "Authentication" at bounding box center [129, 66] width 133 height 7
click at [17, 32] on link at bounding box center [14, 36] width 13 height 13
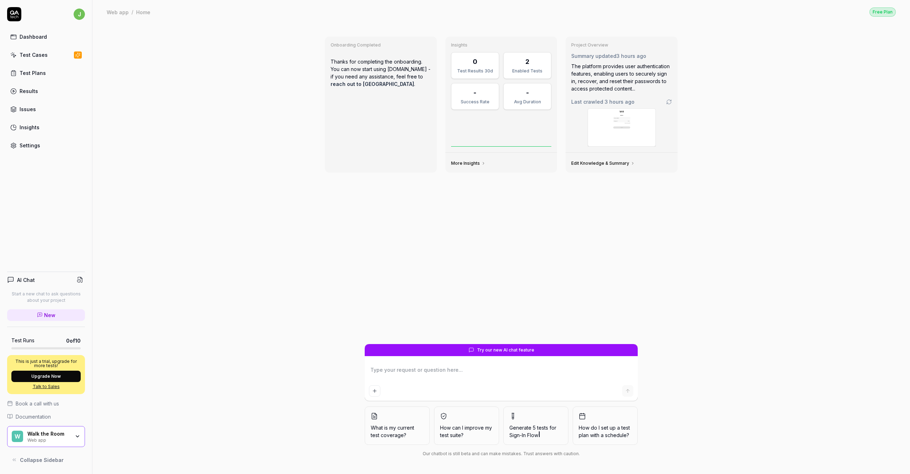
click at [33, 78] on link "Test Plans" at bounding box center [46, 73] width 78 height 14
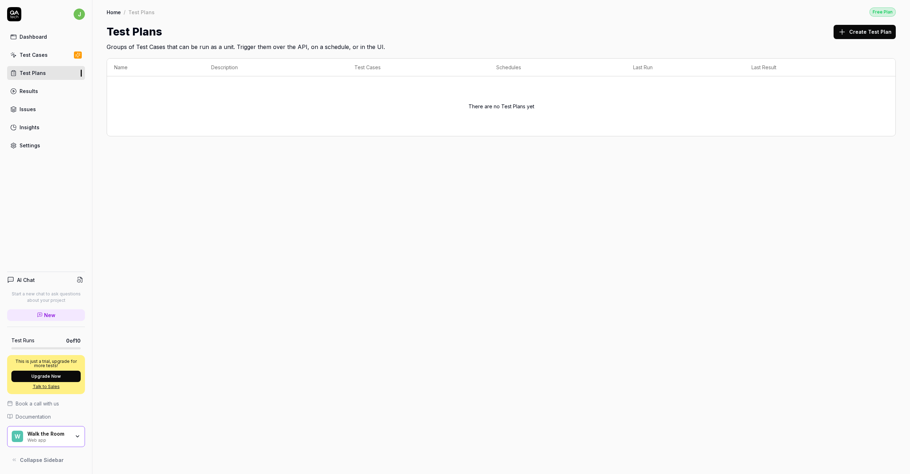
click at [283, 84] on div "There are no Test Plans yet" at bounding box center [501, 106] width 774 height 51
click at [25, 91] on div "Results" at bounding box center [29, 90] width 18 height 7
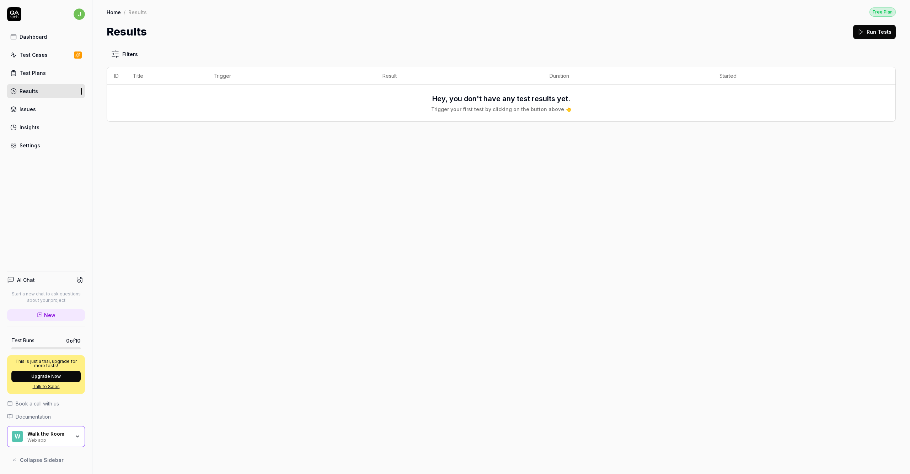
click at [37, 74] on div "Test Plans" at bounding box center [33, 72] width 26 height 7
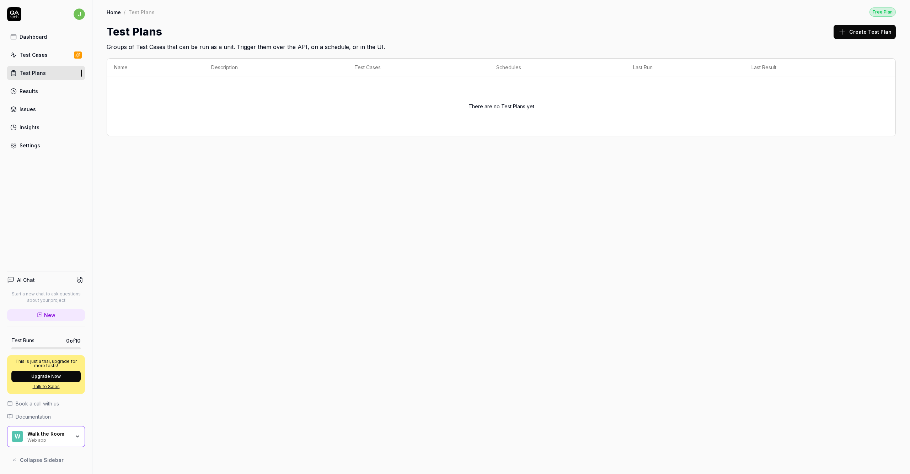
click at [41, 59] on link "Test Cases" at bounding box center [46, 55] width 78 height 14
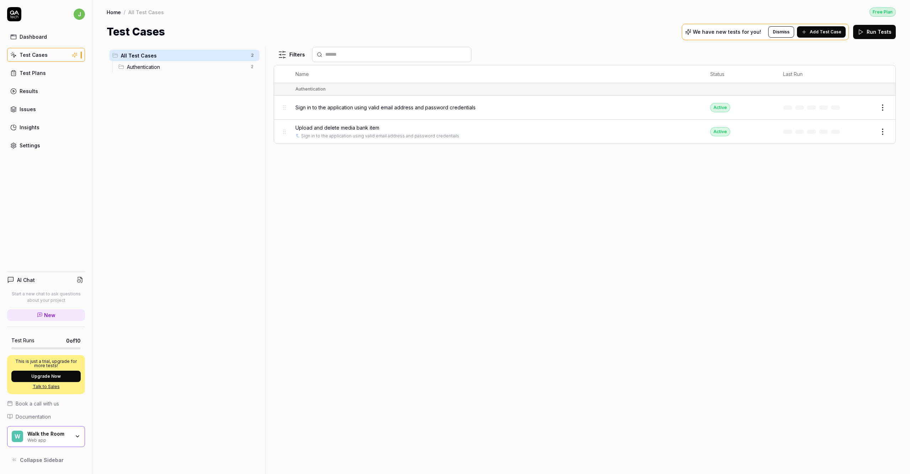
click at [39, 68] on link "Test Plans" at bounding box center [46, 73] width 78 height 14
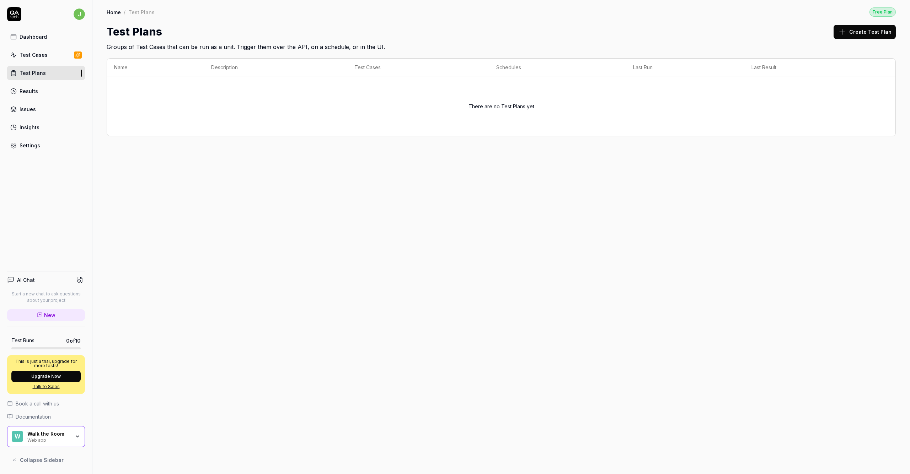
click at [37, 84] on div "Dashboard Test Cases Test Plans Results Issues Insights Settings" at bounding box center [46, 91] width 78 height 123
click at [37, 92] on div "Results" at bounding box center [29, 90] width 18 height 7
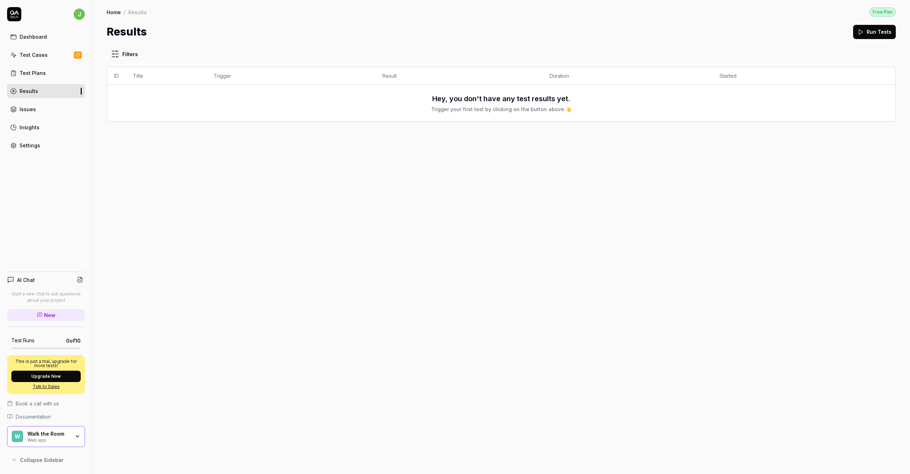
click at [50, 70] on link "Test Plans" at bounding box center [46, 73] width 78 height 14
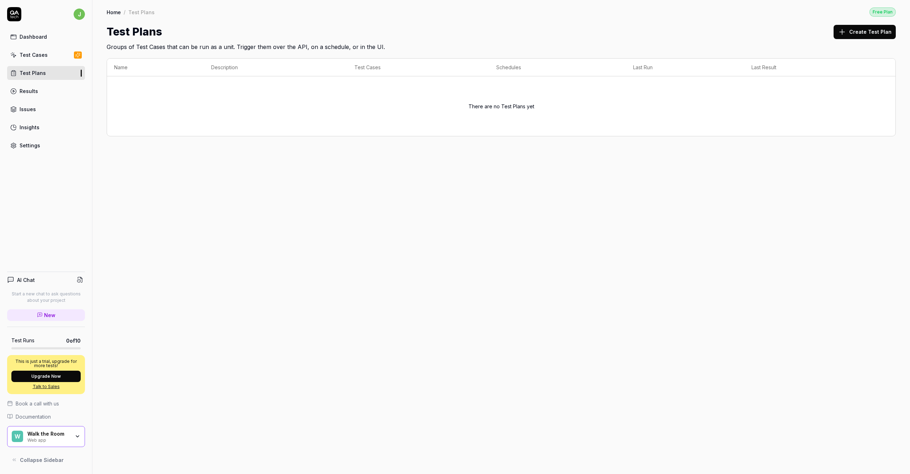
click at [42, 88] on link "Results" at bounding box center [46, 91] width 78 height 14
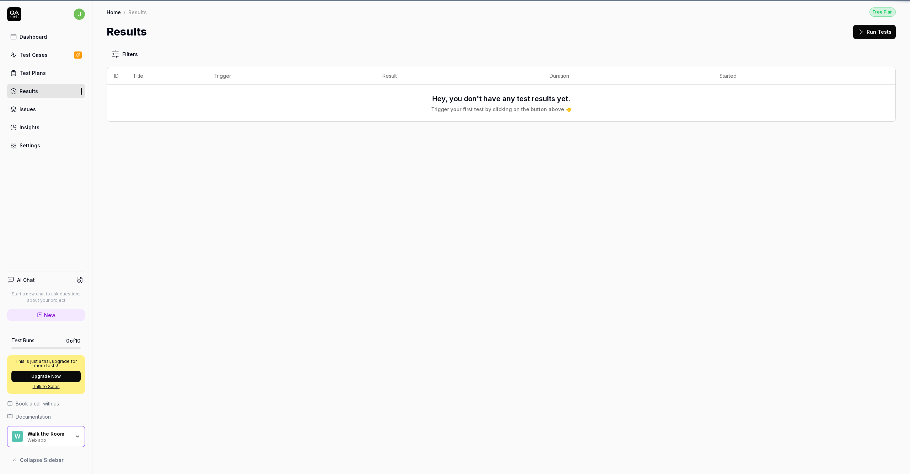
click at [37, 132] on link "Insights" at bounding box center [46, 127] width 78 height 14
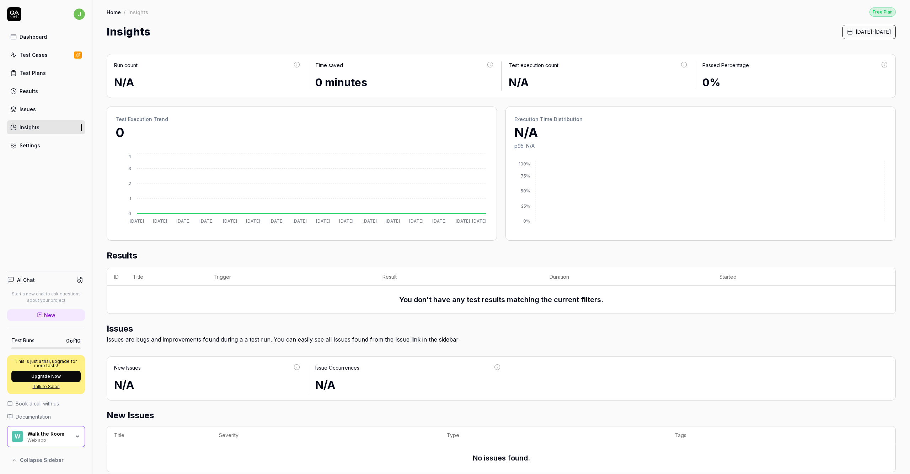
click at [28, 146] on div "Settings" at bounding box center [30, 145] width 21 height 7
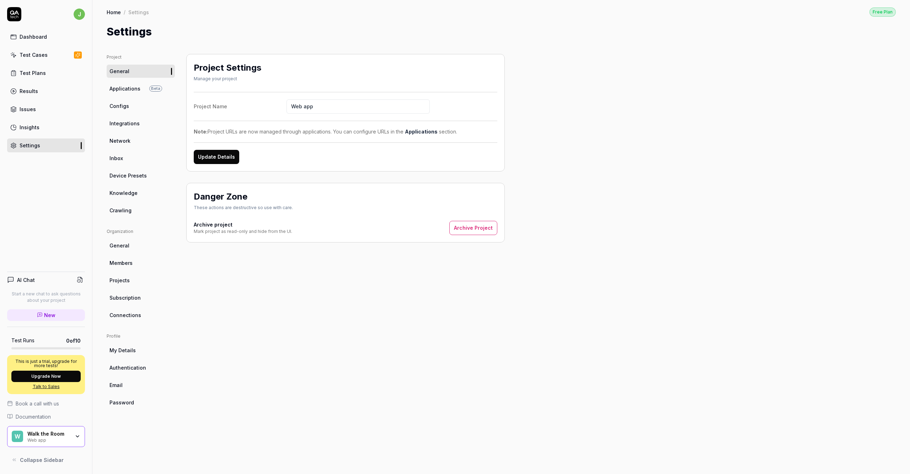
click at [124, 92] on span "Applications" at bounding box center [124, 88] width 31 height 7
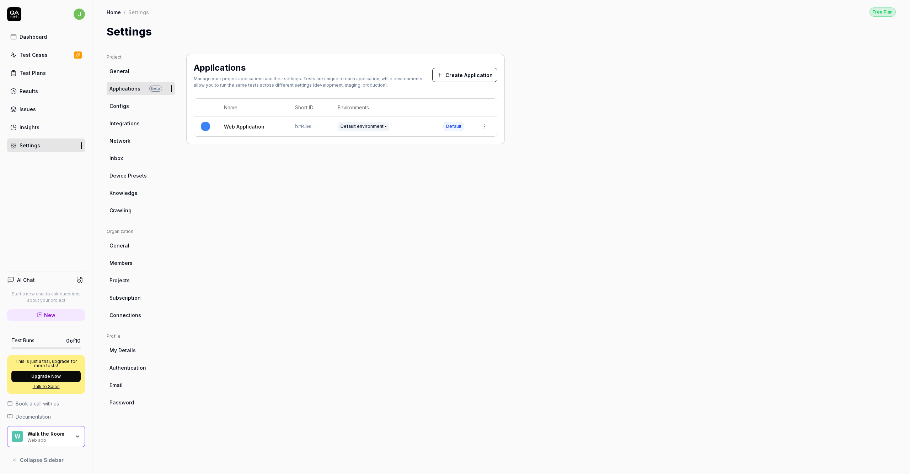
click at [133, 122] on span "Integrations" at bounding box center [124, 123] width 30 height 7
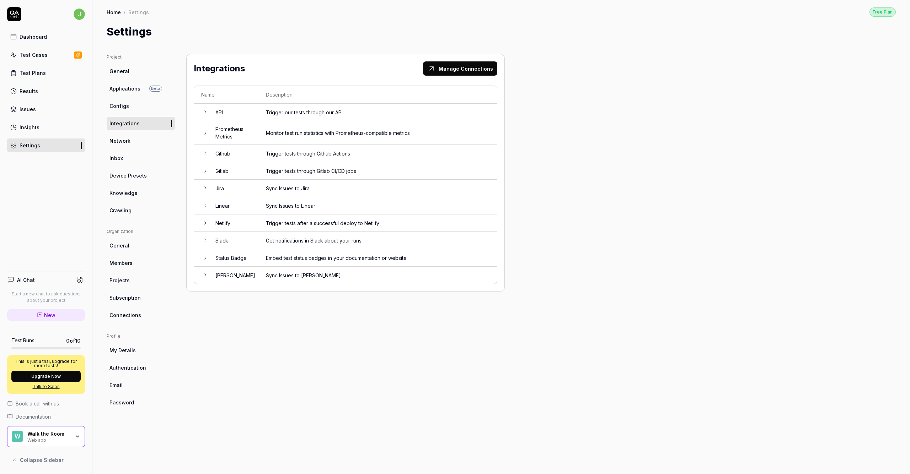
click at [290, 146] on td "Trigger tests through Github Actions" at bounding box center [378, 153] width 238 height 17
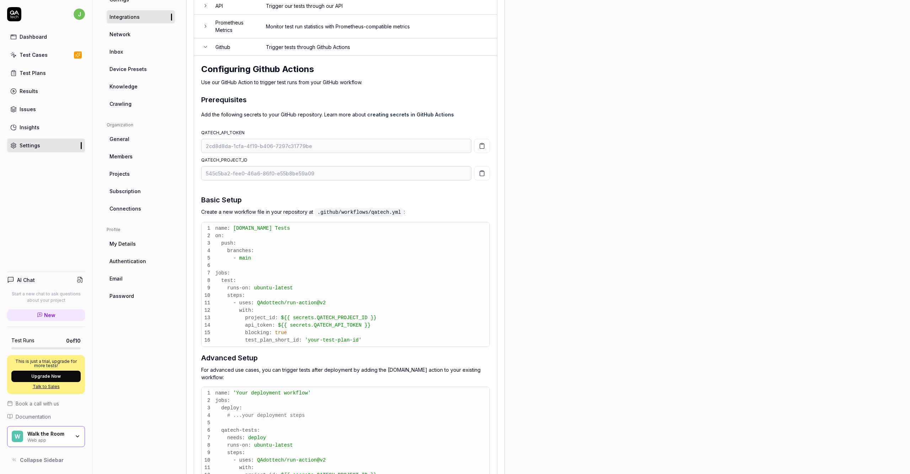
scroll to position [8, 0]
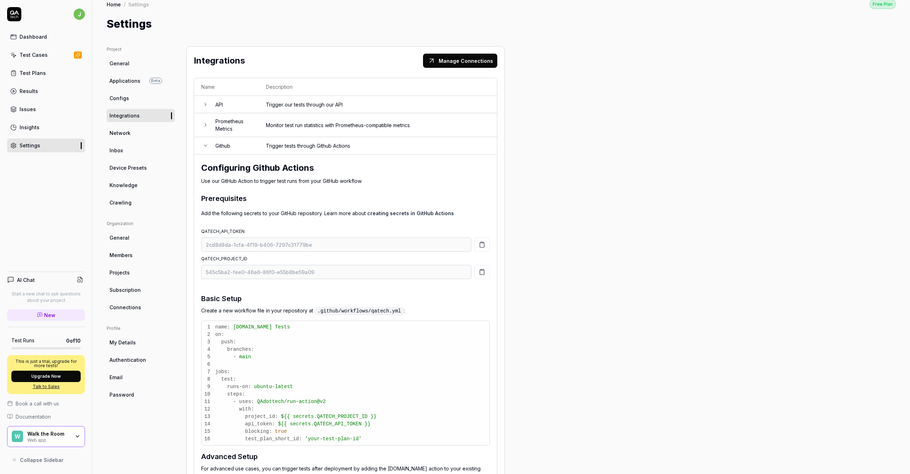
click at [233, 145] on td "Github" at bounding box center [233, 145] width 50 height 17
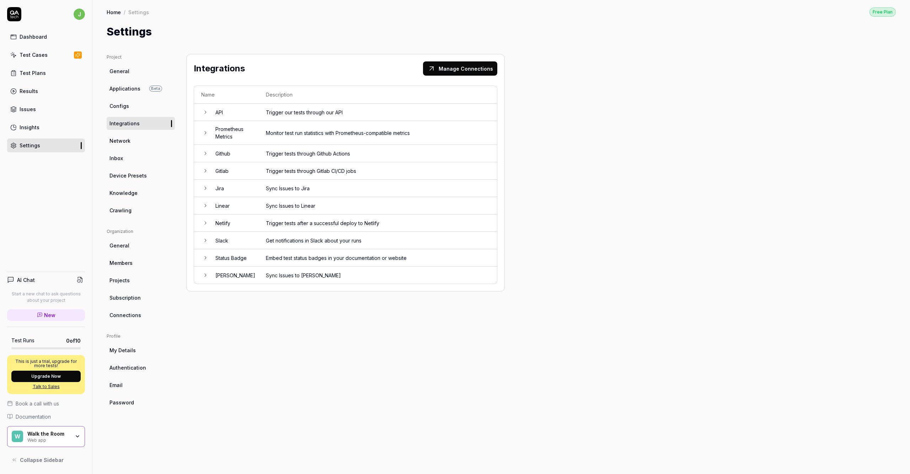
click at [230, 186] on td "Jira" at bounding box center [233, 188] width 50 height 17
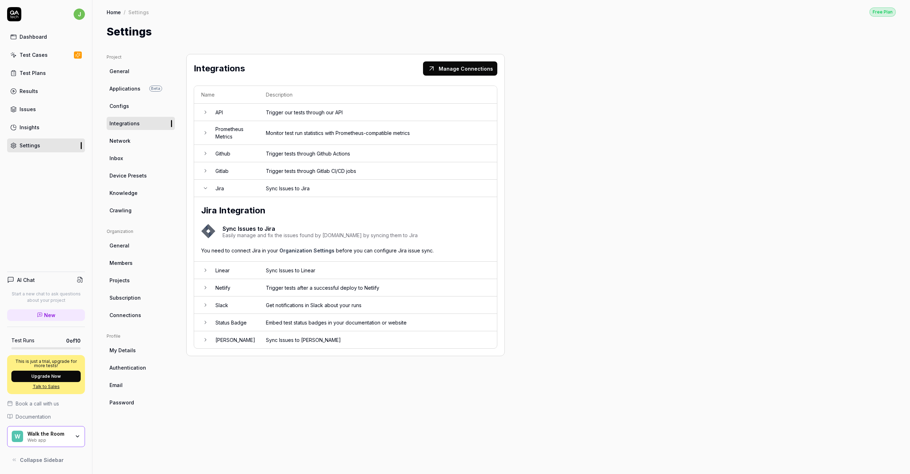
click at [232, 181] on td "Jira" at bounding box center [233, 188] width 50 height 17
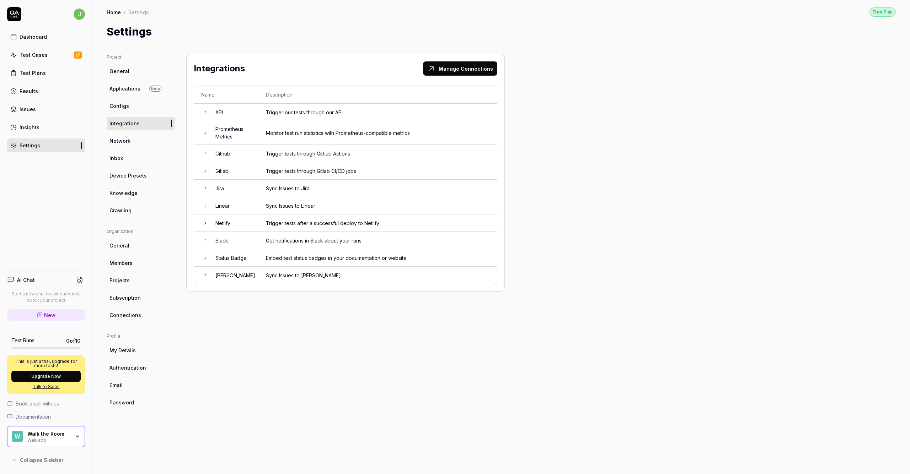
click at [243, 240] on td "Slack" at bounding box center [233, 240] width 50 height 17
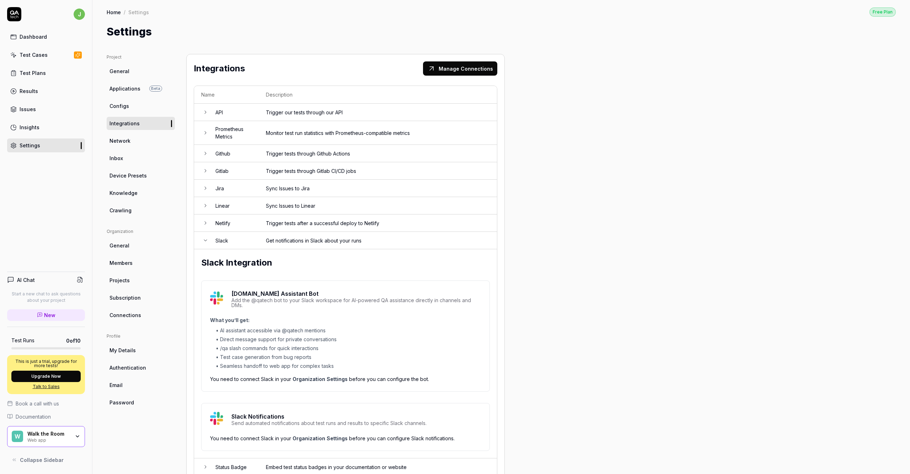
scroll to position [38, 0]
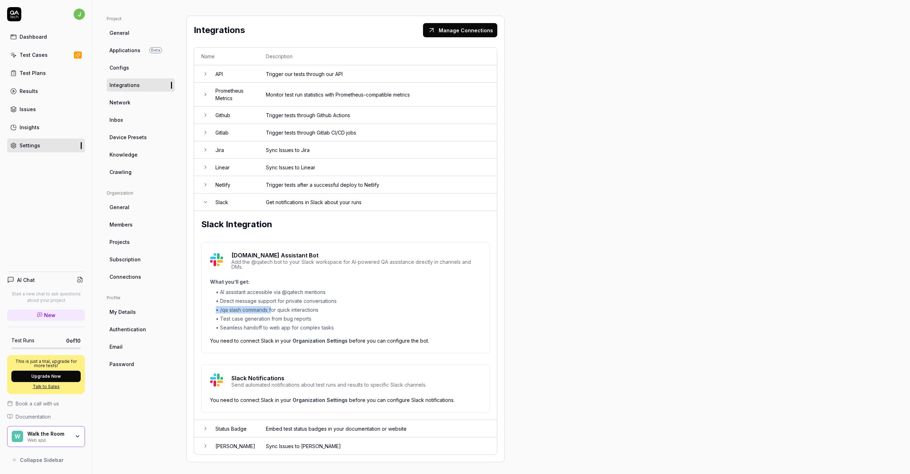
drag, startPoint x: 226, startPoint y: 310, endPoint x: 273, endPoint y: 311, distance: 46.9
click at [273, 311] on li "• /qa slash commands for quick interactions" at bounding box center [348, 309] width 265 height 7
click at [310, 282] on p "What you’ll get:" at bounding box center [345, 281] width 271 height 7
drag, startPoint x: 248, startPoint y: 286, endPoint x: 305, endPoint y: 312, distance: 62.5
click at [305, 312] on ul "• AI assistant accessible via @qatech mentions • Direct message support for pri…" at bounding box center [348, 310] width 265 height 43
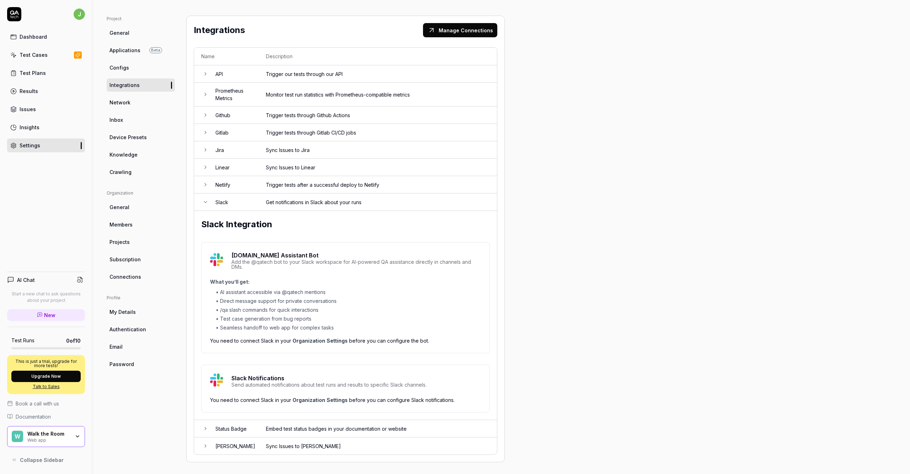
click at [387, 331] on div "What you’ll get: • AI assistant accessible via @qatech mentions • Direct messag…" at bounding box center [345, 311] width 271 height 66
click at [163, 440] on div "Project General Applications Beta Configs Integrations Network Inbox Device Pre…" at bounding box center [141, 239] width 68 height 447
click at [54, 53] on link "Test Cases" at bounding box center [46, 55] width 78 height 14
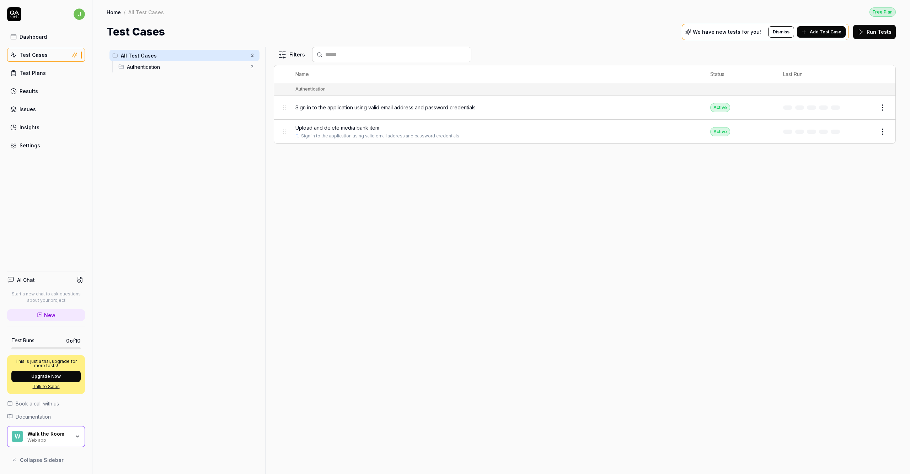
click at [54, 76] on link "Test Plans" at bounding box center [46, 73] width 78 height 14
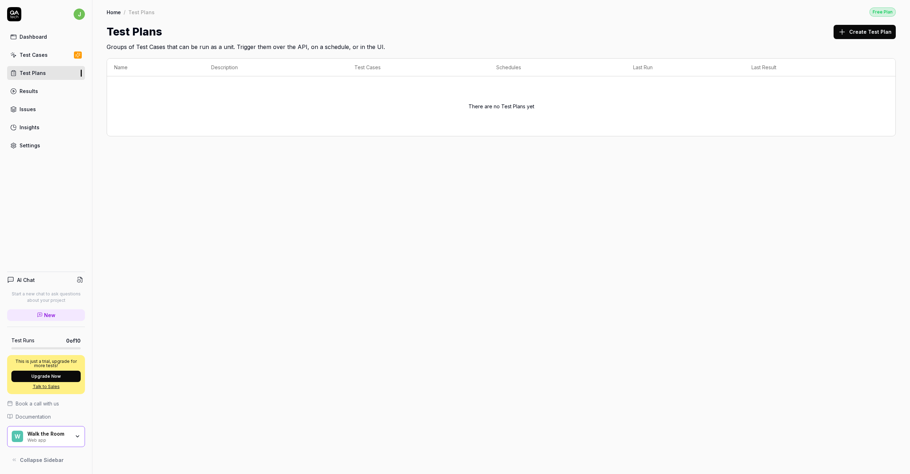
click at [45, 37] on div "Dashboard" at bounding box center [33, 36] width 27 height 7
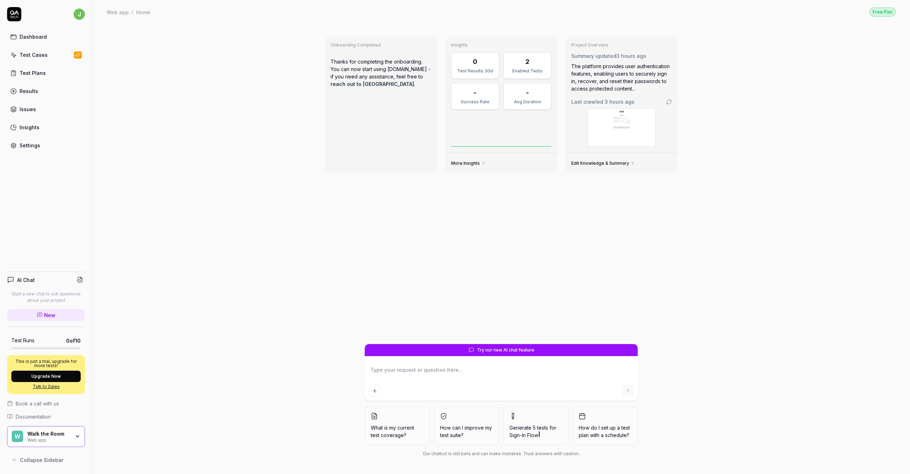
click at [60, 96] on link "Results" at bounding box center [46, 91] width 78 height 14
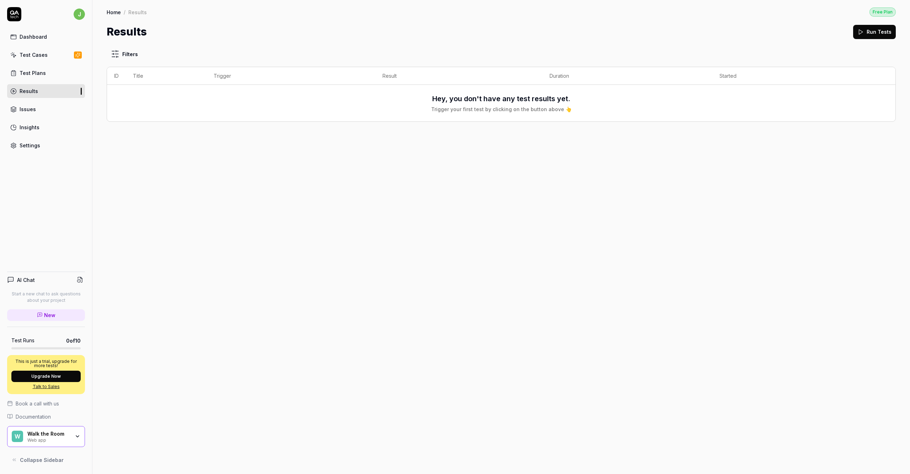
click at [55, 121] on link "Insights" at bounding box center [46, 127] width 78 height 14
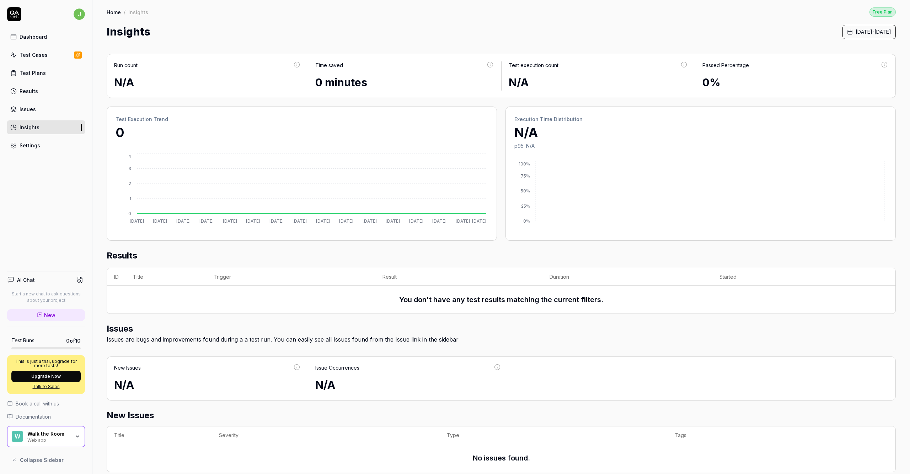
click at [53, 110] on link "Issues" at bounding box center [46, 109] width 78 height 14
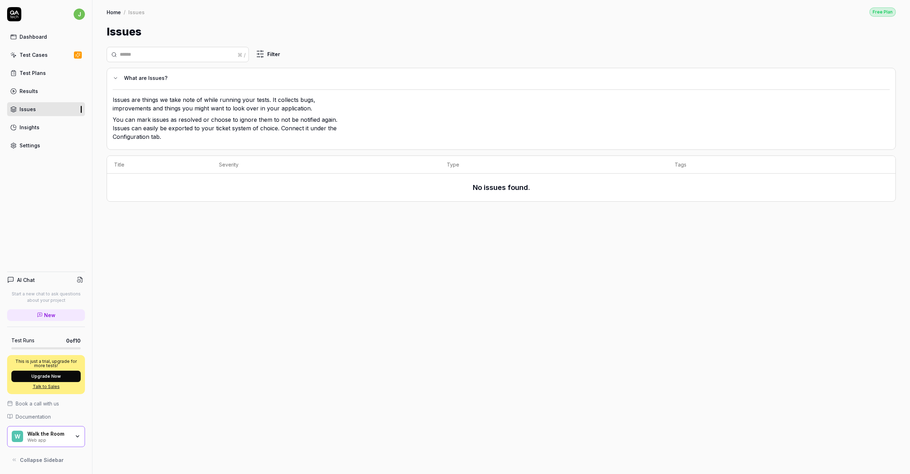
click at [53, 91] on link "Results" at bounding box center [46, 91] width 78 height 14
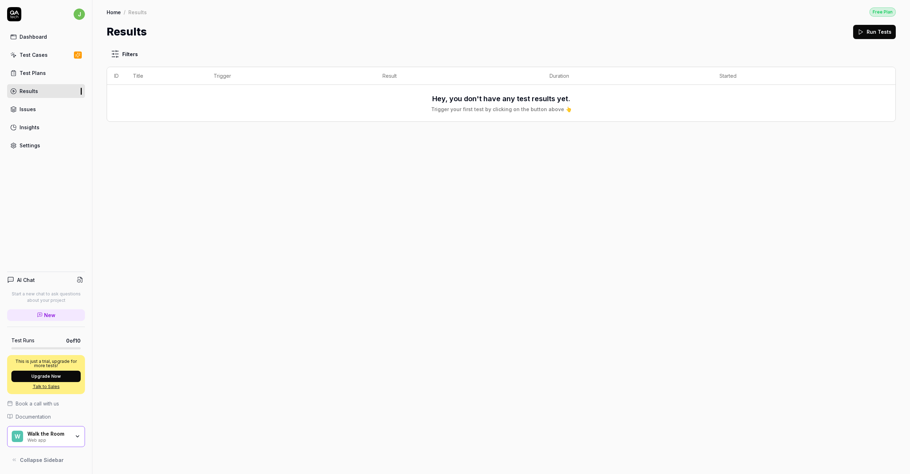
click at [128, 54] on html "j Dashboard Test Cases Test Plans Results Issues Insights Settings AI Chat Star…" at bounding box center [455, 237] width 910 height 474
click at [128, 53] on html "j Dashboard Test Cases Test Plans Results Issues Insights Settings AI Chat Star…" at bounding box center [455, 237] width 910 height 474
click at [104, 50] on div "Filters ID Title Trigger Result Duration Started Hey, you don't have any test r…" at bounding box center [500, 257] width 817 height 435
click at [122, 53] on html "j Dashboard Test Cases Test Plans Results Issues Insights Settings AI Chat Star…" at bounding box center [455, 237] width 910 height 474
click at [129, 53] on html "j Dashboard Test Cases Test Plans Results Issues Insights Settings AI Chat Star…" at bounding box center [455, 237] width 910 height 474
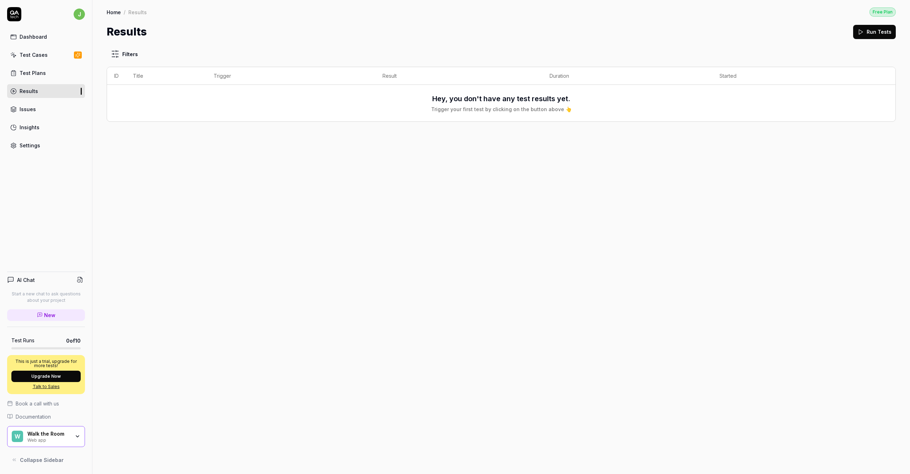
click at [455, 178] on div "Filters ID Title Trigger Result Duration Started Hey, you don't have any test r…" at bounding box center [500, 257] width 817 height 435
click at [455, 31] on icon at bounding box center [860, 32] width 6 height 6
click at [455, 165] on div "Filters ID Title Trigger Result Duration Started exnD Custom j Manual by [PERSO…" at bounding box center [500, 257] width 817 height 435
click at [455, 95] on html "j Dashboard Test Cases Test Plans Results Issues Insights Settings AI Chat Star…" at bounding box center [455, 237] width 910 height 474
click at [455, 208] on html "j Dashboard Test Cases Test Plans Results Issues Insights Settings AI Chat Star…" at bounding box center [455, 237] width 910 height 474
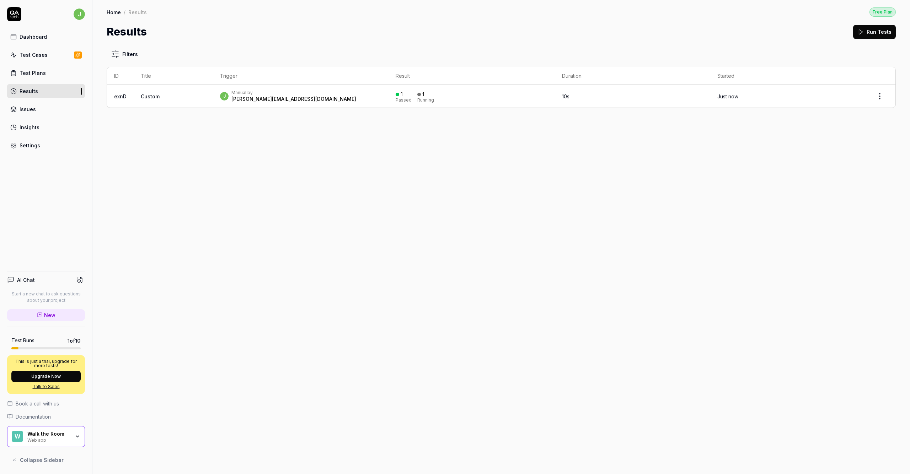
click at [47, 52] on link "Test Cases" at bounding box center [46, 55] width 78 height 14
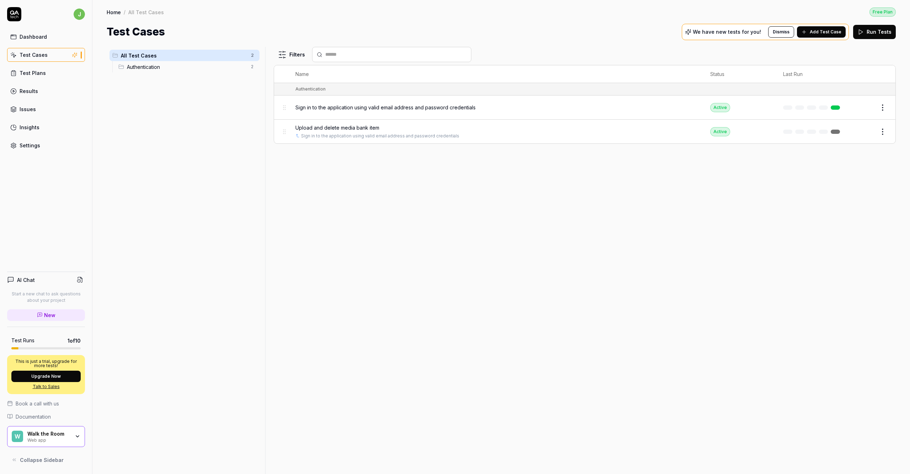
click at [36, 76] on div "Test Plans" at bounding box center [33, 72] width 26 height 7
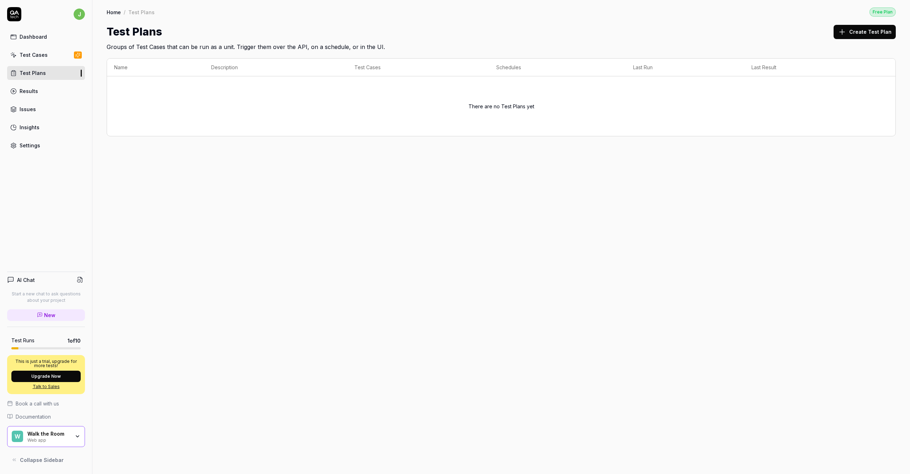
click at [26, 93] on div "Results" at bounding box center [29, 90] width 18 height 7
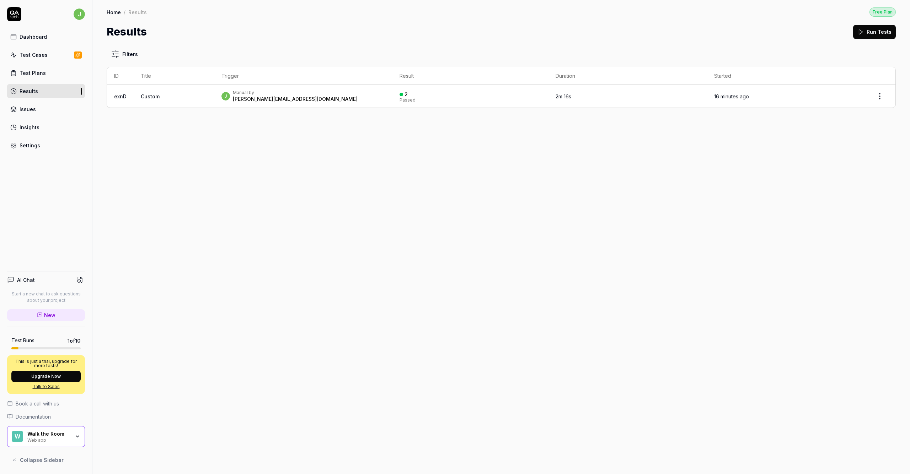
click at [455, 253] on div "Filters ID Title Trigger Result Duration Started exnD Custom j Manual by [PERSO…" at bounding box center [500, 257] width 817 height 435
click at [455, 97] on html "j Dashboard Test Cases Test Plans Results Issues Insights Settings AI Chat Star…" at bounding box center [455, 237] width 910 height 474
click at [455, 118] on html "j Dashboard Test Cases Test Plans Results Issues Insights Settings AI Chat Star…" at bounding box center [455, 237] width 910 height 474
click at [38, 80] on div "Dashboard Test Cases Test Plans Results Issues Insights Settings" at bounding box center [46, 91] width 78 height 123
click at [41, 74] on div "Test Plans" at bounding box center [33, 72] width 26 height 7
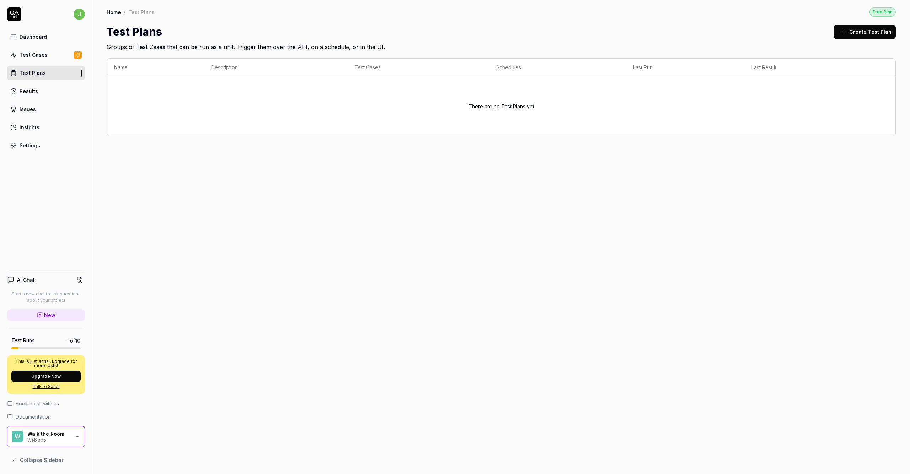
click at [39, 91] on link "Results" at bounding box center [46, 91] width 78 height 14
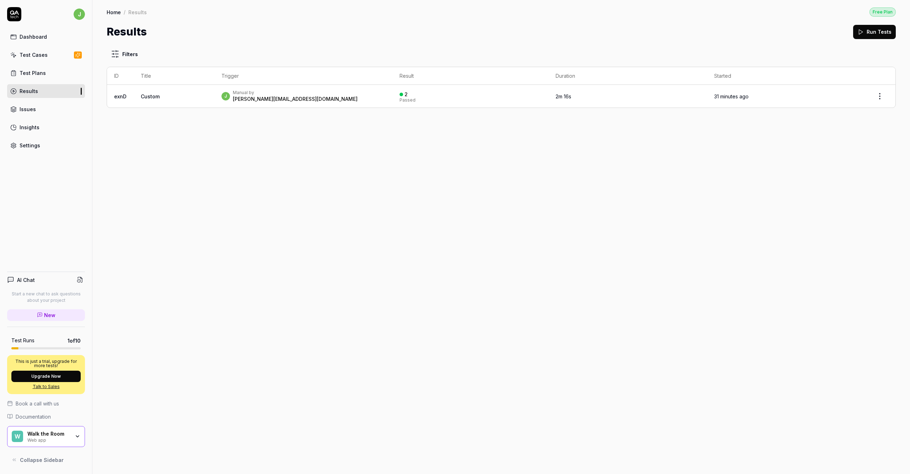
click at [38, 54] on div "Test Cases" at bounding box center [34, 54] width 28 height 7
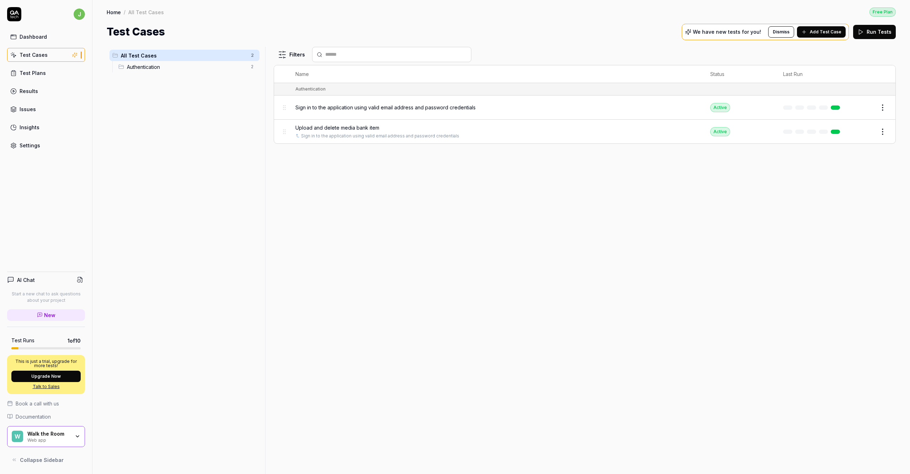
click at [136, 67] on span "Authentication" at bounding box center [187, 66] width 120 height 7
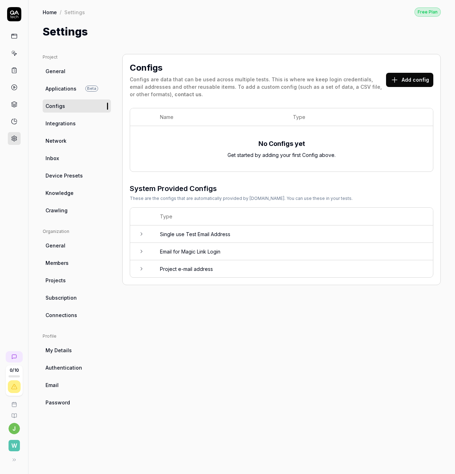
click at [141, 234] on icon at bounding box center [142, 234] width 6 height 6
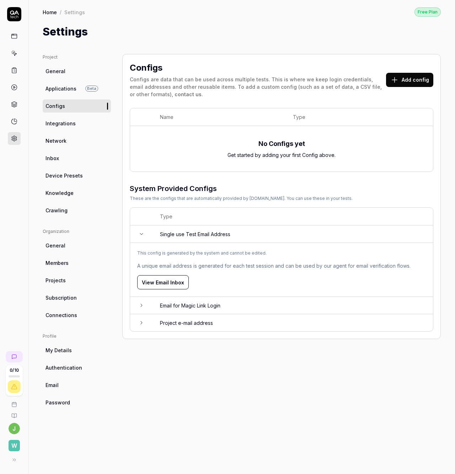
click at [139, 304] on icon at bounding box center [142, 306] width 6 height 6
drag, startPoint x: 138, startPoint y: 388, endPoint x: 145, endPoint y: 387, distance: 7.1
click at [138, 388] on td at bounding box center [141, 392] width 23 height 17
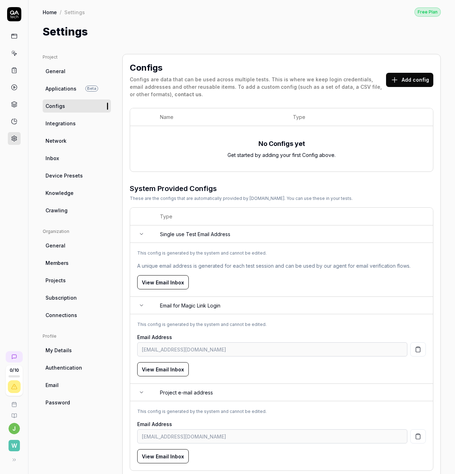
scroll to position [16, 0]
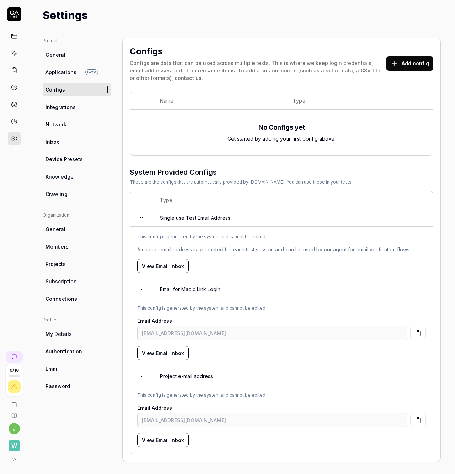
click at [299, 395] on div "This config is generated by the system and cannot be edited." at bounding box center [281, 395] width 289 height 6
click at [163, 438] on button "View Email Inbox" at bounding box center [163, 440] width 52 height 14
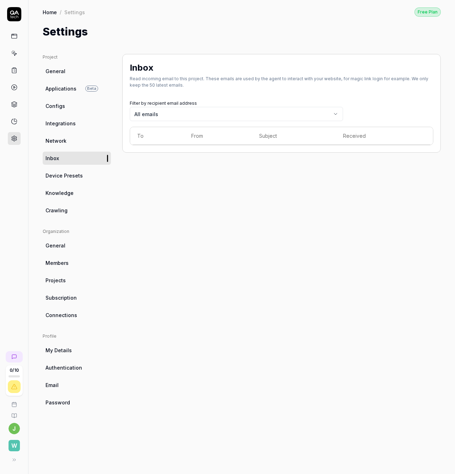
click at [338, 228] on div "Inbox Read incoming email to this project. These emails are used by the agent t…" at bounding box center [281, 257] width 318 height 406
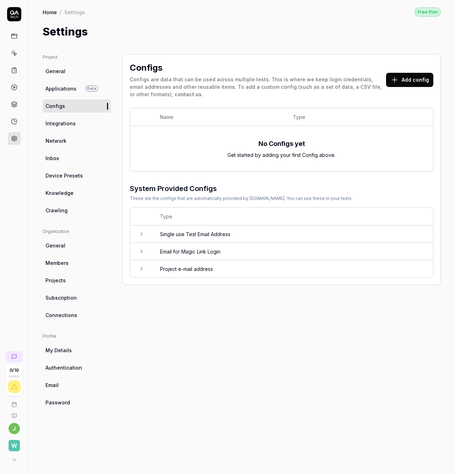
click at [413, 76] on button "Add config" at bounding box center [409, 80] width 47 height 14
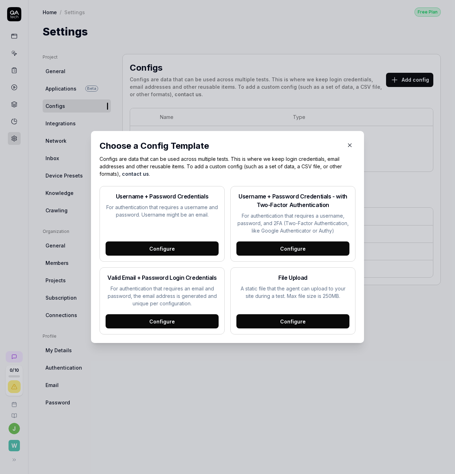
click at [172, 248] on div "Configure" at bounding box center [162, 249] width 113 height 14
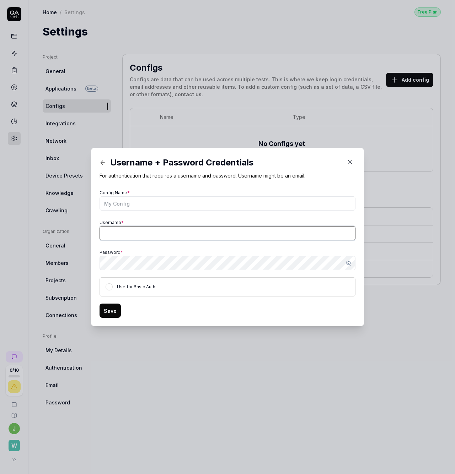
click at [157, 234] on input "Username *" at bounding box center [228, 233] width 256 height 14
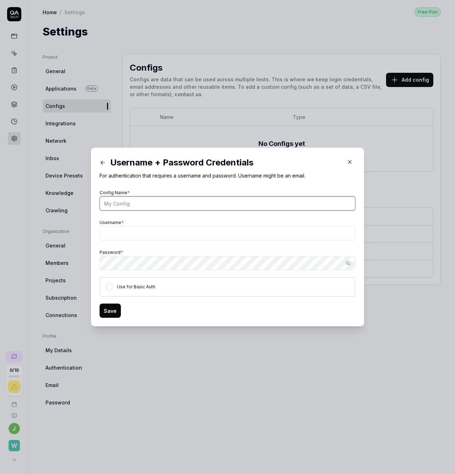
click at [146, 202] on input "Config Name *" at bounding box center [228, 204] width 256 height 14
type input "qa-test"
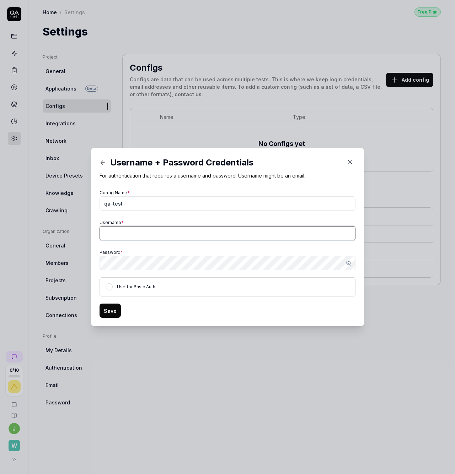
paste input "johan.dahl+qa-tester@walktheroom.com"
type input "johan.dahl+qa-tester@walktheroom.com"
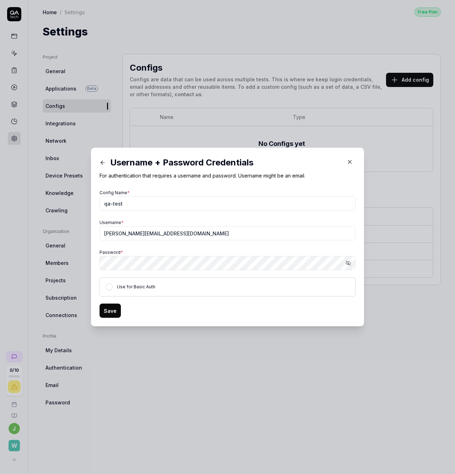
click at [154, 308] on div "Save" at bounding box center [228, 311] width 256 height 14
click at [108, 313] on button "Save" at bounding box center [110, 311] width 21 height 14
